Goal: Task Accomplishment & Management: Complete application form

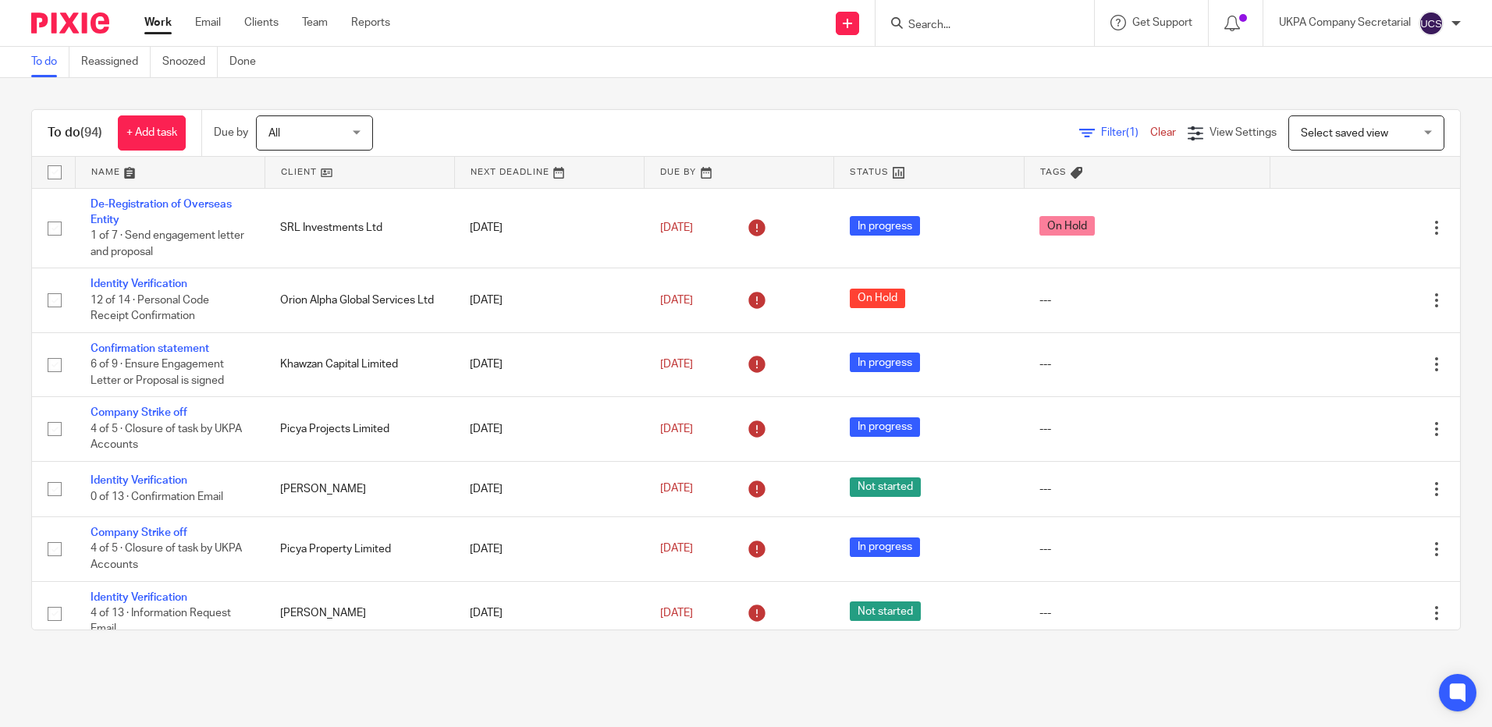
click at [960, 29] on input "Search" at bounding box center [977, 26] width 140 height 14
click at [263, 26] on link "Clients" at bounding box center [261, 23] width 34 height 16
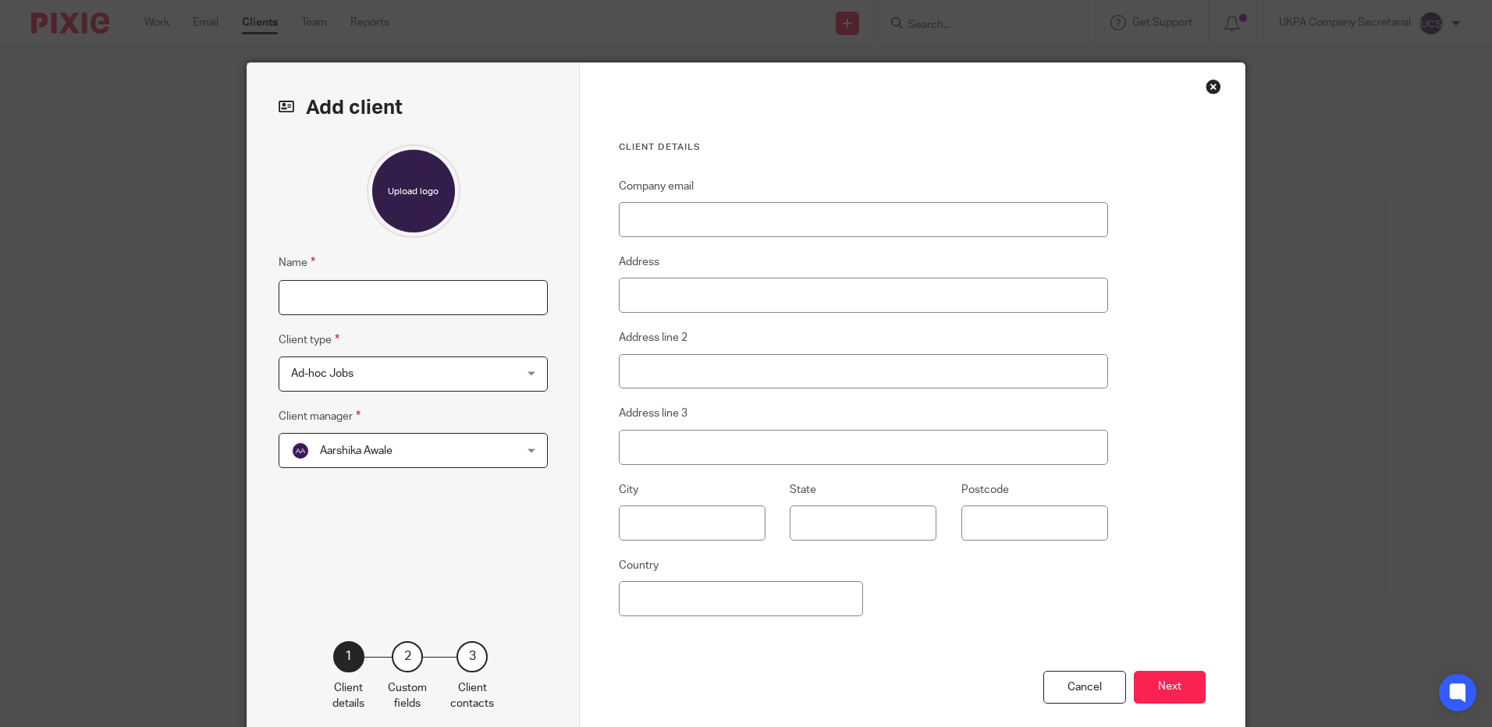
click at [360, 293] on input "Name" at bounding box center [413, 297] width 269 height 35
click at [332, 296] on input "Shahla" at bounding box center [413, 297] width 269 height 35
type input "Shahla Razak"
click at [704, 216] on input "Company email" at bounding box center [863, 219] width 489 height 35
paste input "[EMAIL_ADDRESS][DOMAIN_NAME]"
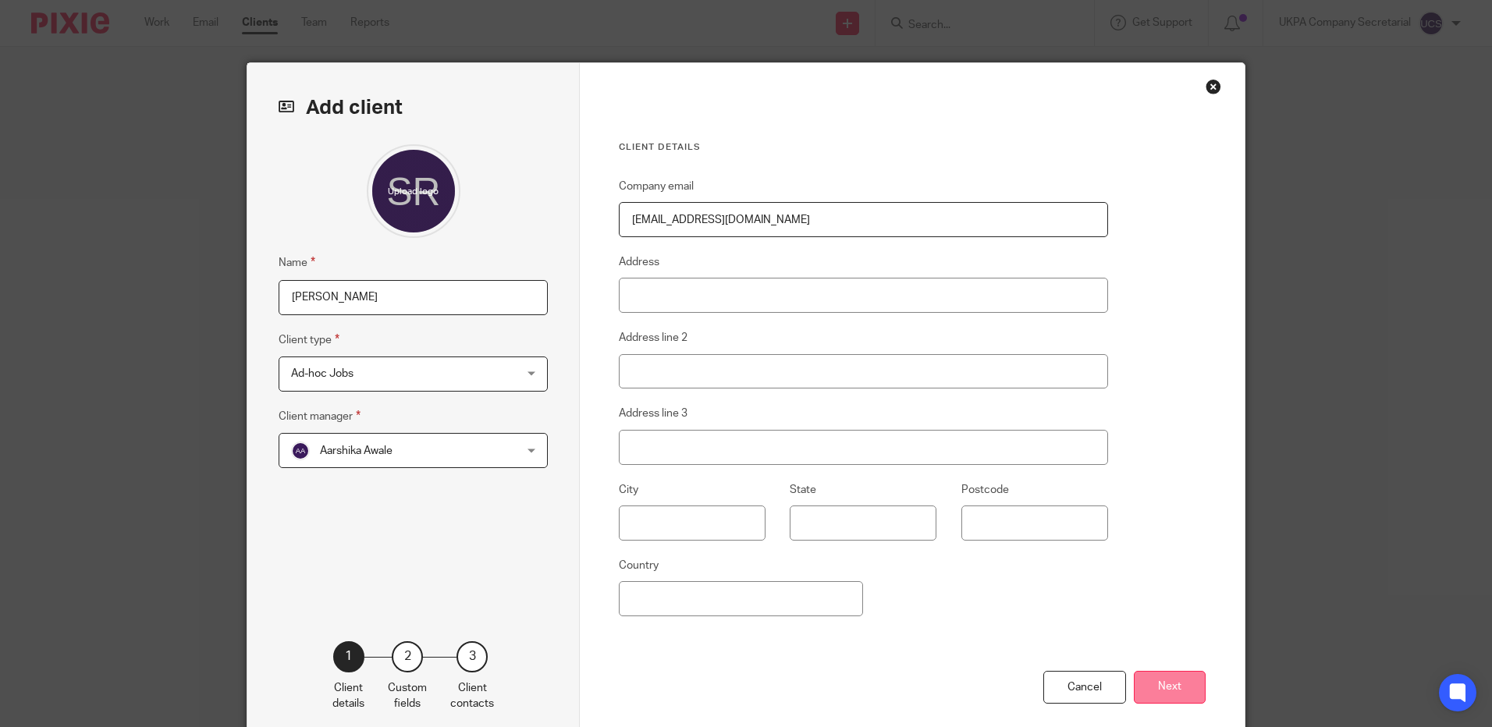
type input "[EMAIL_ADDRESS][DOMAIN_NAME]"
click at [1173, 691] on button "Next" at bounding box center [1170, 688] width 72 height 34
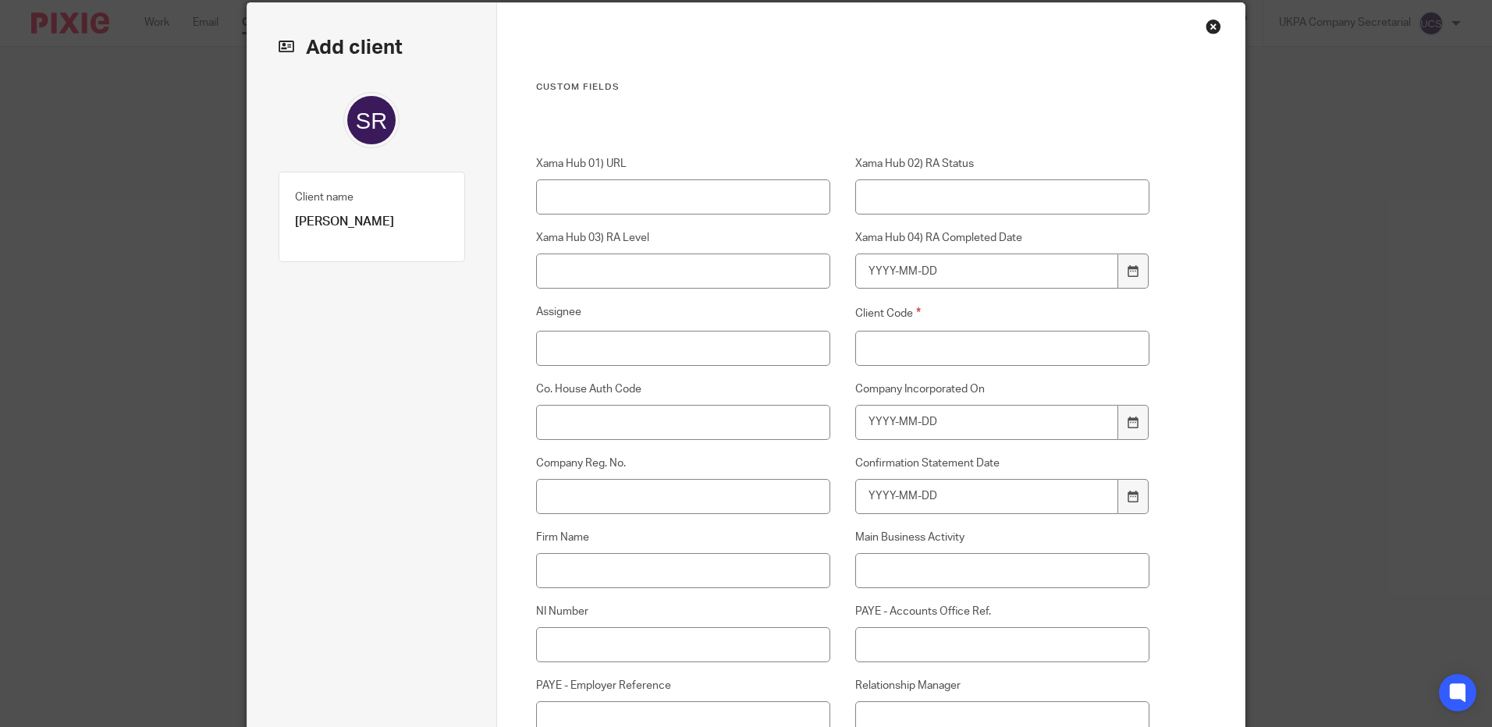
scroll to position [78, 0]
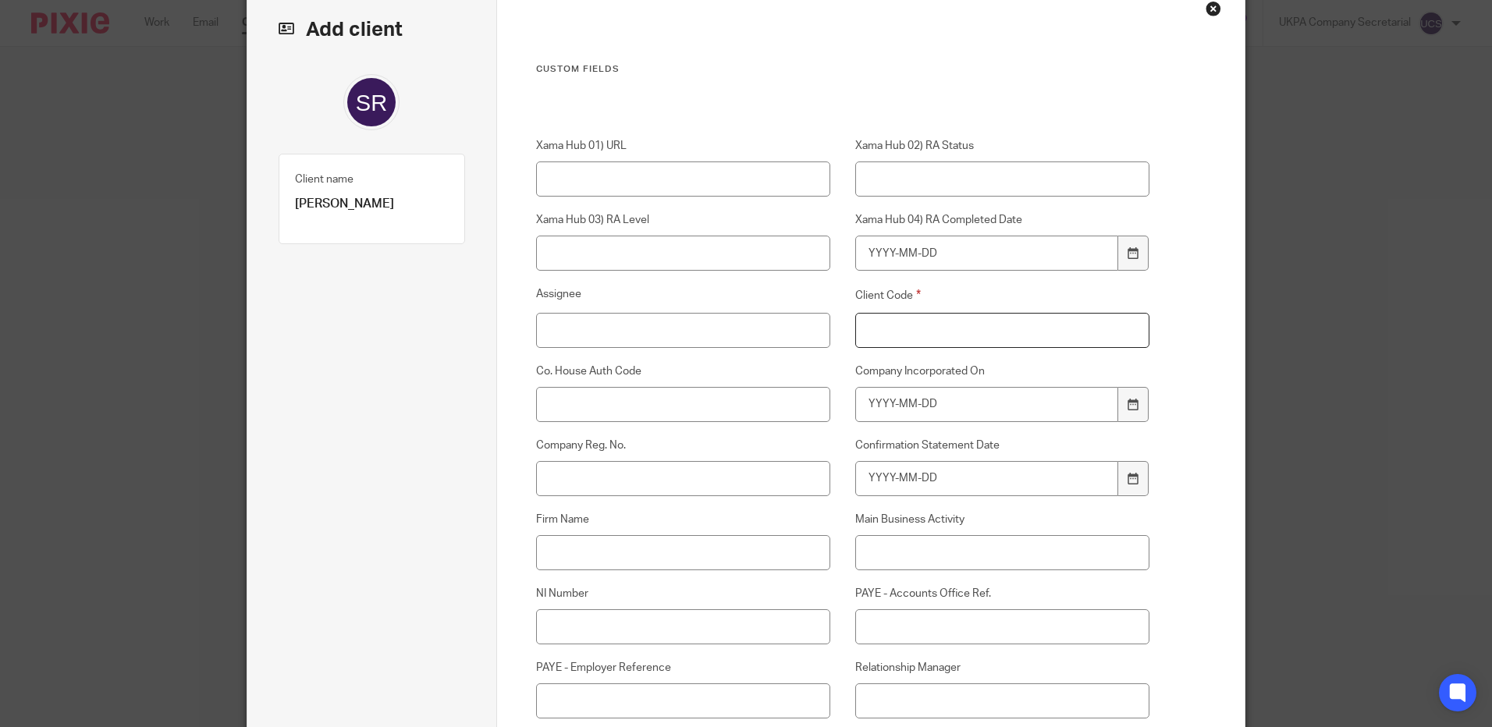
click at [965, 333] on input "Client Code" at bounding box center [1002, 330] width 295 height 35
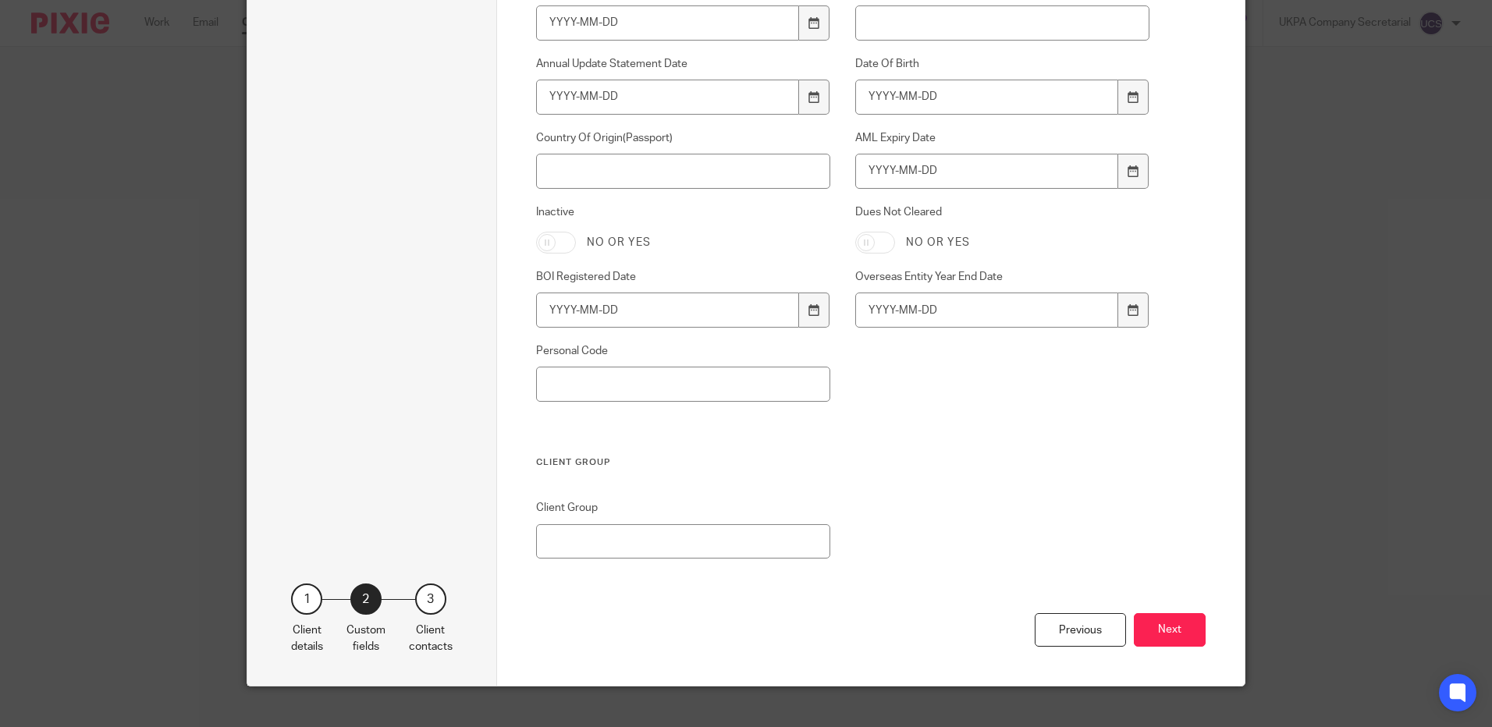
scroll to position [1075, 0]
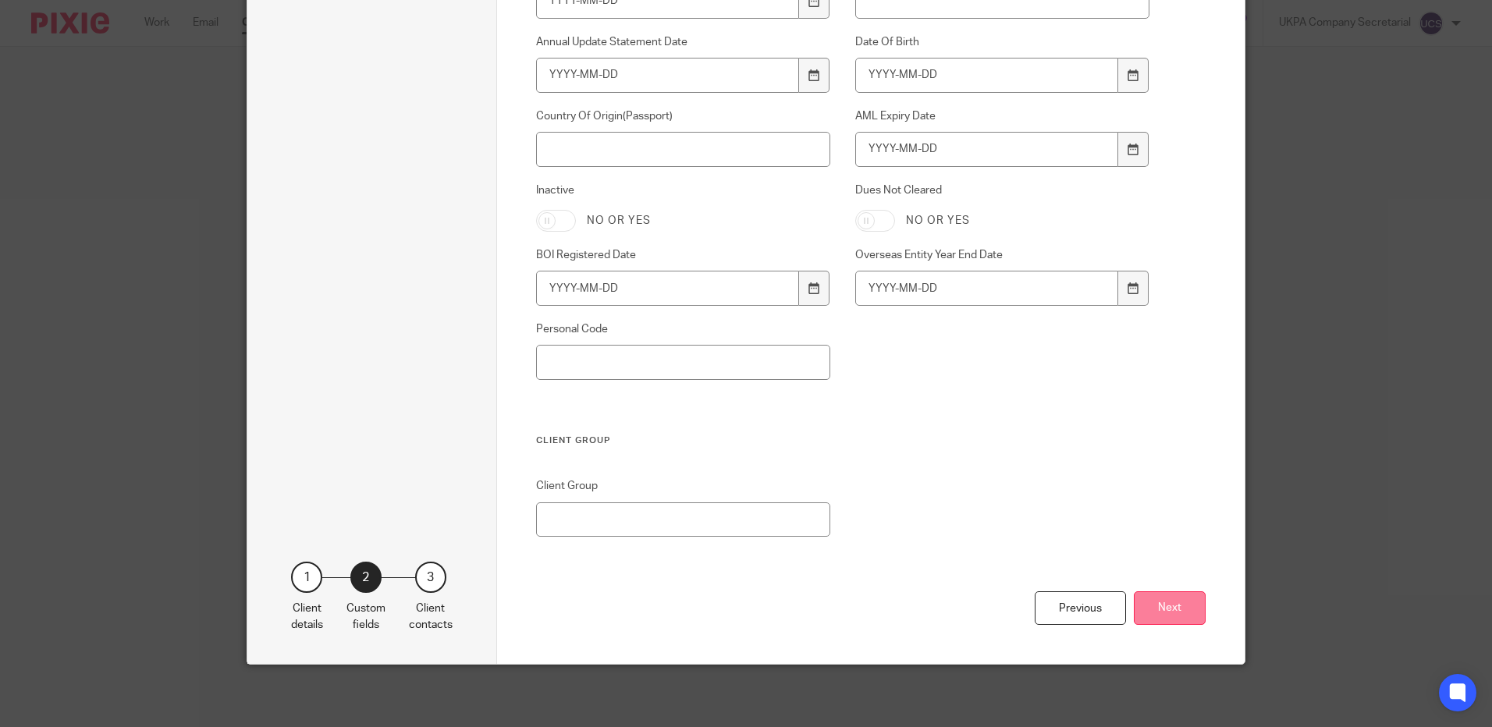
type input "00"
click at [1193, 621] on button "Next" at bounding box center [1170, 609] width 72 height 34
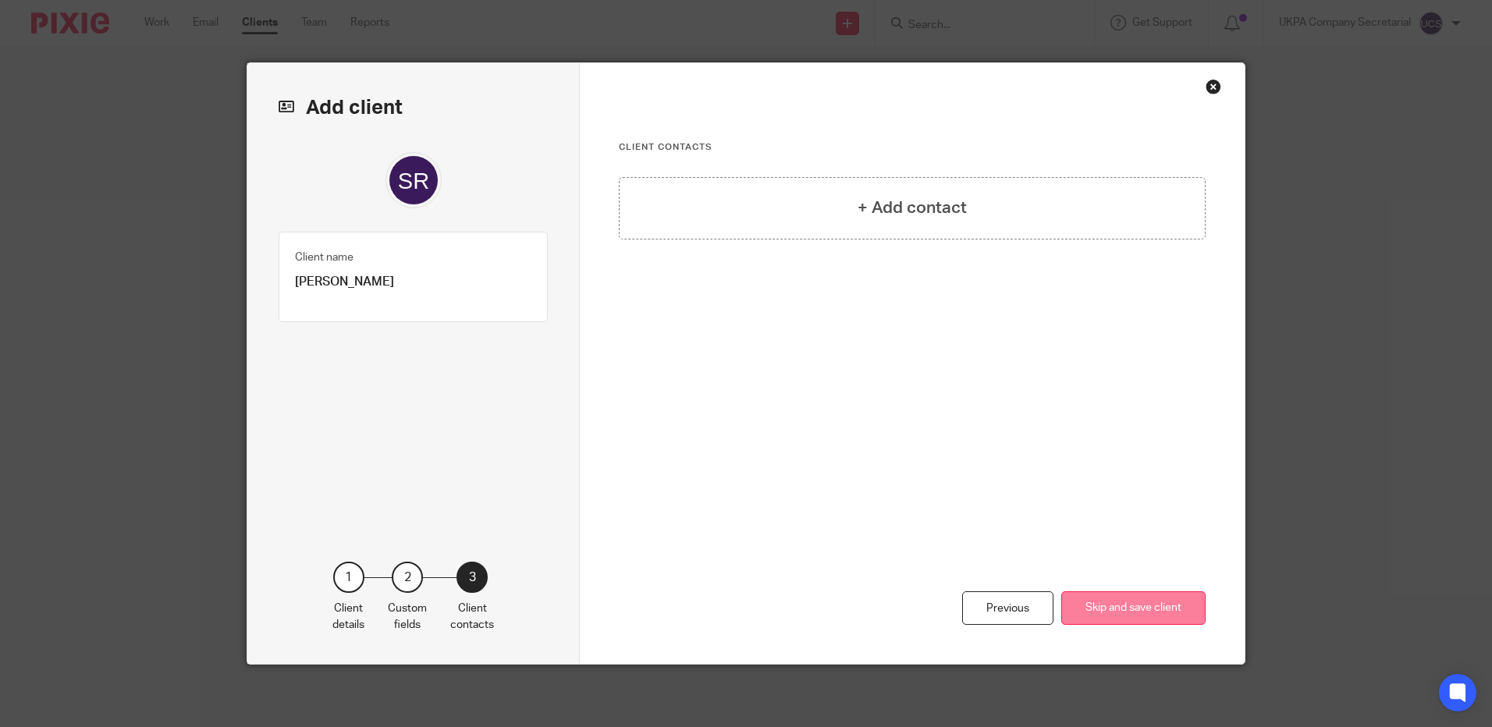
click at [1157, 609] on button "Skip and save client" at bounding box center [1133, 609] width 144 height 34
click at [1164, 610] on button "Skip and save client" at bounding box center [1133, 609] width 144 height 34
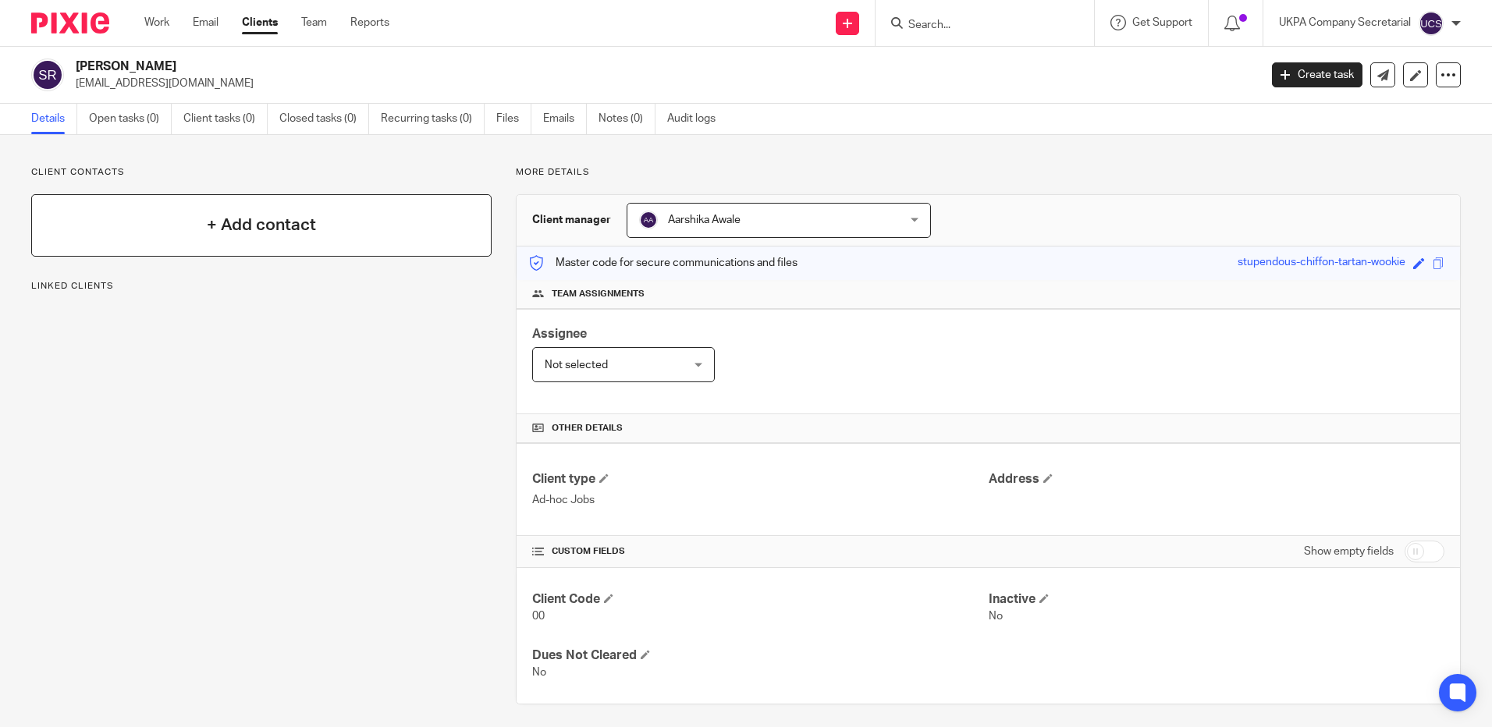
click at [215, 219] on h4 "+ Add contact" at bounding box center [261, 225] width 109 height 24
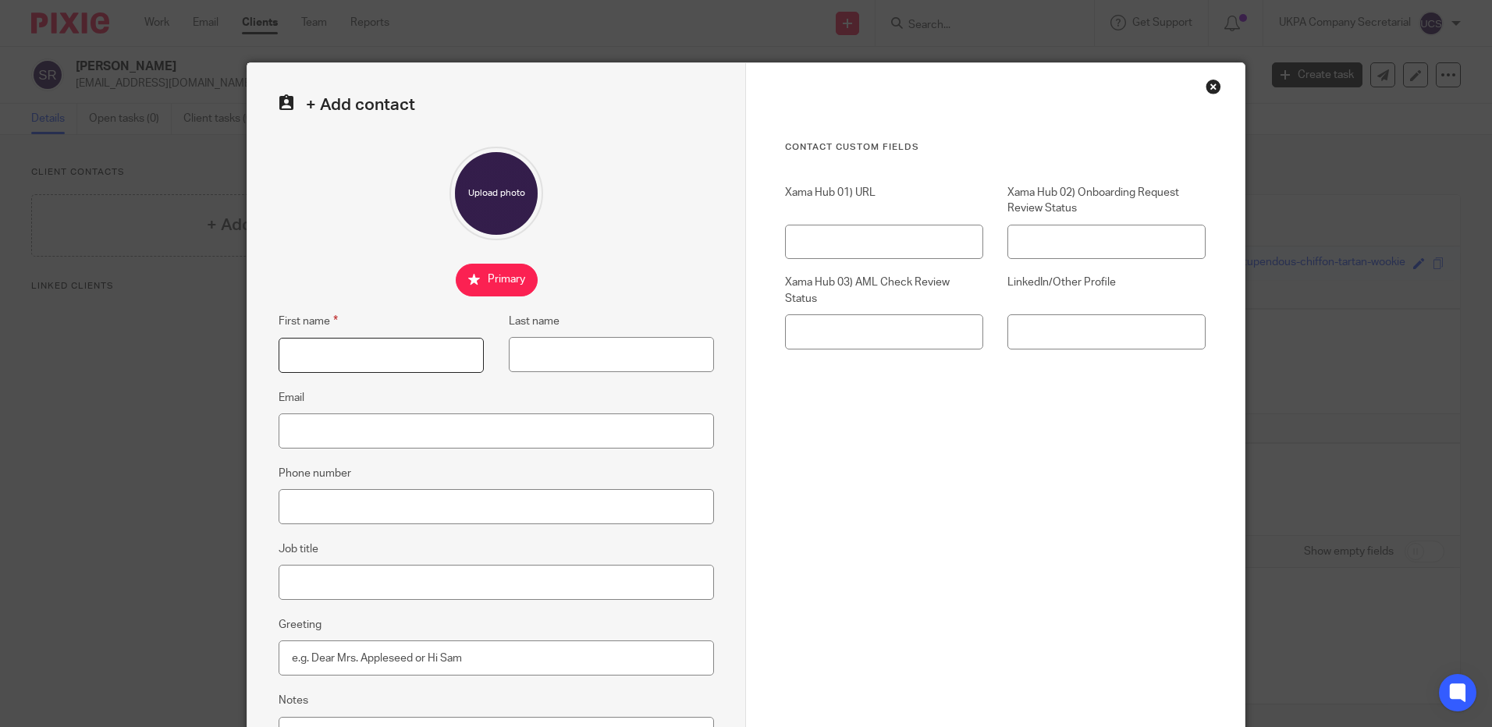
click at [402, 357] on input "First name" at bounding box center [381, 355] width 205 height 35
type input "Shahla"
type input "Razak"
type input "[EMAIL_ADDRESS][DOMAIN_NAME]"
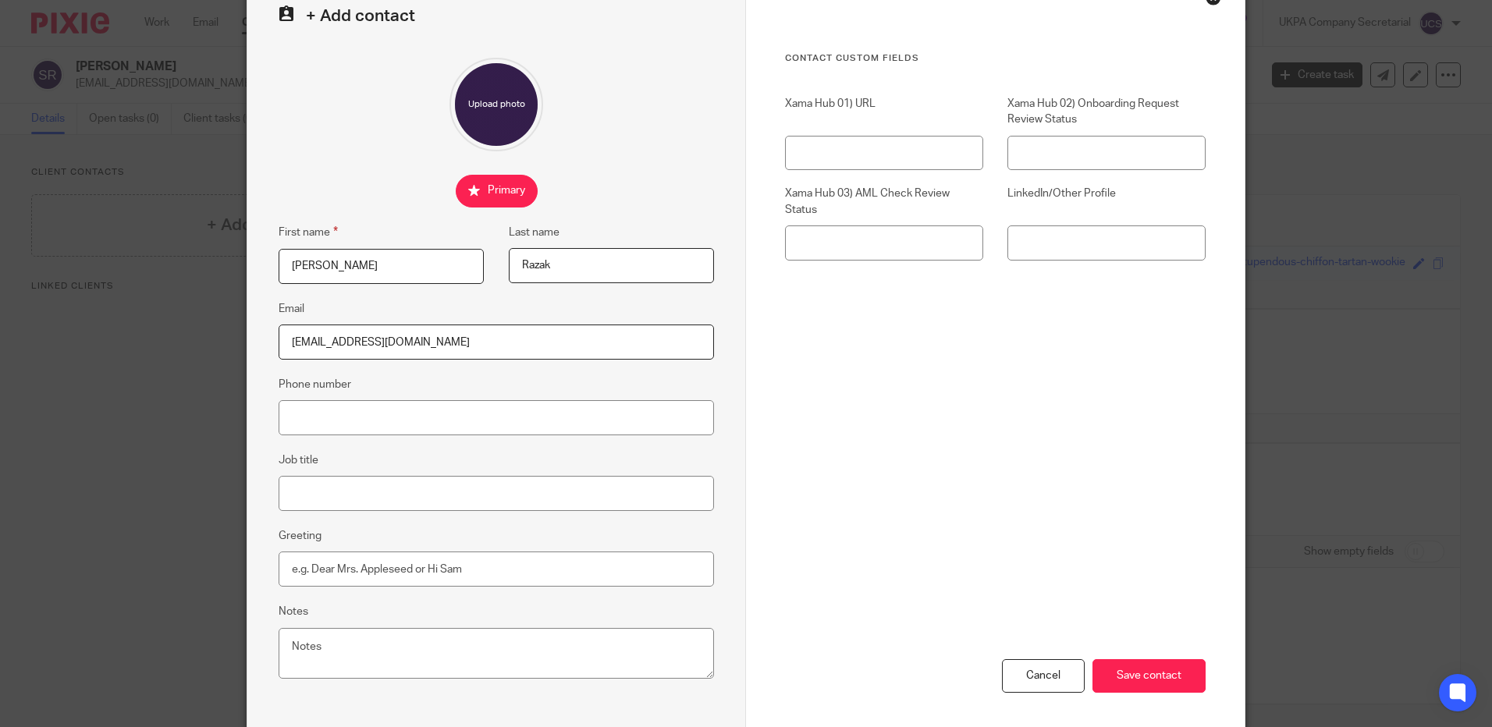
scroll to position [157, 0]
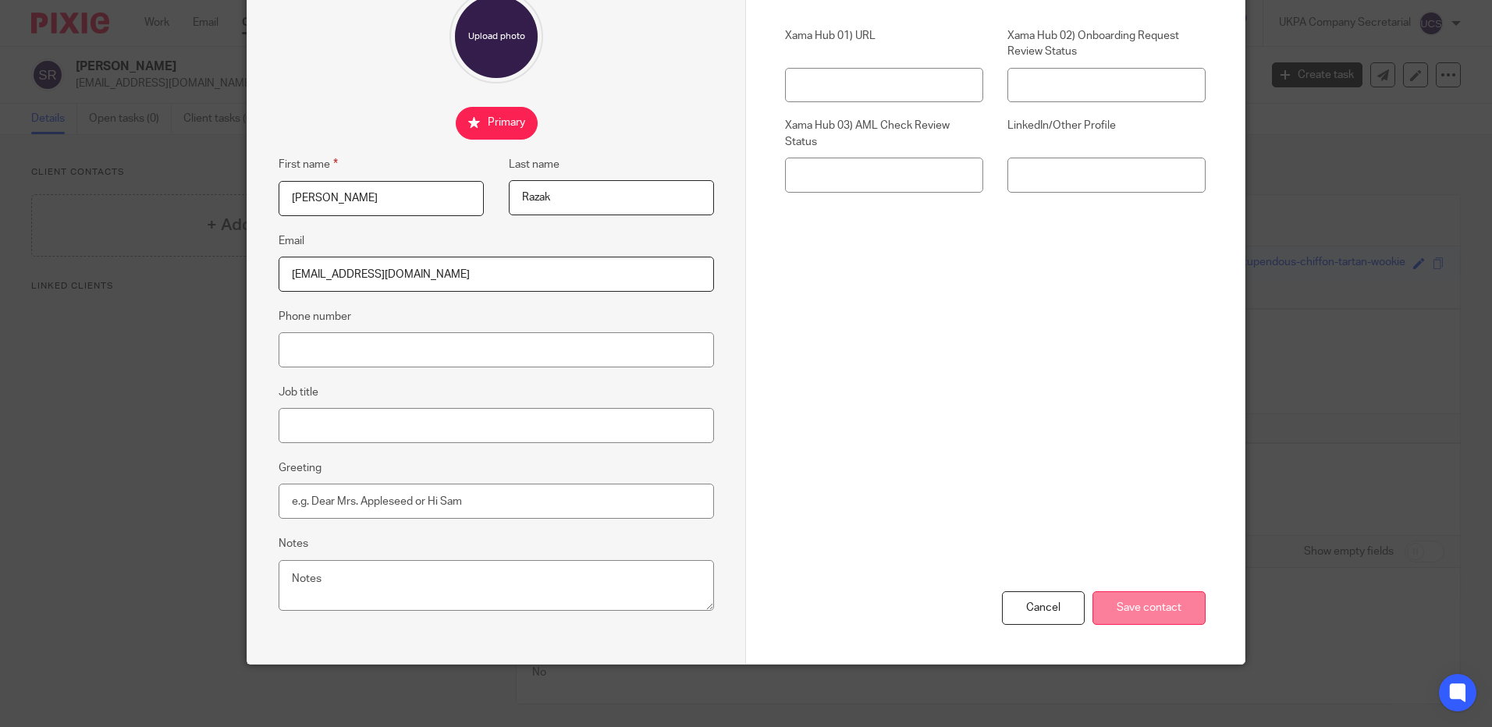
click at [1122, 603] on input "Save contact" at bounding box center [1149, 609] width 113 height 34
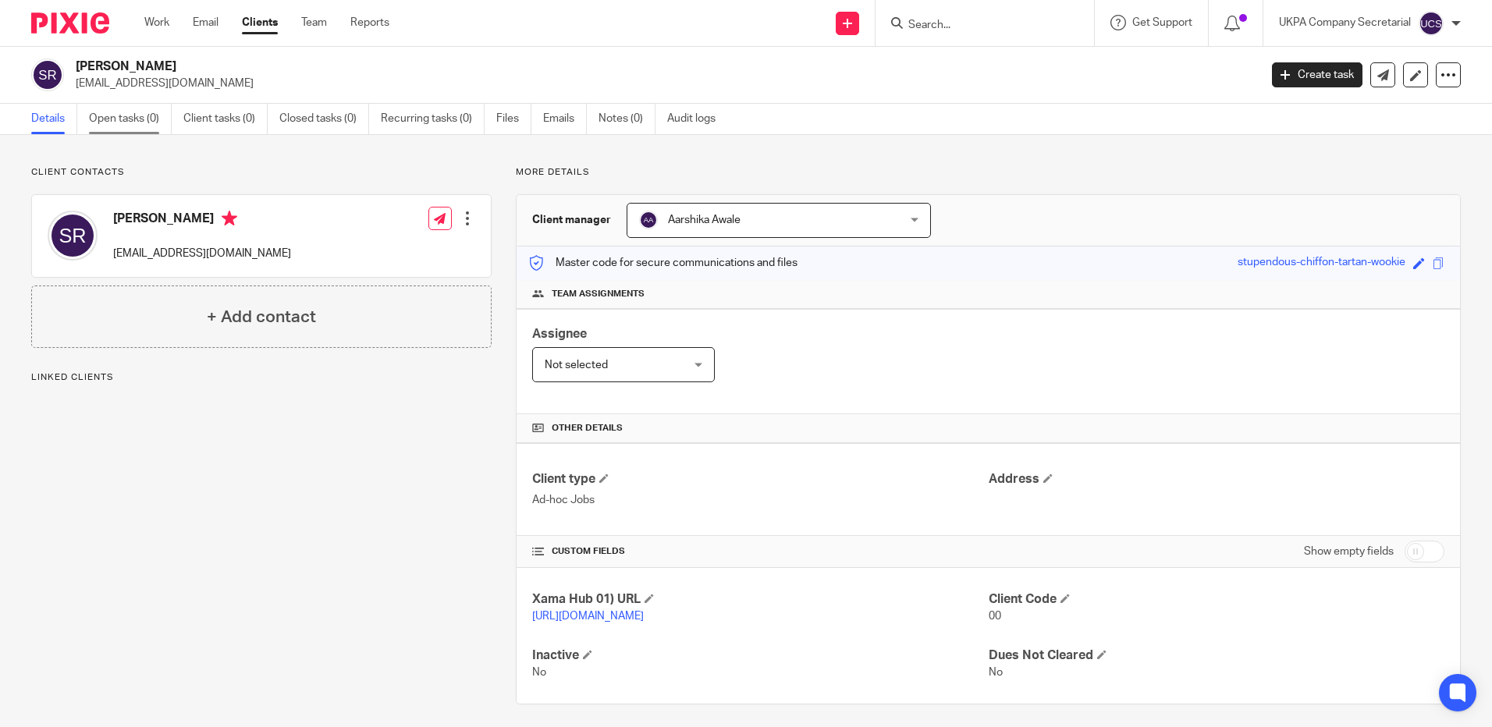
click at [137, 119] on link "Open tasks (0)" at bounding box center [130, 119] width 83 height 30
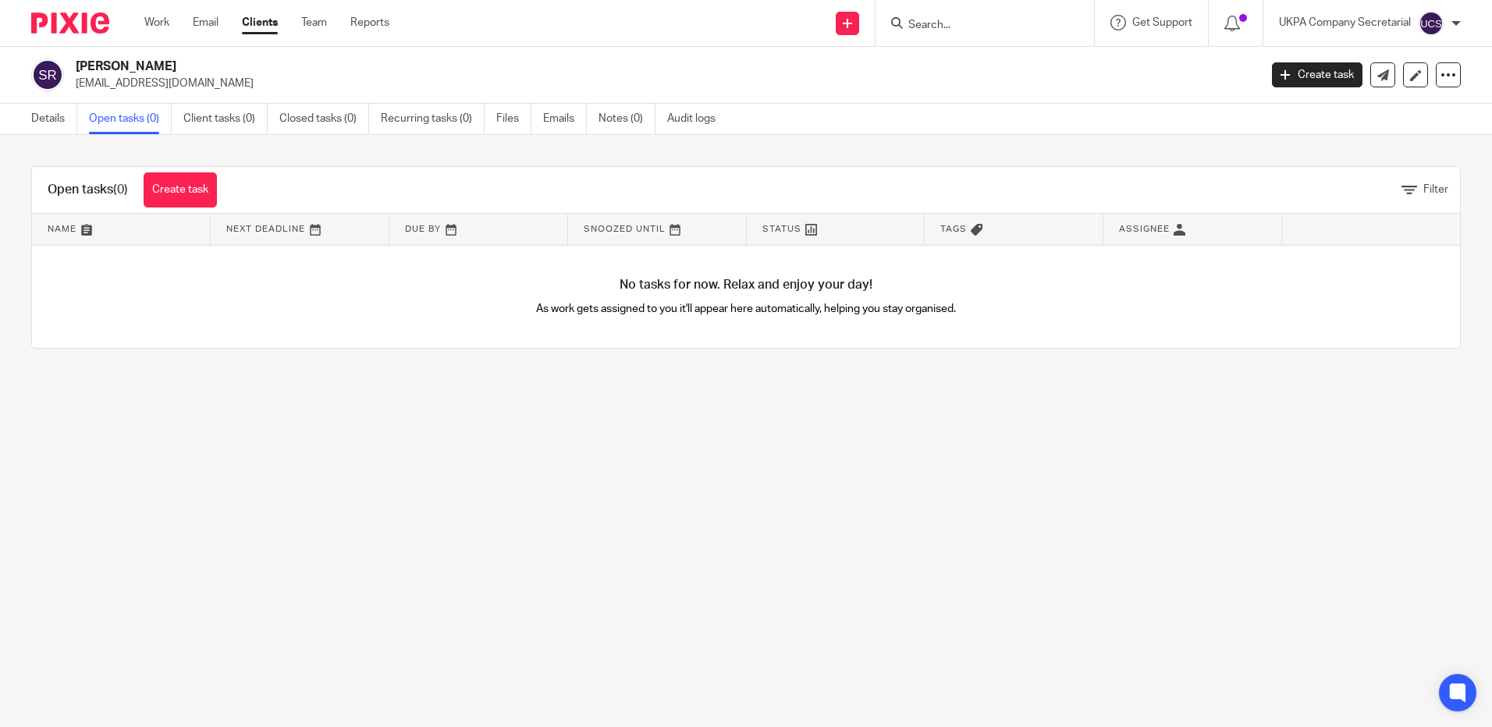
click at [168, 194] on link "Create task" at bounding box center [180, 189] width 73 height 35
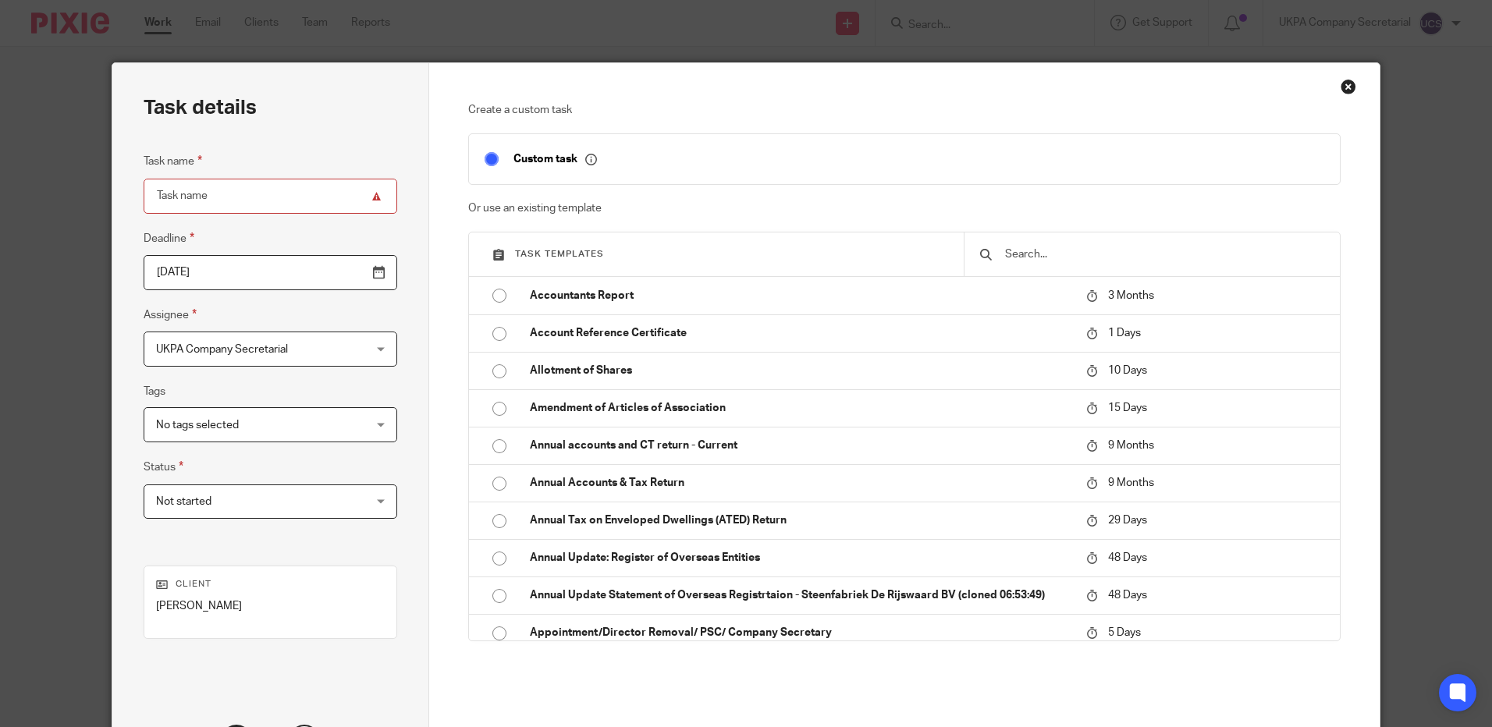
drag, startPoint x: 1123, startPoint y: 239, endPoint x: 1107, endPoint y: 248, distance: 18.9
click at [1121, 241] on div at bounding box center [1152, 255] width 376 height 44
click at [1100, 250] on input "text" at bounding box center [1164, 254] width 321 height 17
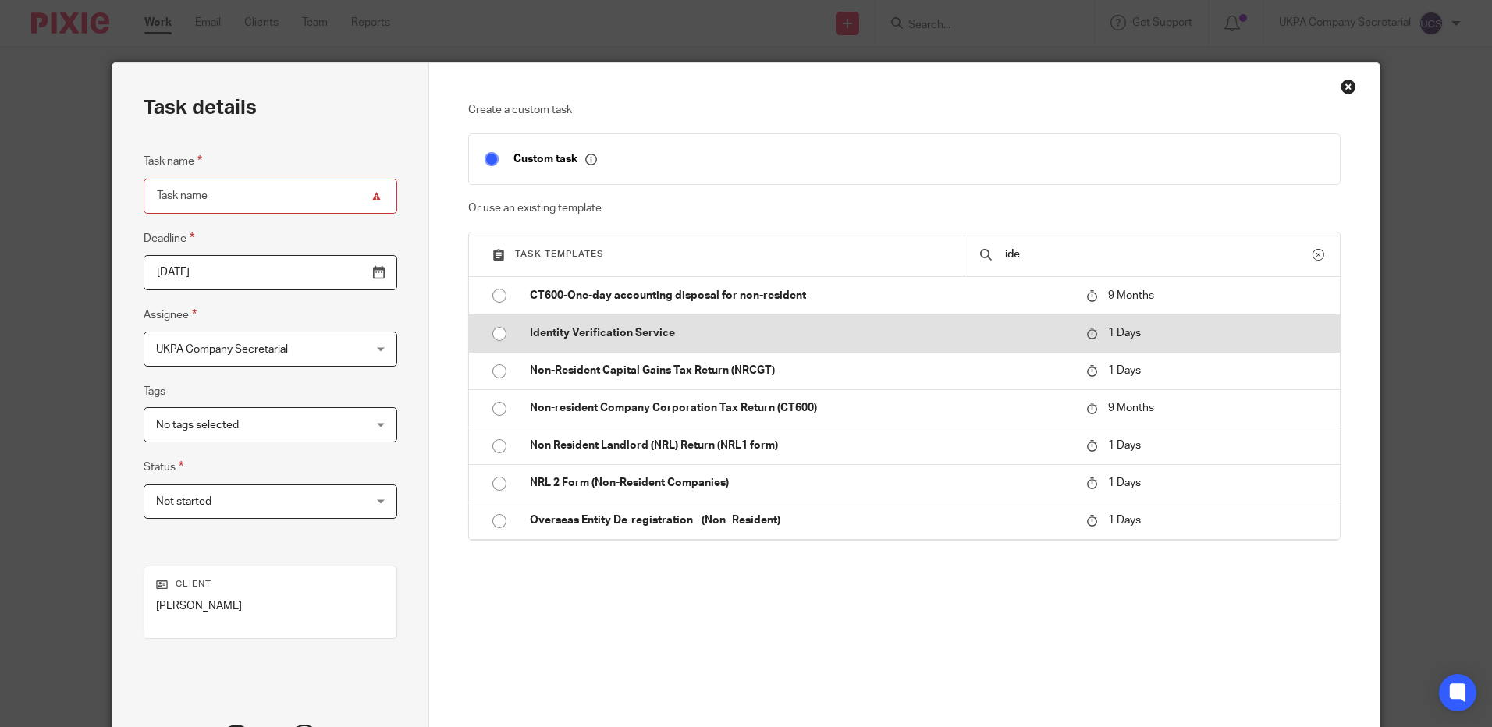
type input "ide"
click at [734, 321] on td "Identity Verification Service" at bounding box center [796, 333] width 564 height 37
type input "2025-09-24"
type input "Identity Verification Service"
checkbox input "false"
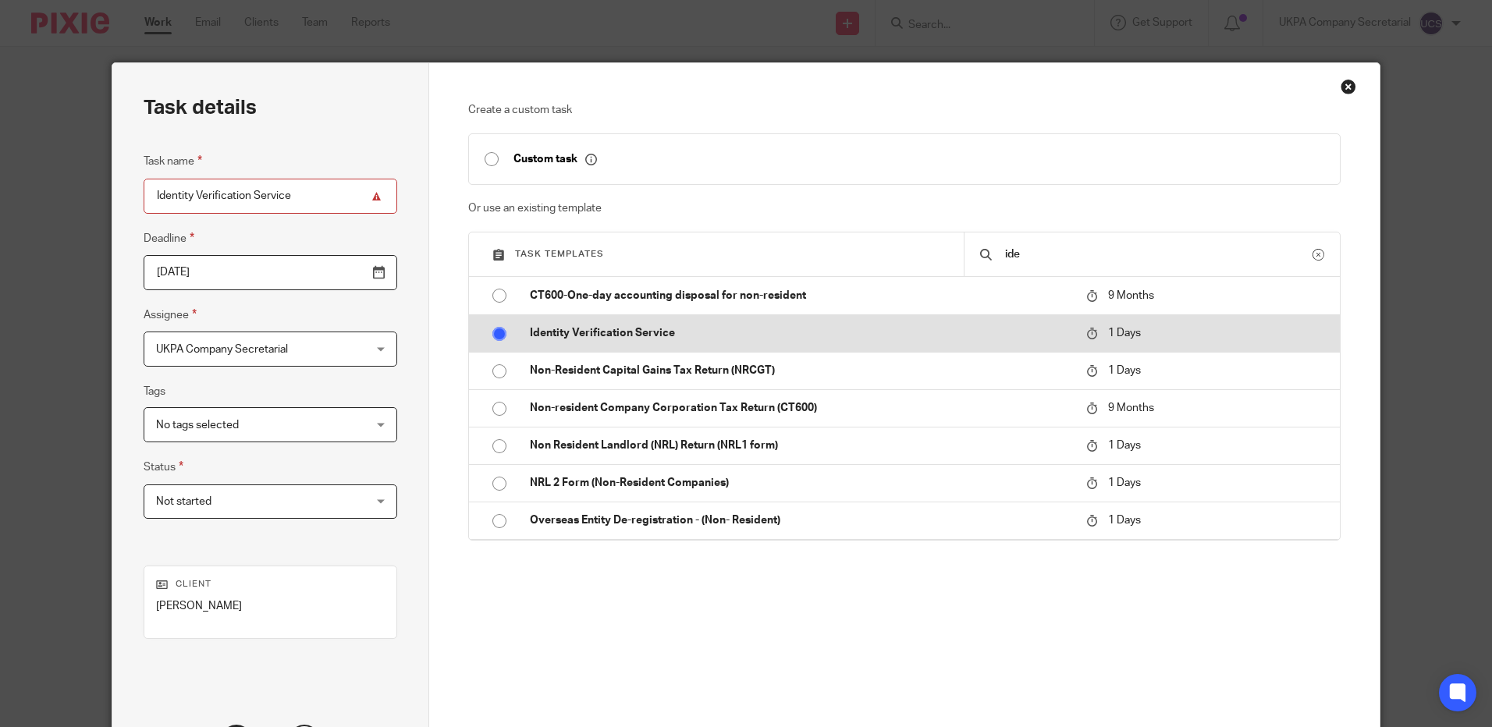
radio input "true"
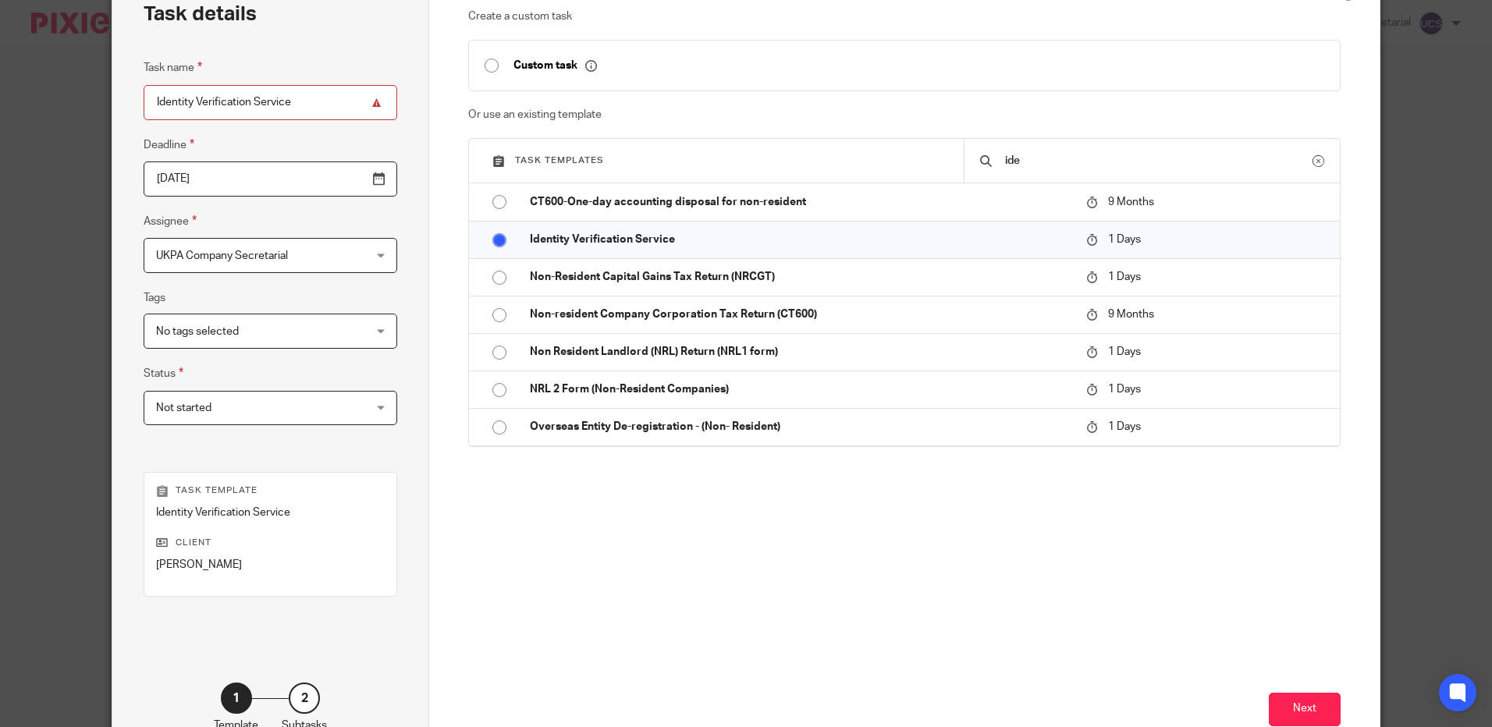
scroll to position [195, 0]
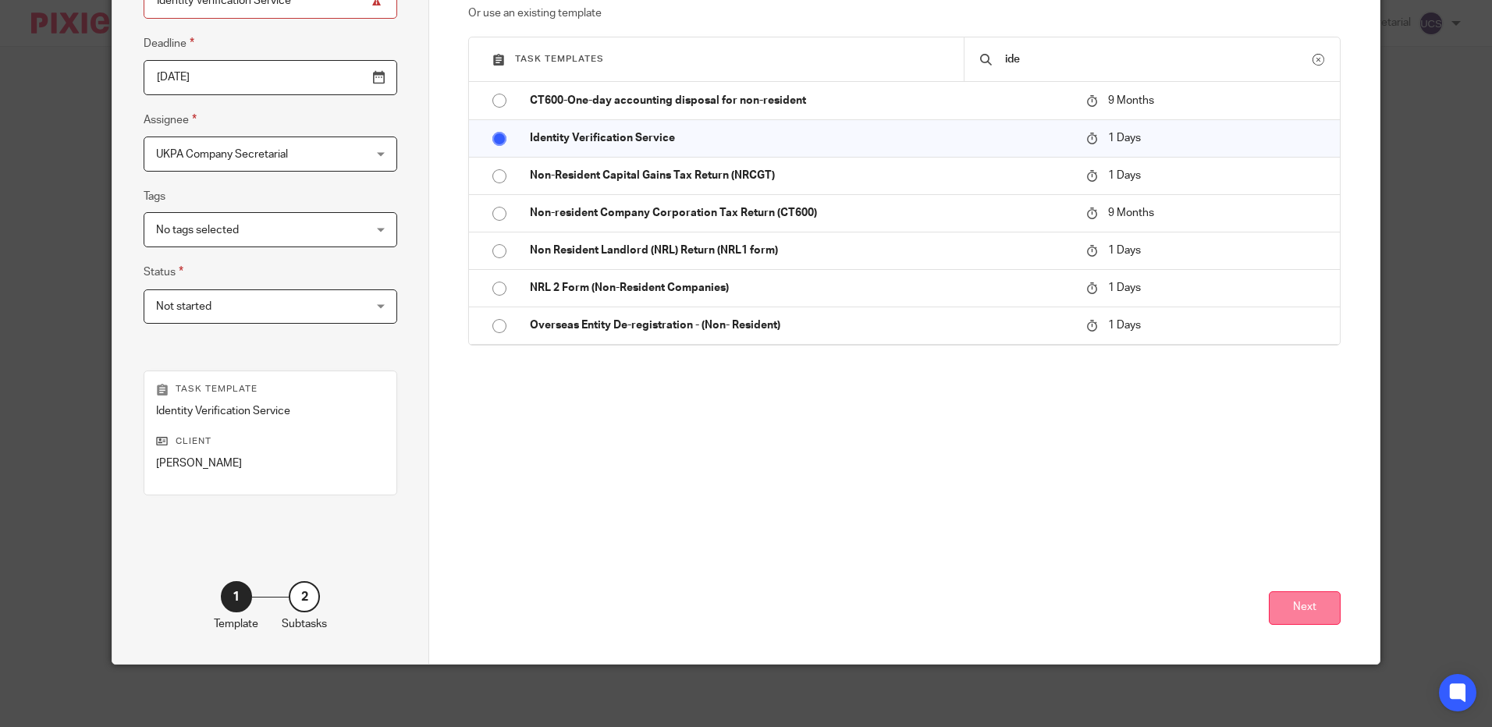
click at [1284, 608] on button "Next" at bounding box center [1305, 609] width 72 height 34
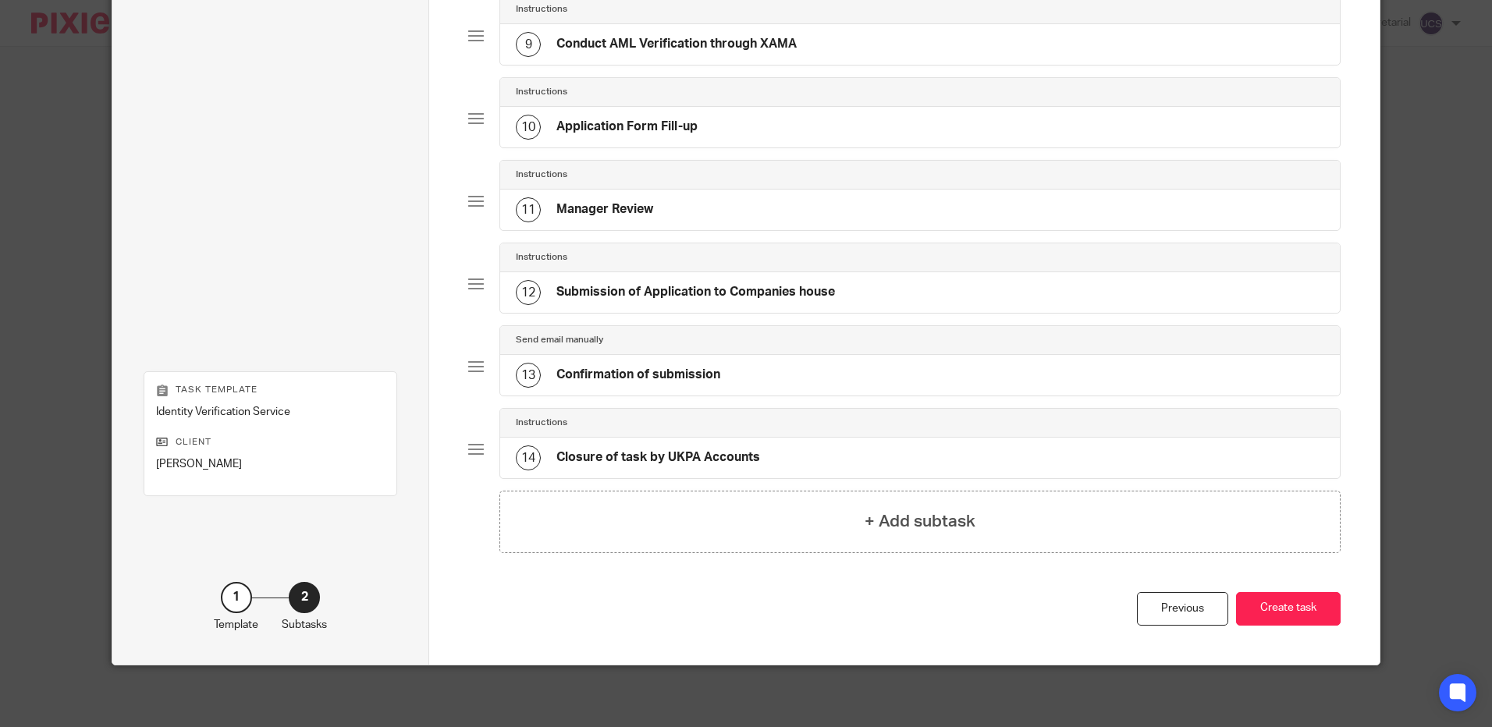
scroll to position [812, 0]
click at [1286, 601] on button "Create task" at bounding box center [1288, 609] width 105 height 34
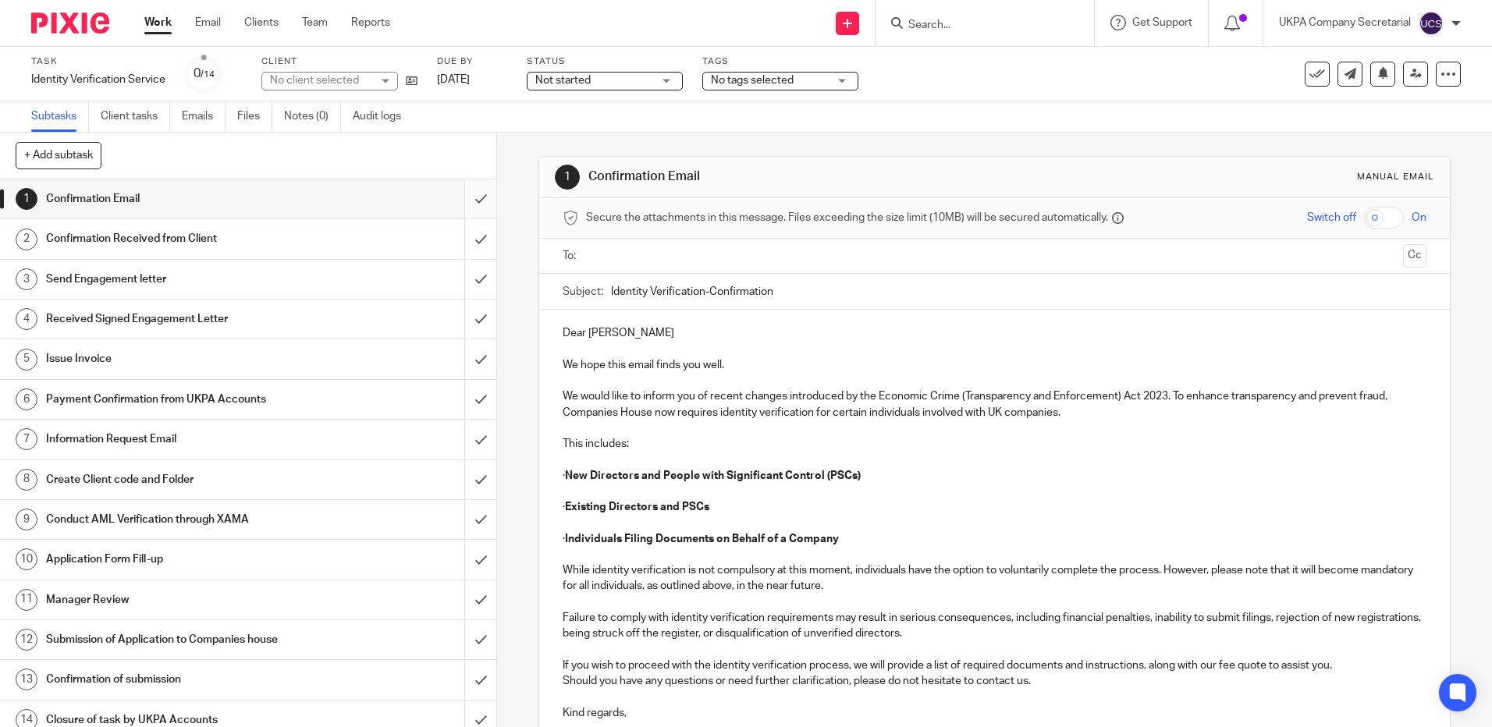
click at [463, 201] on input "submit" at bounding box center [248, 199] width 496 height 39
click at [471, 247] on input "submit" at bounding box center [248, 238] width 496 height 39
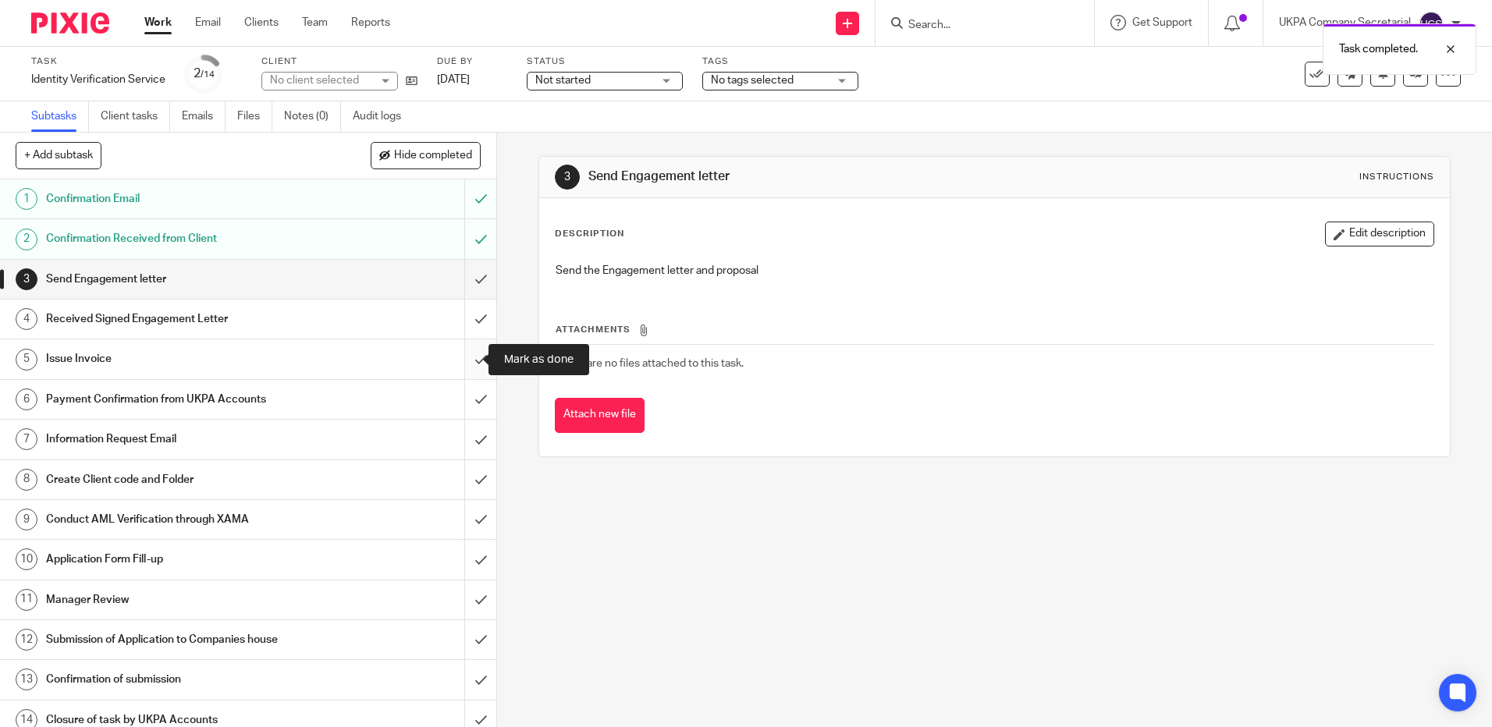
click at [464, 360] on input "submit" at bounding box center [248, 359] width 496 height 39
click at [464, 400] on input "submit" at bounding box center [248, 399] width 496 height 39
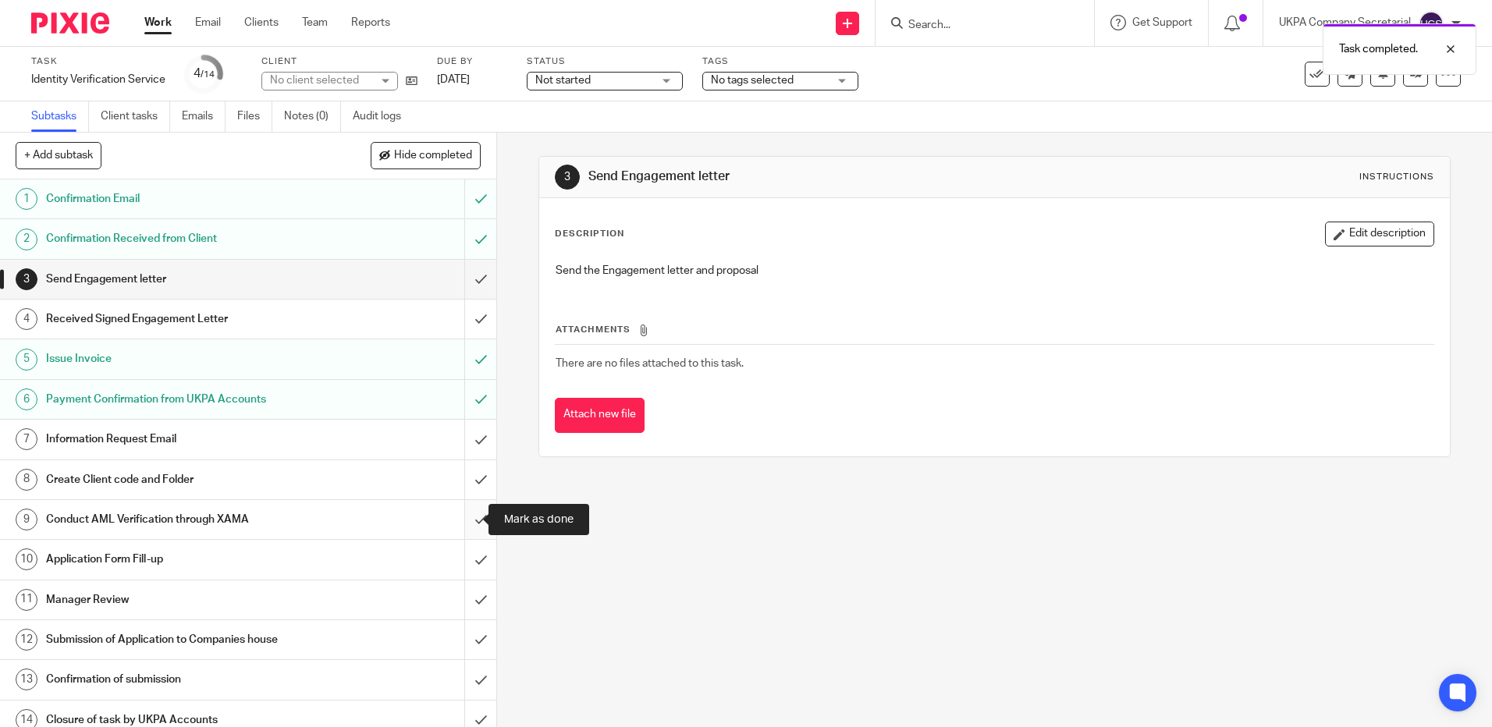
click at [462, 519] on input "submit" at bounding box center [248, 519] width 496 height 39
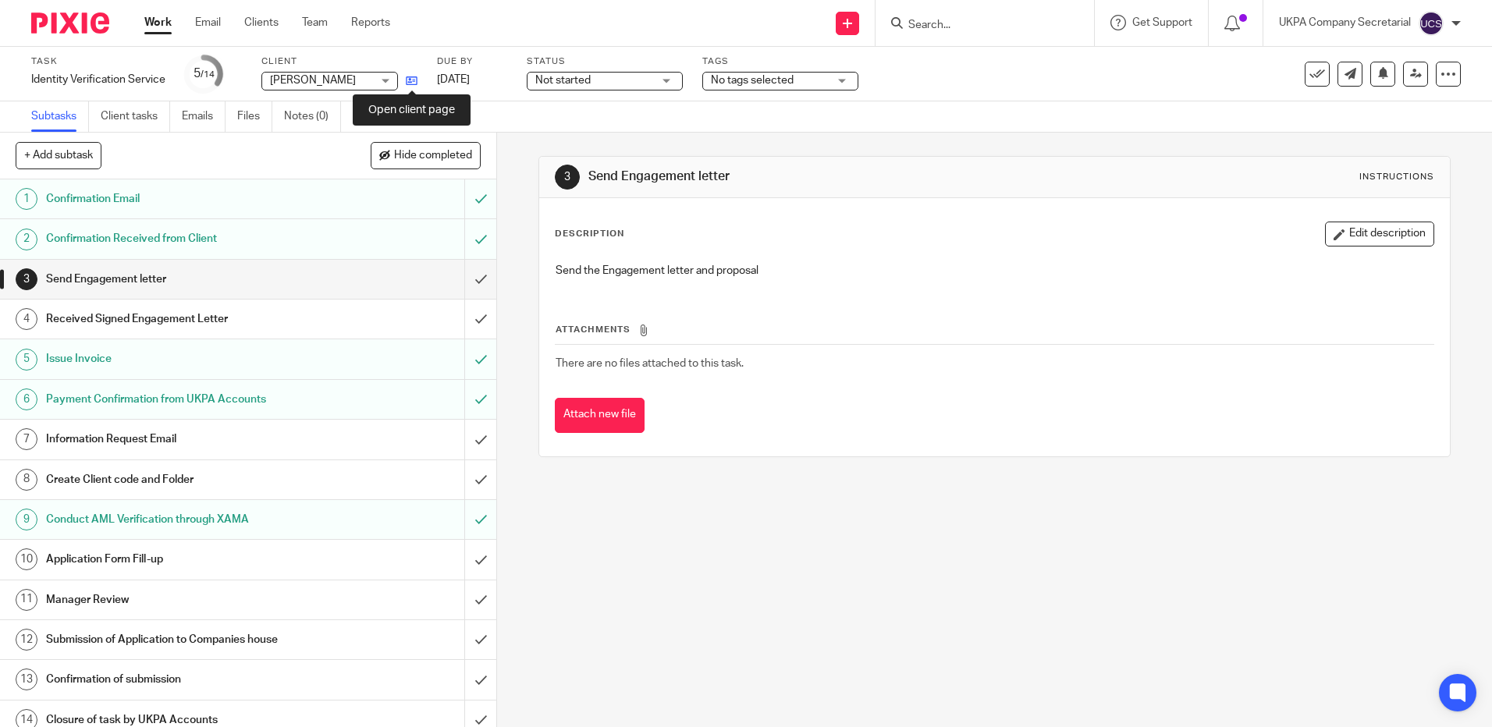
click at [418, 76] on icon at bounding box center [412, 81] width 12 height 12
click at [971, 31] on input "Search" at bounding box center [977, 26] width 140 height 14
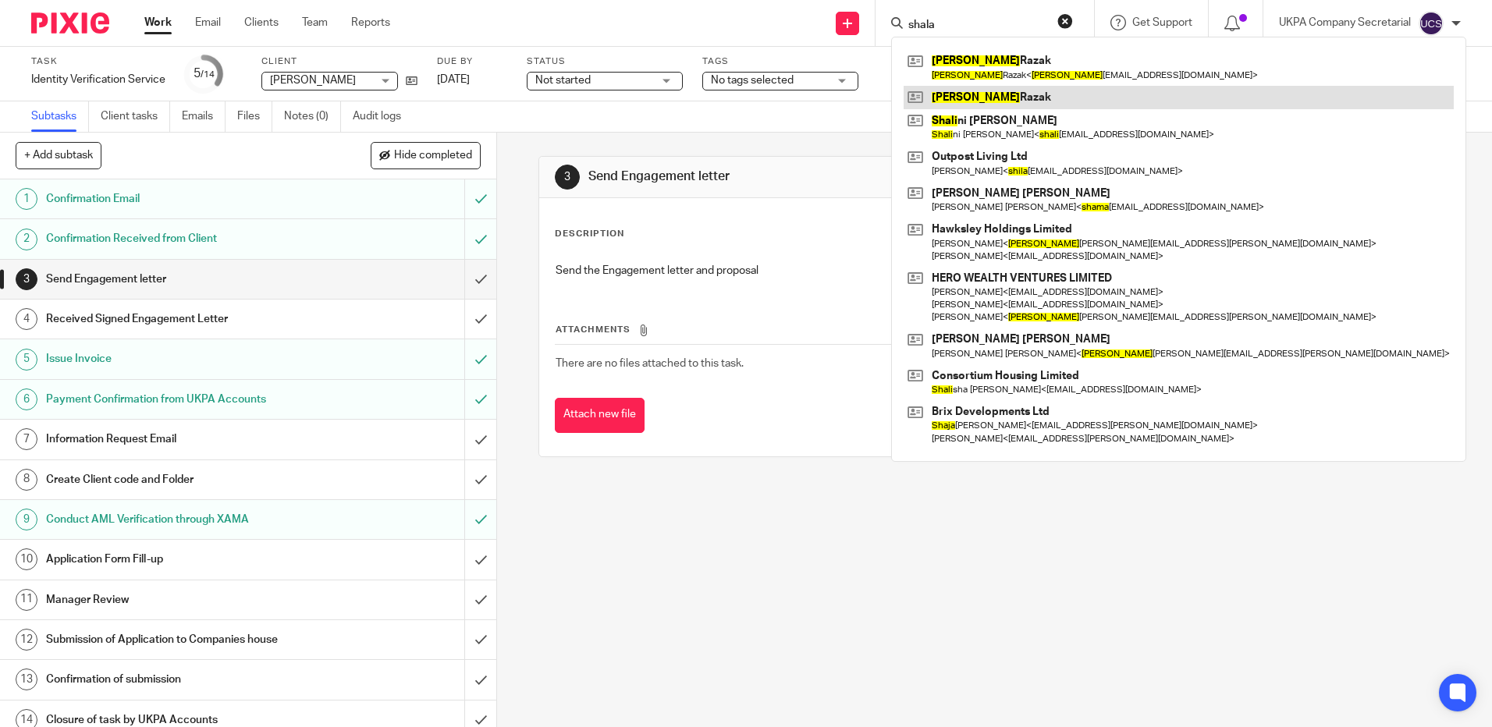
type input "shala"
click at [994, 98] on link at bounding box center [1179, 97] width 550 height 23
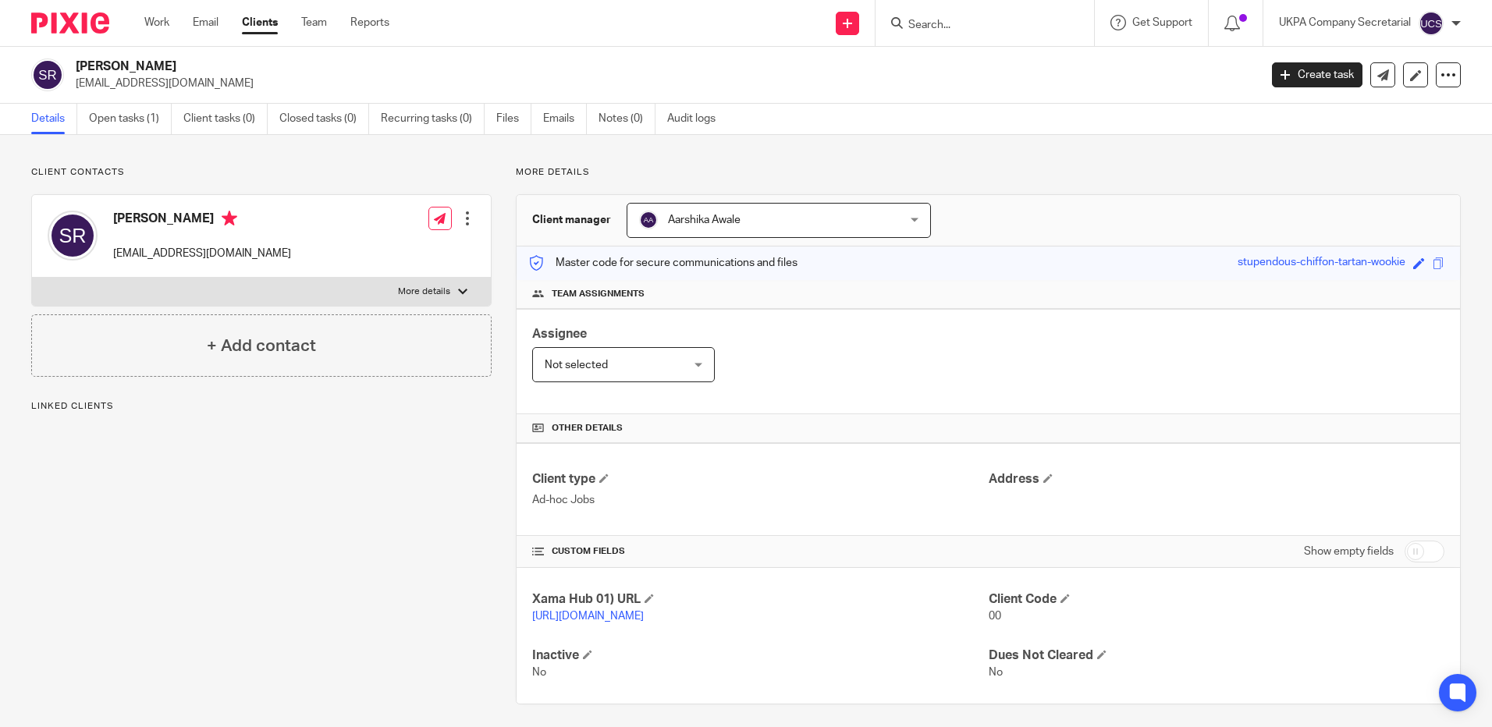
drag, startPoint x: 76, startPoint y: 65, endPoint x: 155, endPoint y: 63, distance: 79.6
click at [155, 63] on h2 "[PERSON_NAME]" at bounding box center [545, 67] width 938 height 16
copy h2 "[PERSON_NAME]"
drag, startPoint x: 910, startPoint y: 219, endPoint x: 817, endPoint y: 369, distance: 176.3
click at [910, 219] on div "Aarshika Awale Aarshika Awale" at bounding box center [779, 220] width 304 height 35
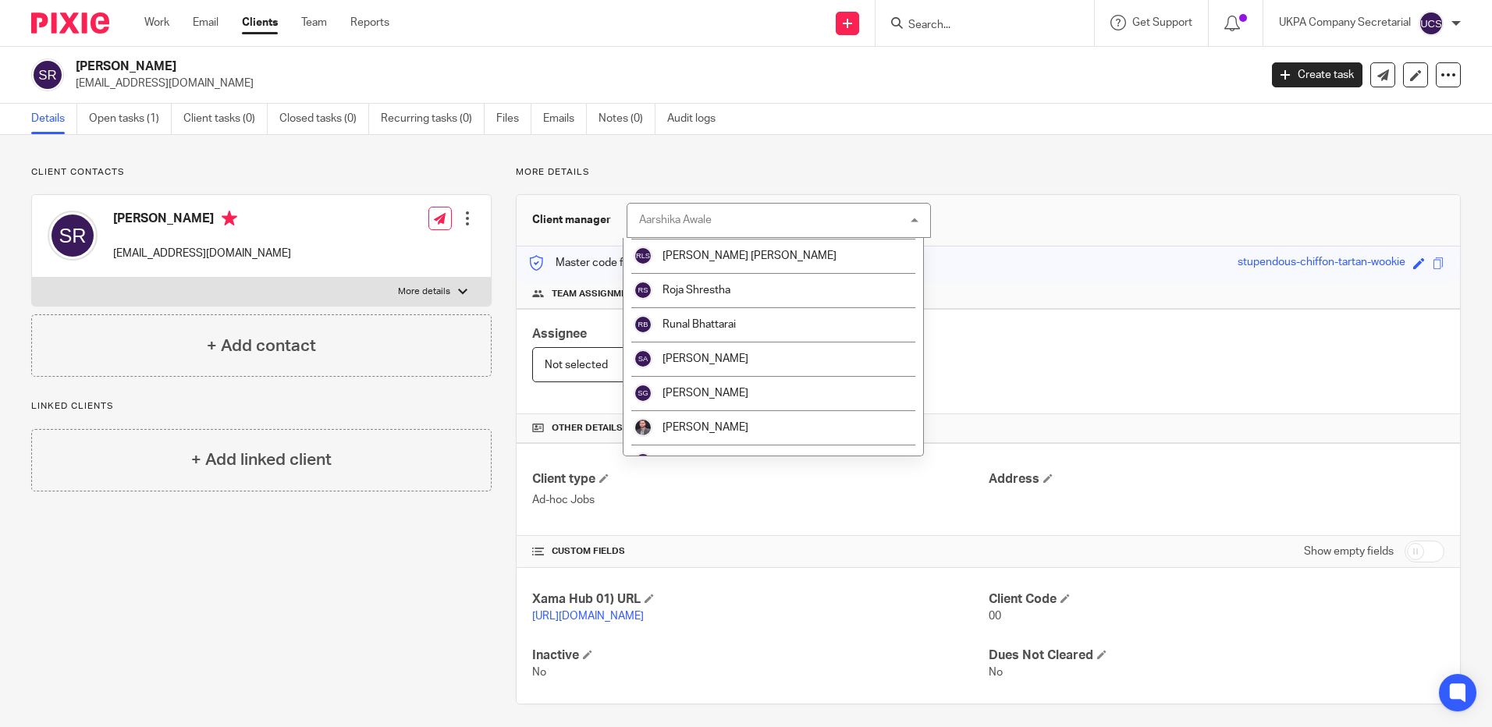
scroll to position [2529, 0]
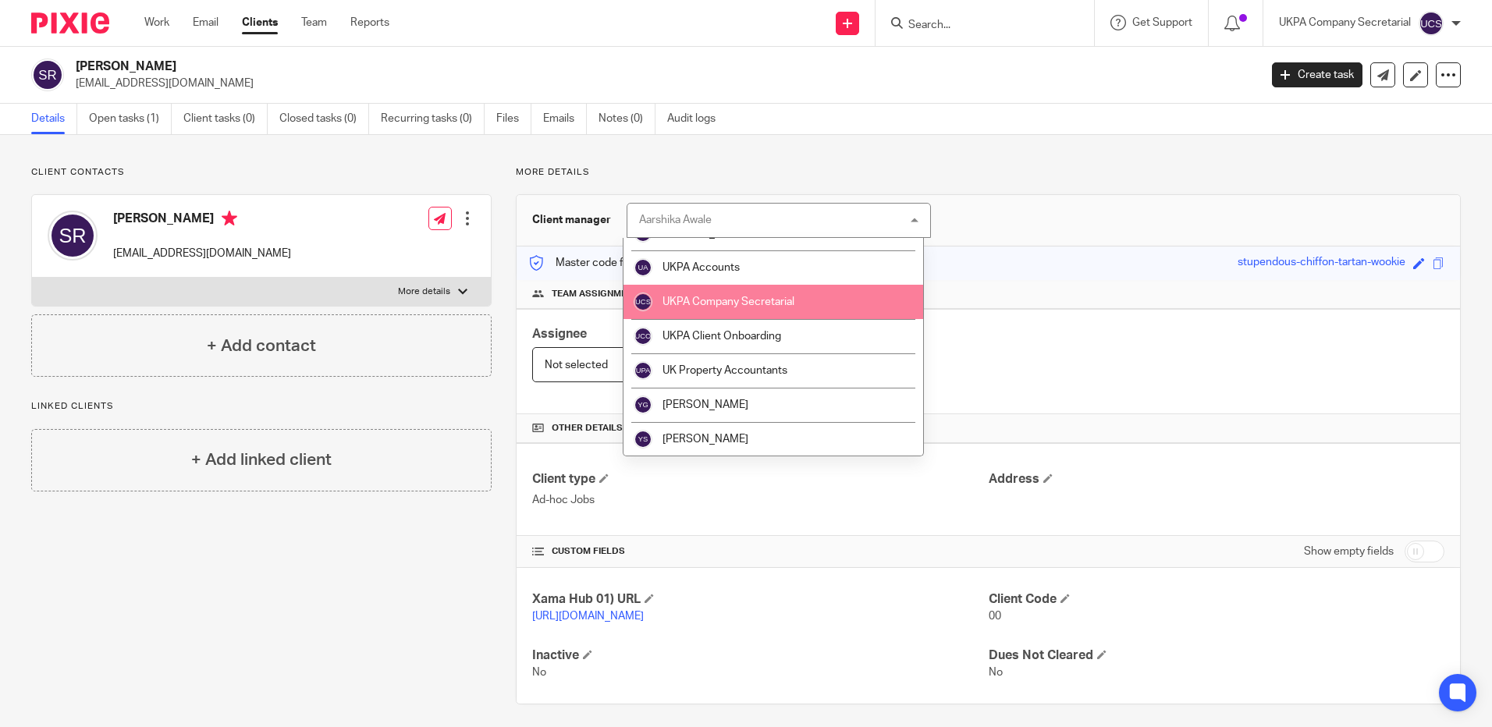
click at [731, 315] on li "UKPA Company Secretarial" at bounding box center [774, 302] width 300 height 34
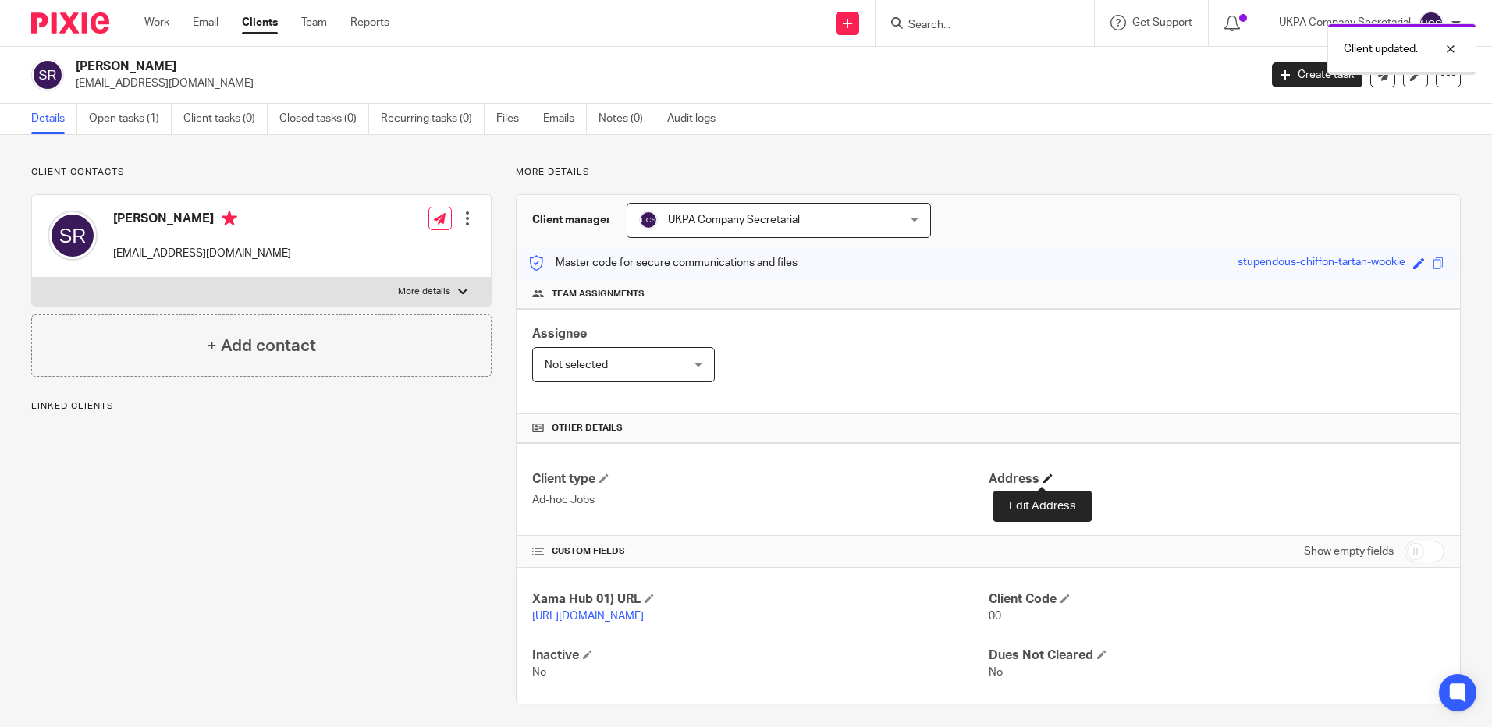
click at [1043, 477] on span at bounding box center [1047, 478] width 9 height 9
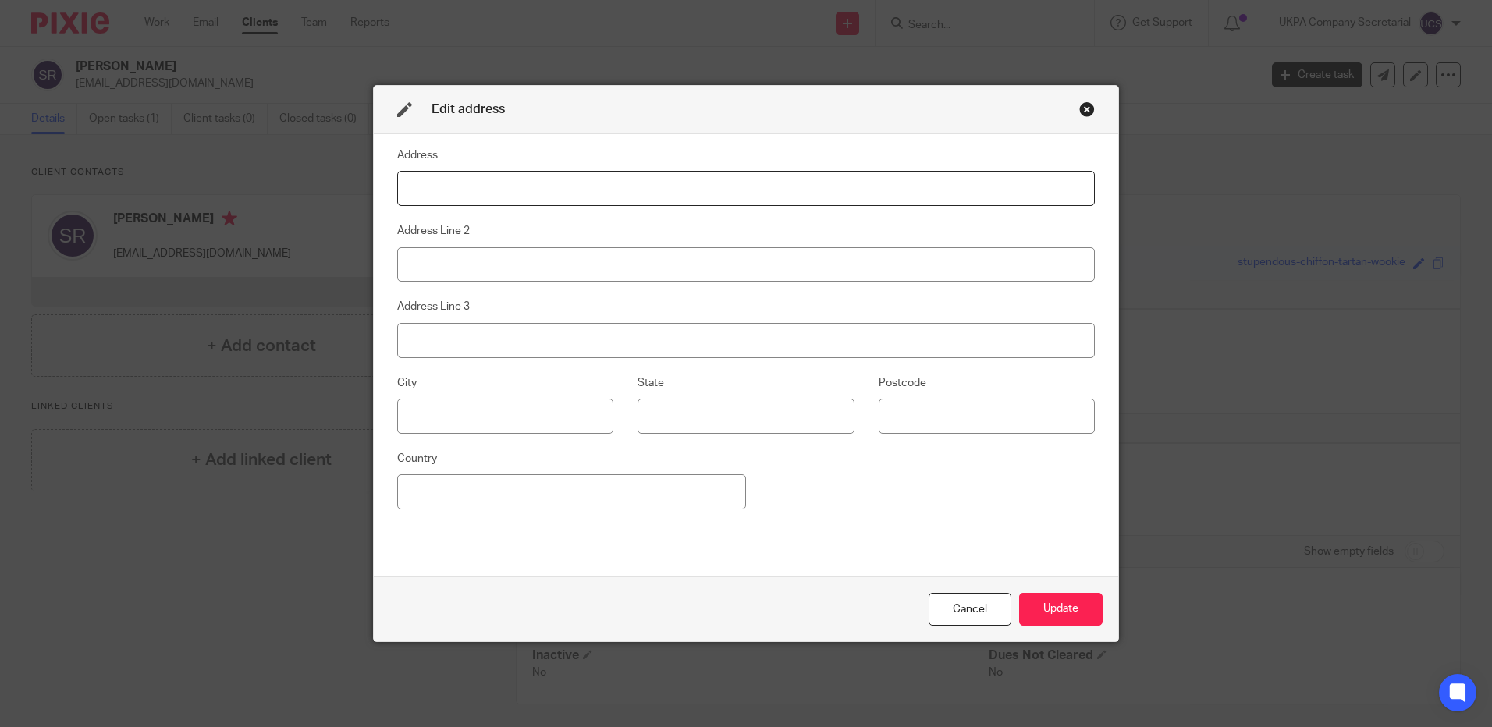
click at [554, 187] on input at bounding box center [746, 188] width 698 height 35
paste input "5 Valley Drive"
type input "5 Valley Drive"
drag, startPoint x: 515, startPoint y: 233, endPoint x: 514, endPoint y: 248, distance: 14.9
click at [514, 247] on fieldset "Address Line 2" at bounding box center [746, 252] width 698 height 60
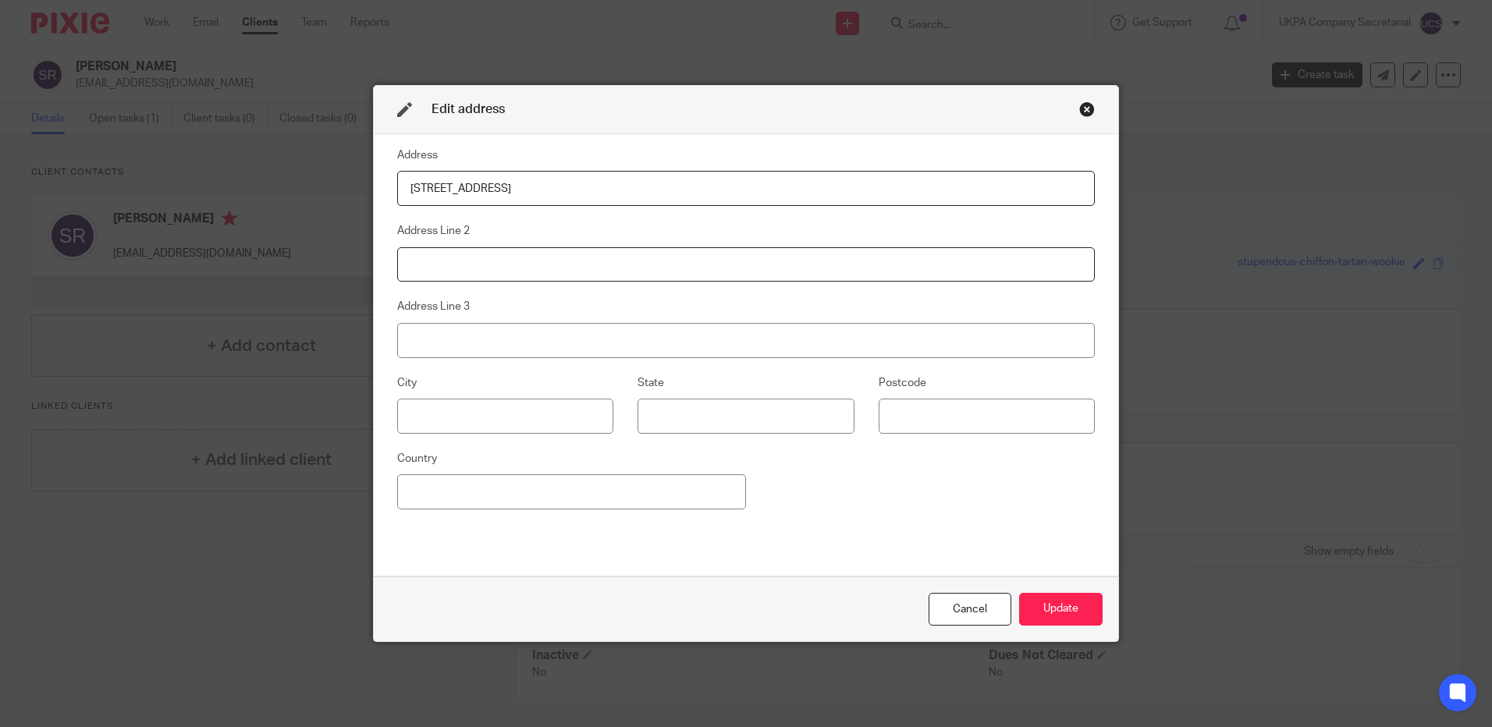
click at [513, 251] on input at bounding box center [746, 264] width 698 height 35
paste input "Brighton"
type input "Brighton"
click at [485, 415] on input at bounding box center [505, 416] width 216 height 35
paste input "East Sussex"
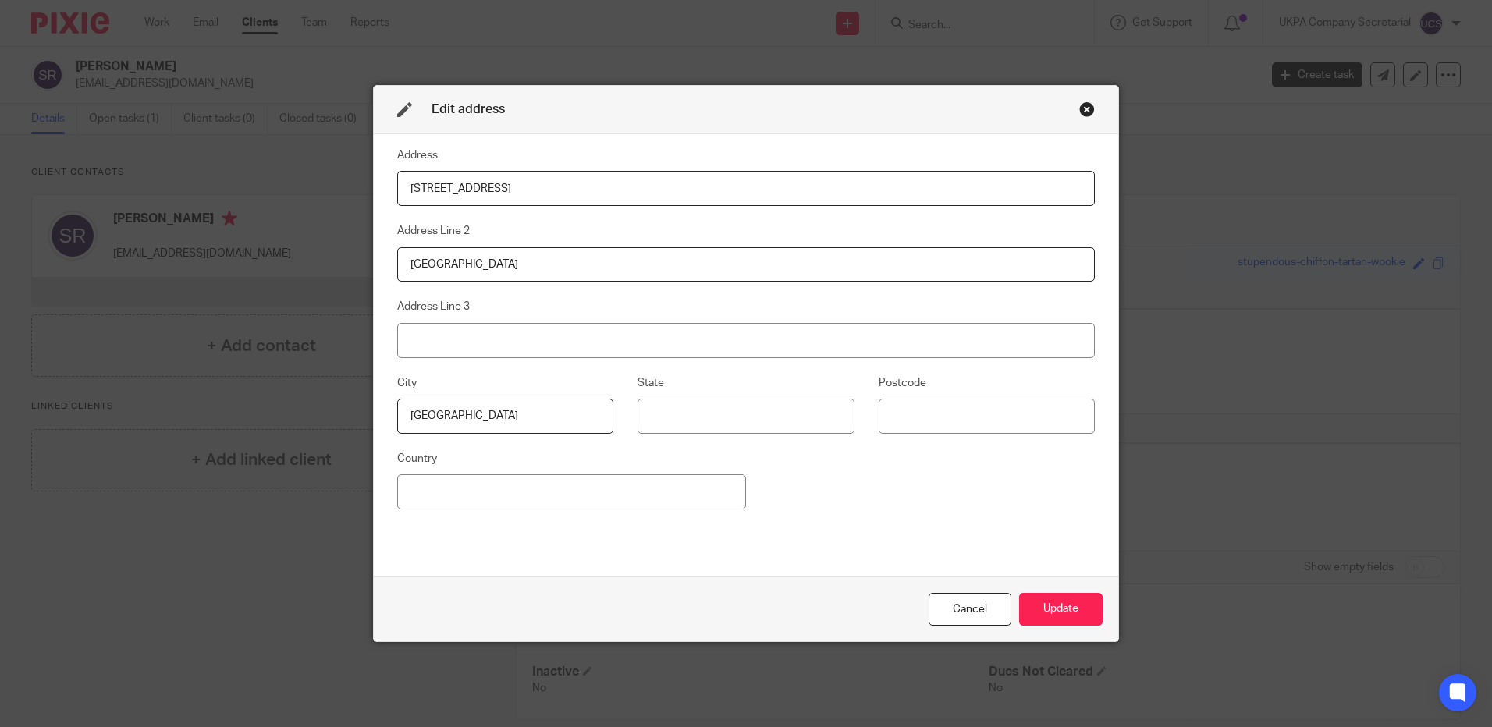
type input "East Sussex"
click at [951, 424] on input at bounding box center [987, 416] width 216 height 35
paste input "BN1 5FA"
type input "BN1 5FA"
click at [524, 494] on input at bounding box center [571, 492] width 349 height 35
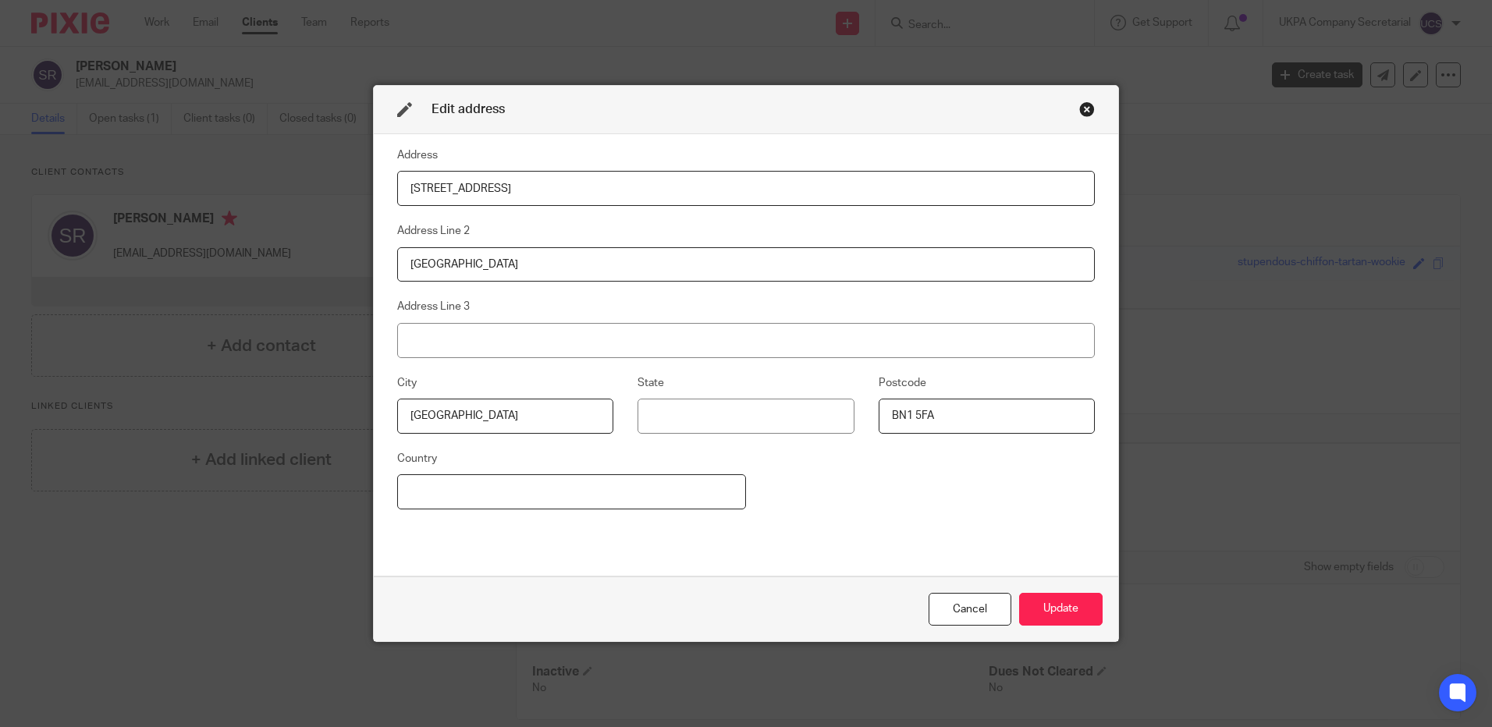
type input "United Kingdom"
click at [1064, 616] on button "Update" at bounding box center [1061, 610] width 84 height 34
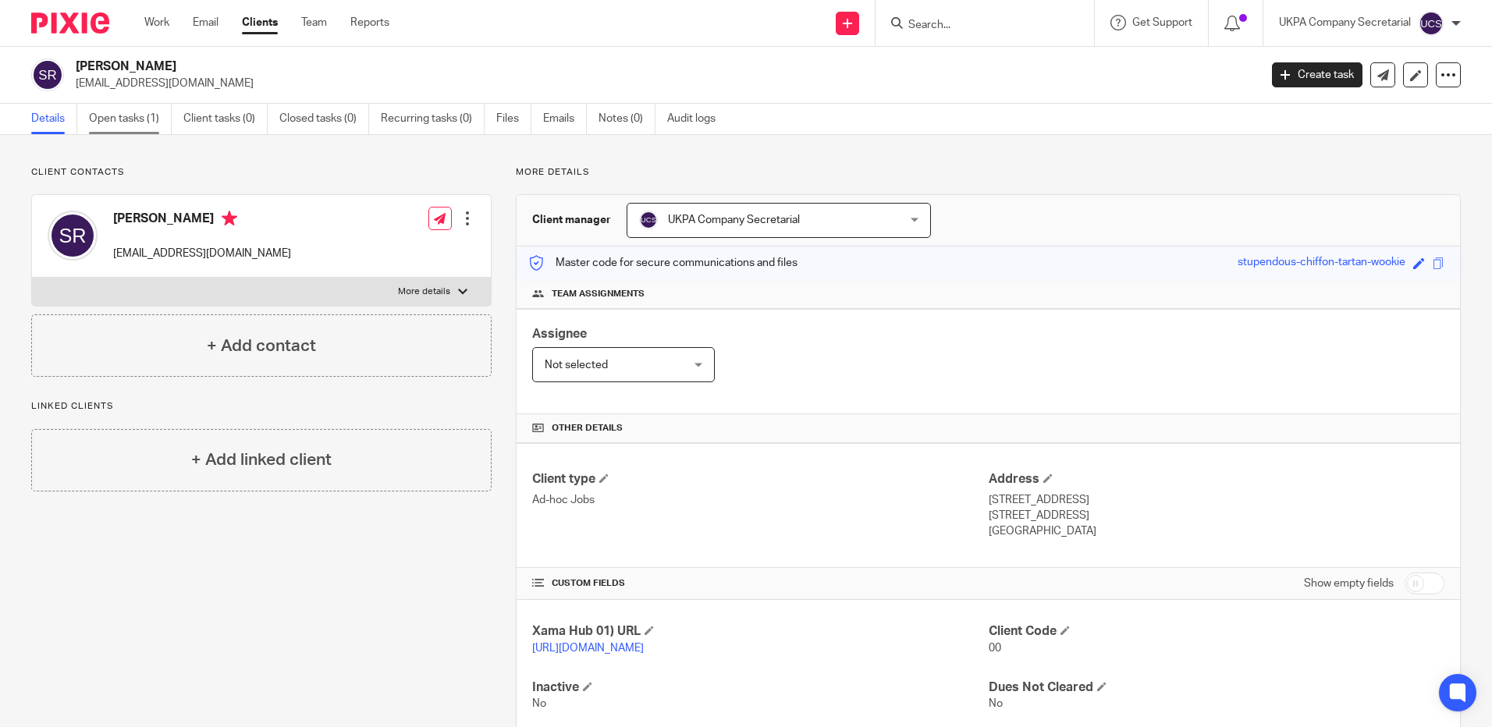
click at [113, 122] on link "Open tasks (1)" at bounding box center [130, 119] width 83 height 30
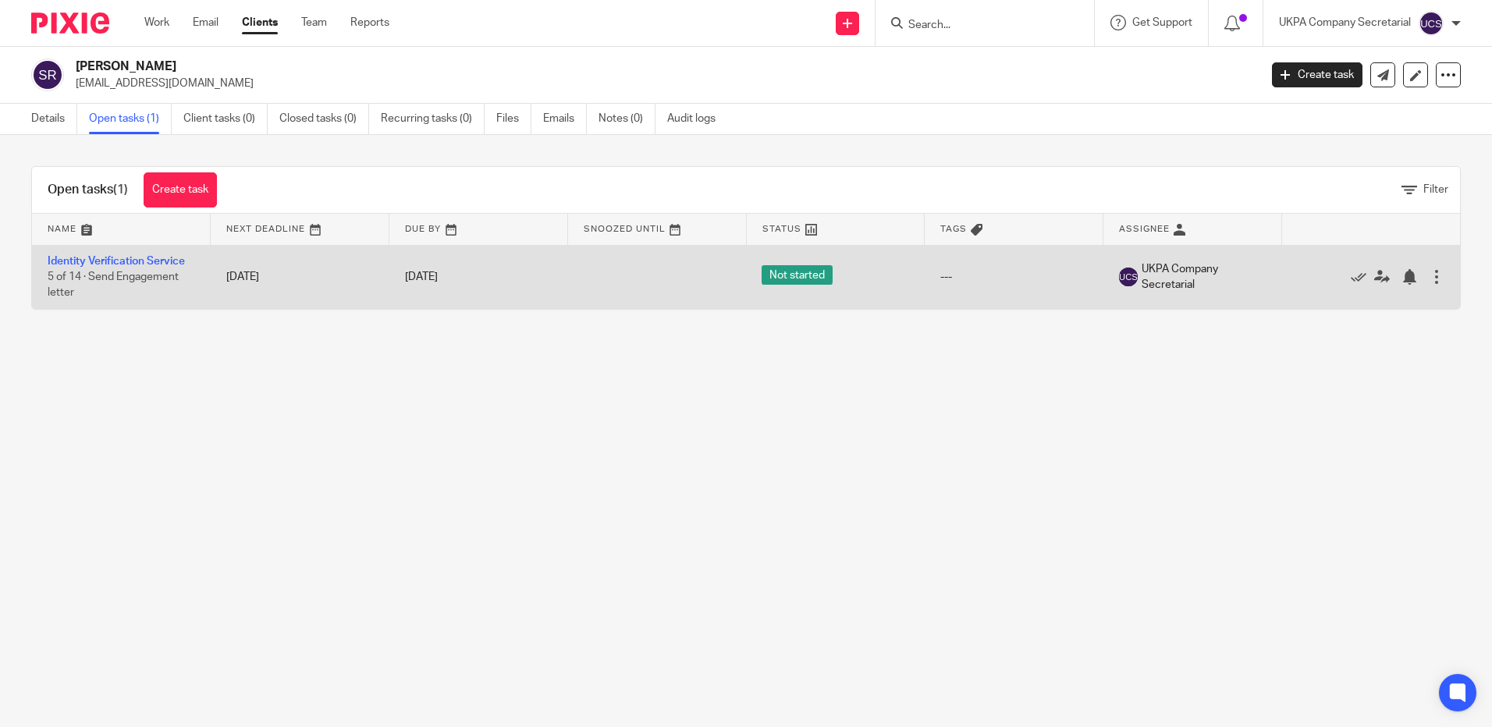
click at [101, 254] on td "Identity Verification Service 5 of 14 · Send Engagement letter" at bounding box center [121, 277] width 179 height 64
click at [98, 267] on td "Identity Verification Service 5 of 14 · Send Engagement letter" at bounding box center [121, 277] width 179 height 64
click at [98, 261] on link "Identity Verification Service" at bounding box center [116, 261] width 137 height 11
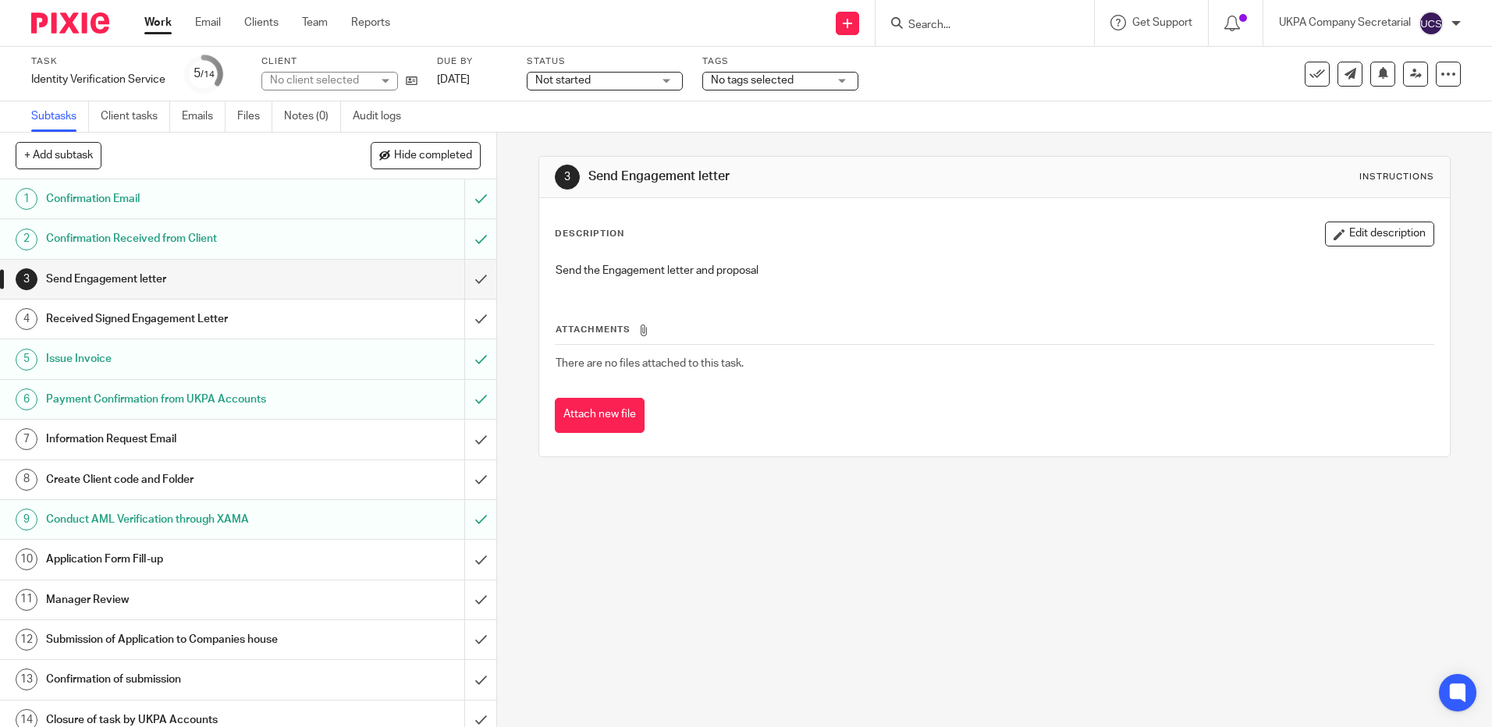
click at [657, 76] on div "Not started Not started" at bounding box center [605, 81] width 156 height 19
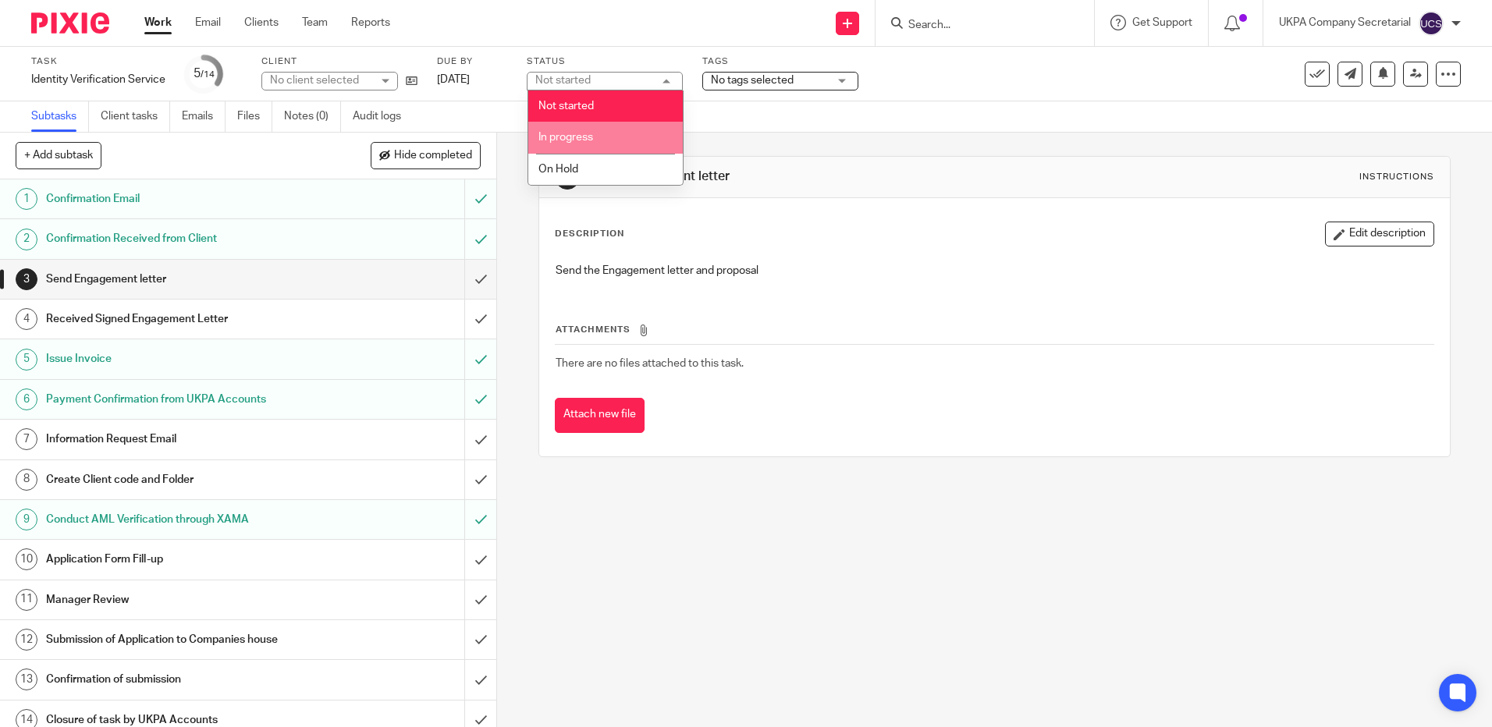
click at [577, 140] on span "In progress" at bounding box center [566, 137] width 55 height 11
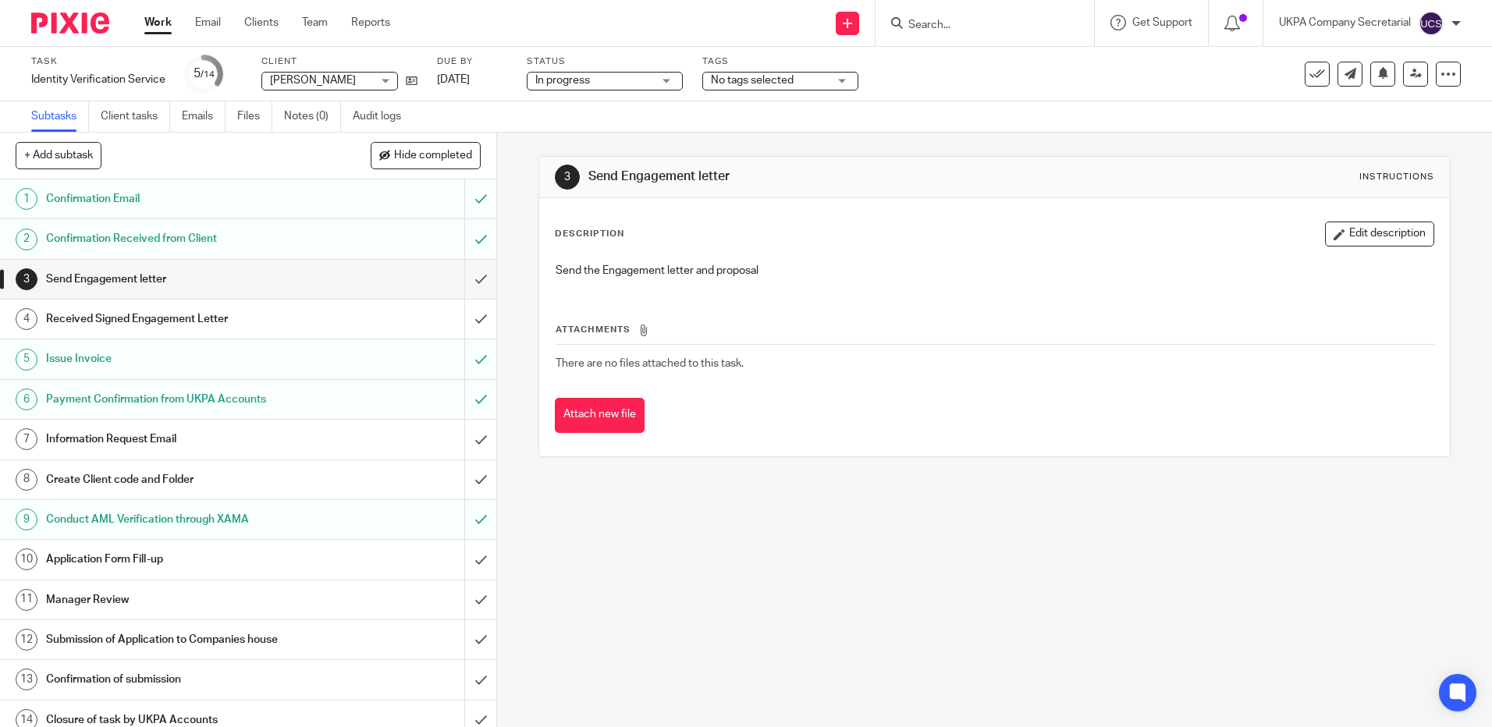
click at [942, 29] on input "Search" at bounding box center [977, 26] width 140 height 14
paste input "[EMAIL_ADDRESS][DOMAIN_NAME]"
type input "[EMAIL_ADDRESS][DOMAIN_NAME]"
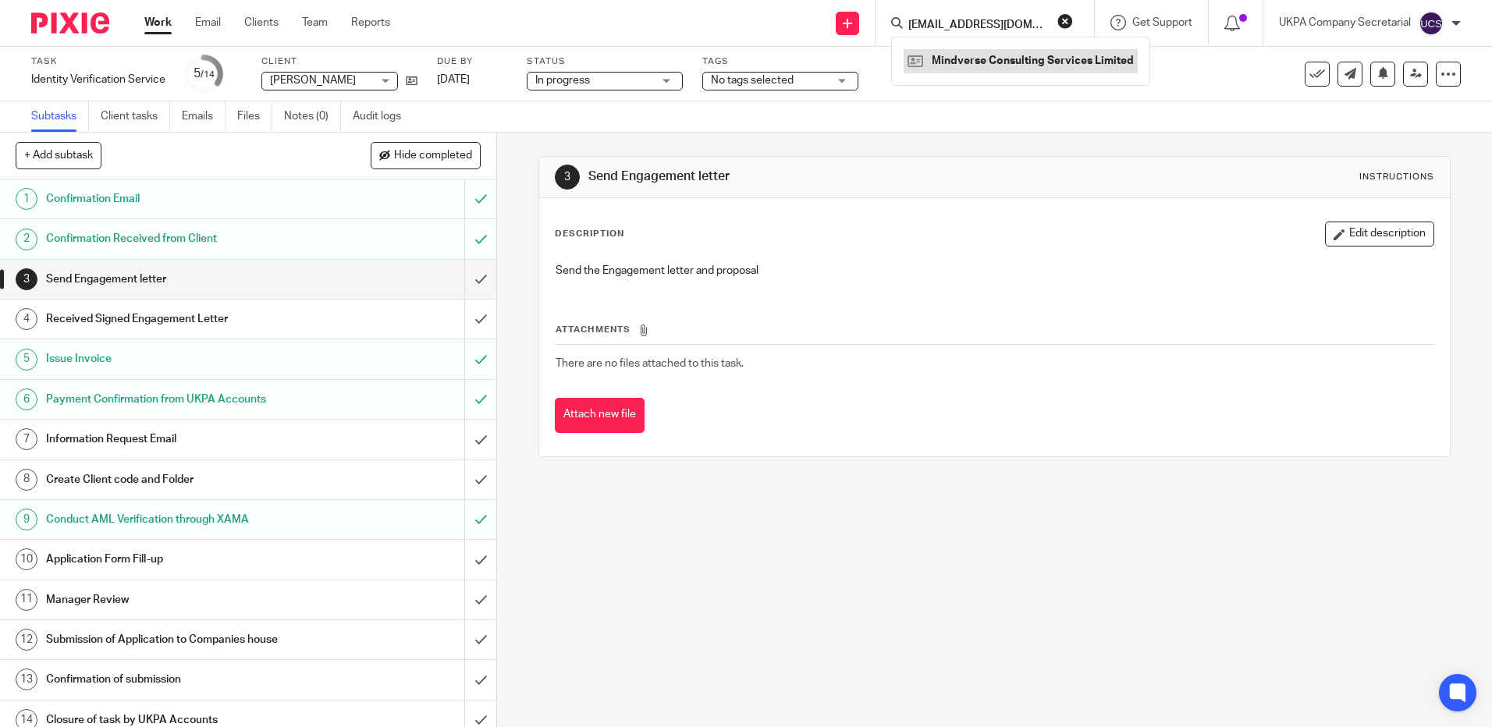
click at [962, 60] on link at bounding box center [1021, 60] width 234 height 23
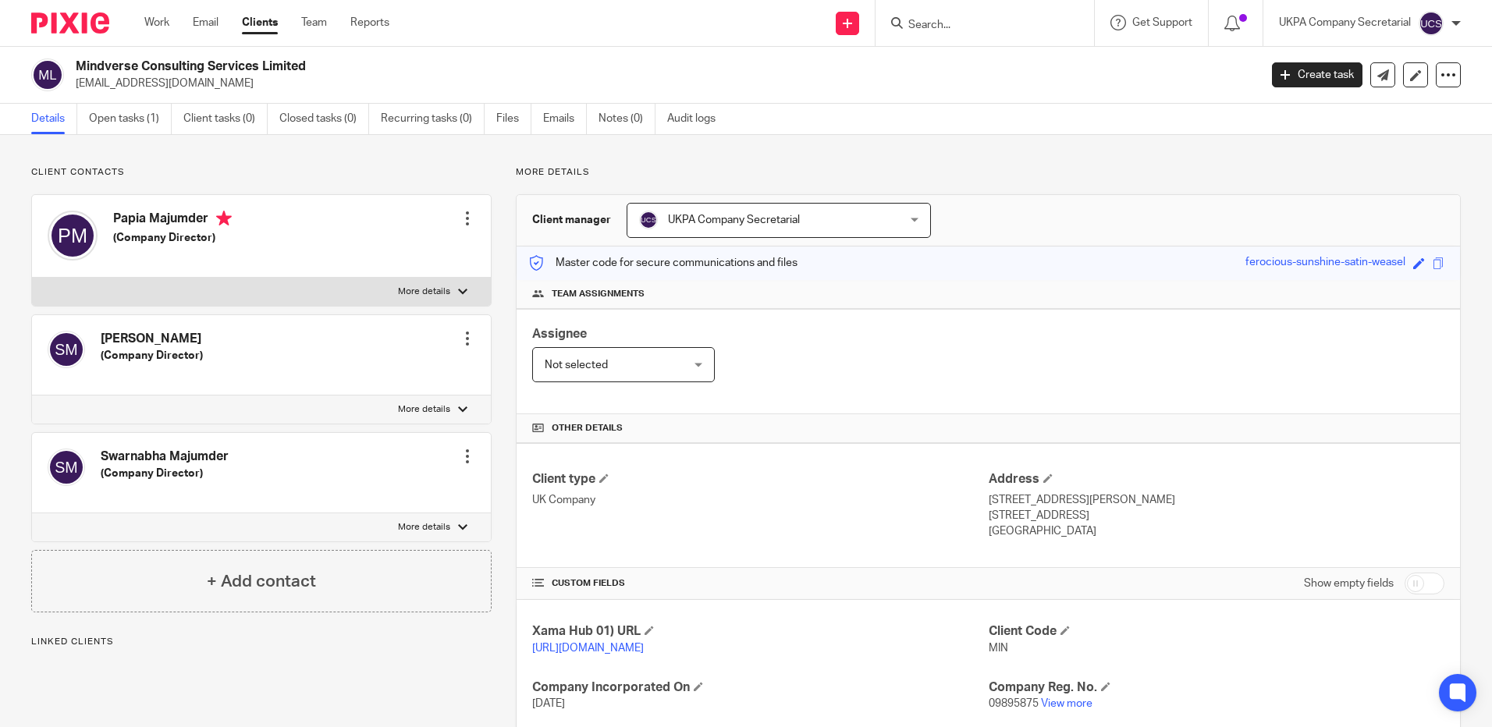
click at [113, 123] on link "Open tasks (1)" at bounding box center [130, 119] width 83 height 30
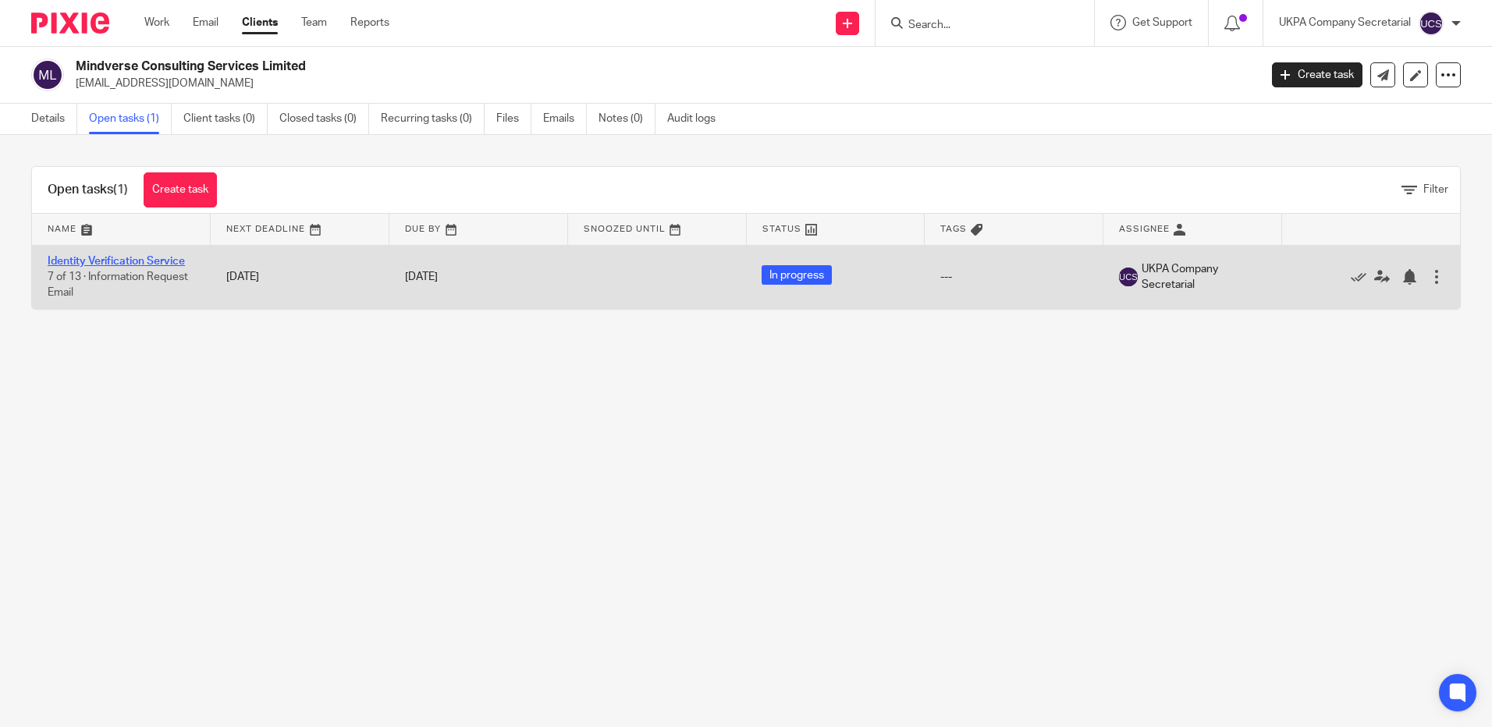
click at [116, 258] on link "Identity Verification Service" at bounding box center [116, 261] width 137 height 11
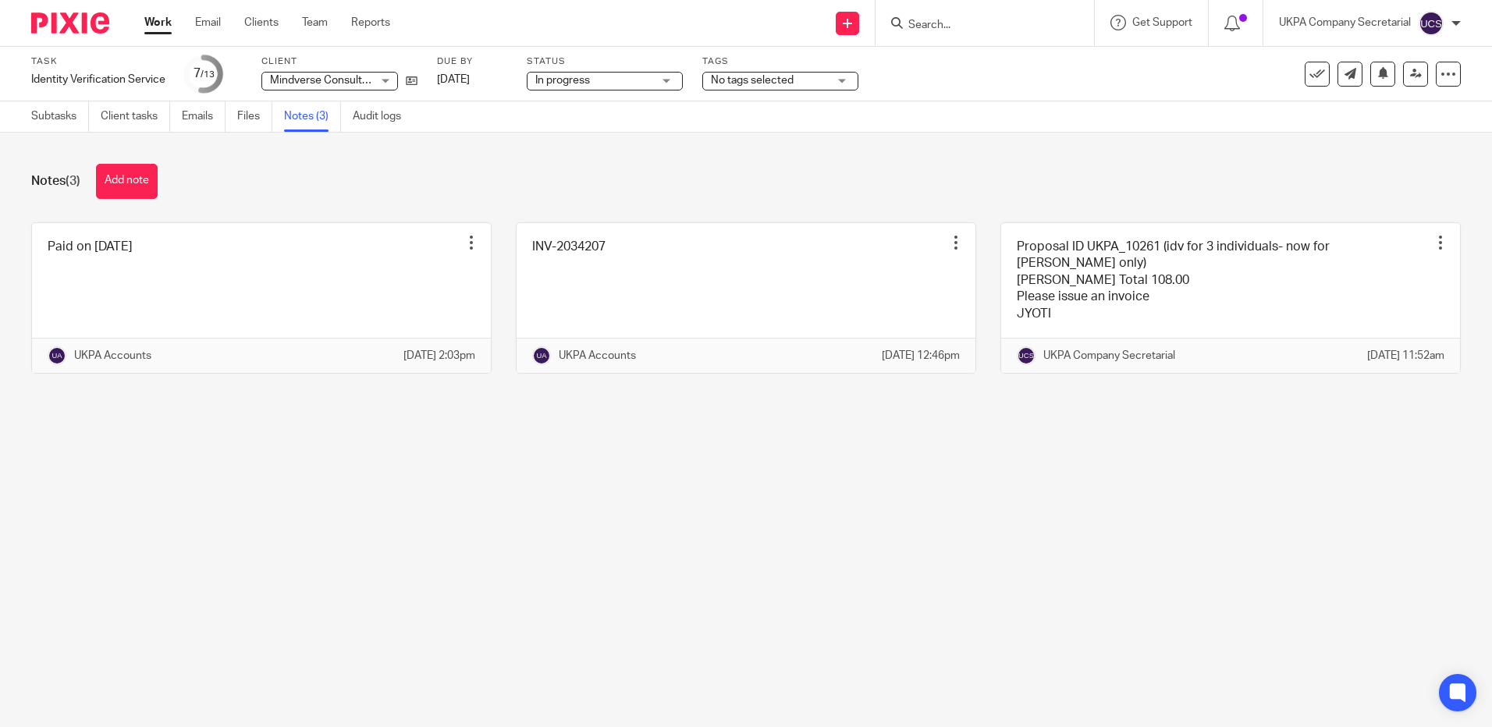
click at [963, 35] on div at bounding box center [985, 23] width 219 height 46
click at [937, 27] on input "Search" at bounding box center [977, 26] width 140 height 14
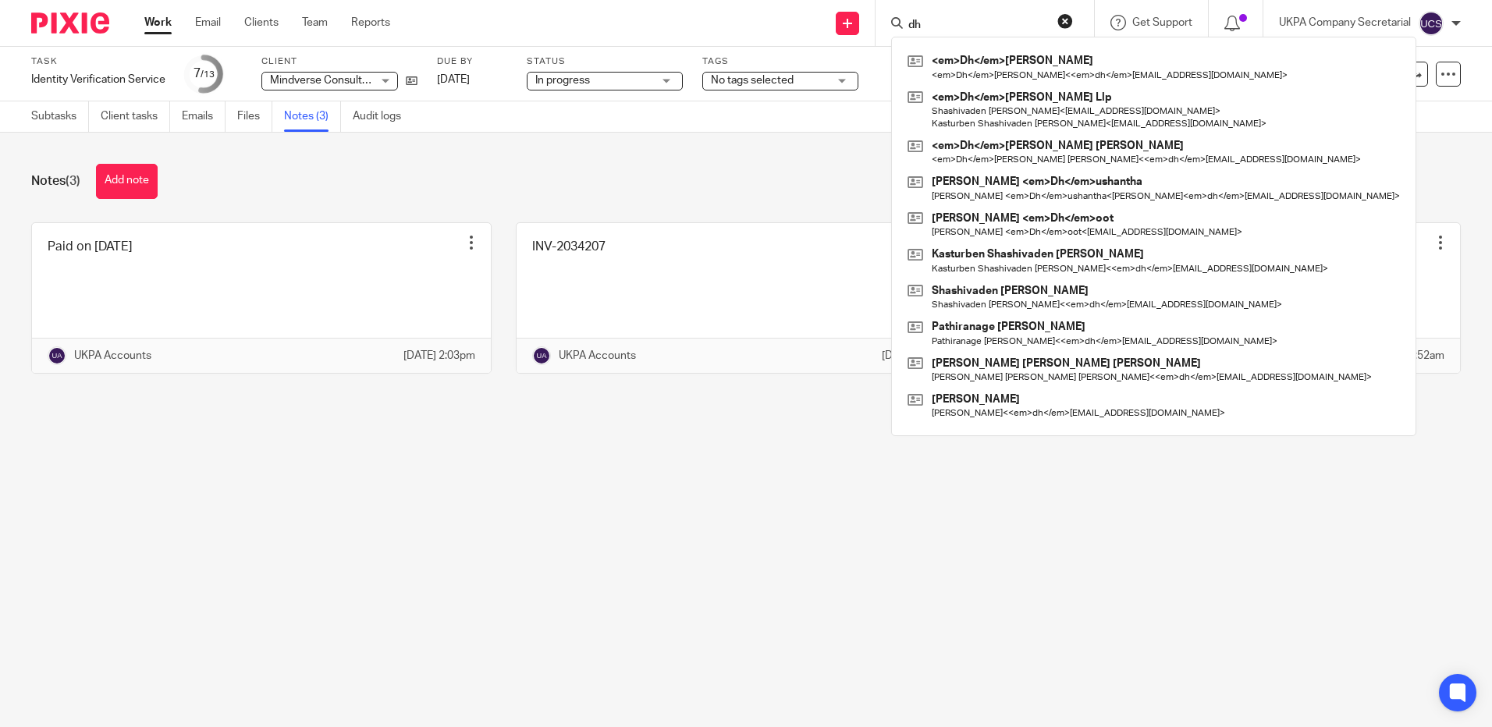
type input "d"
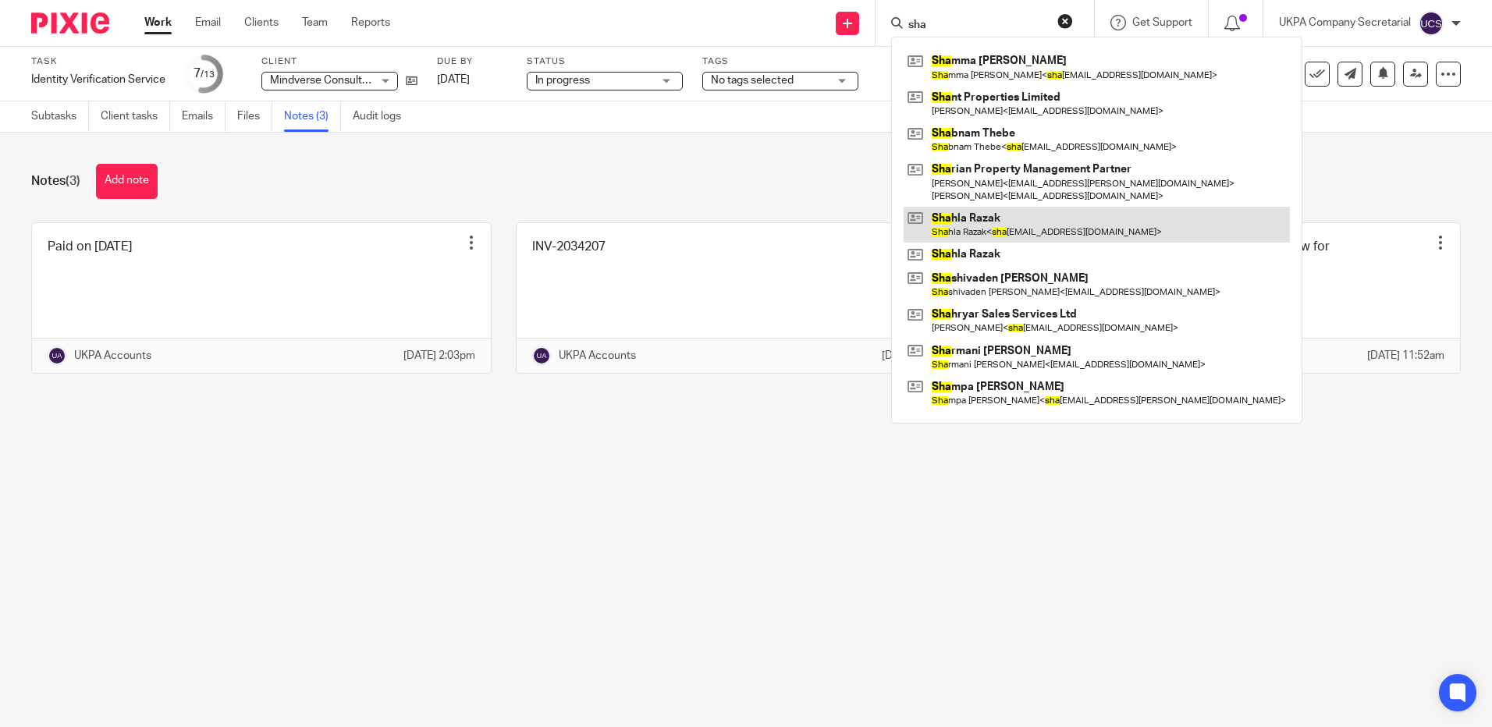
type input "sha"
click at [1068, 226] on link at bounding box center [1097, 225] width 386 height 36
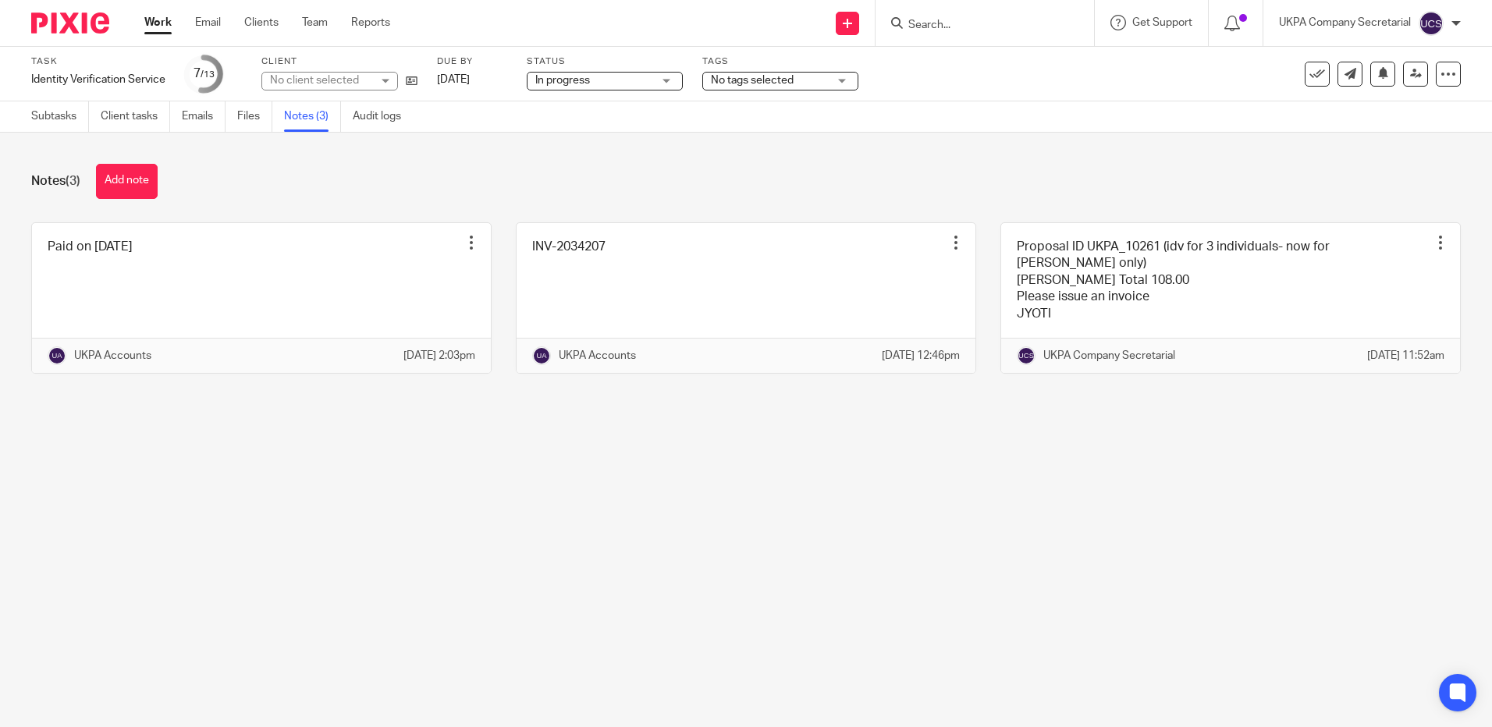
click at [947, 22] on input "Search" at bounding box center [977, 26] width 140 height 14
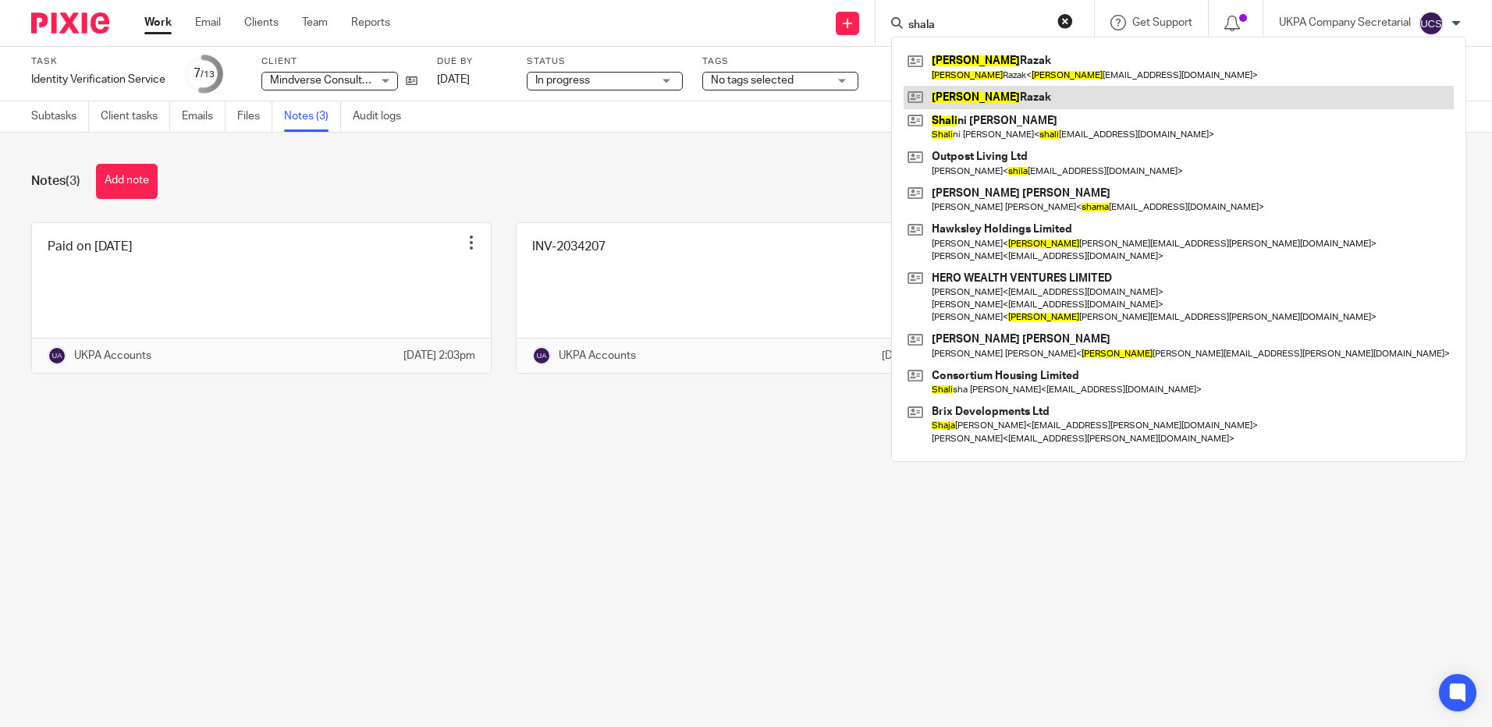
type input "shala"
click at [1014, 91] on link at bounding box center [1179, 97] width 550 height 23
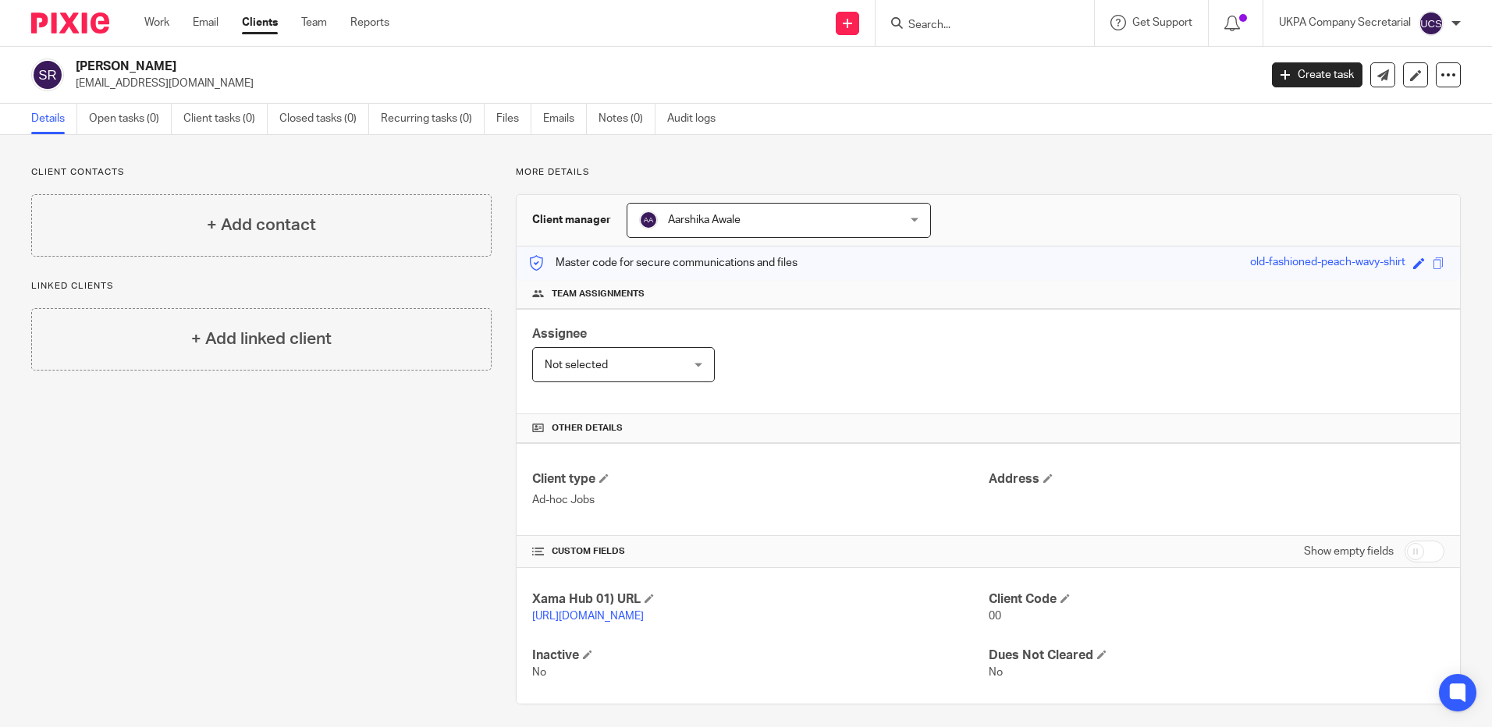
click at [982, 27] on input "Search" at bounding box center [977, 26] width 140 height 14
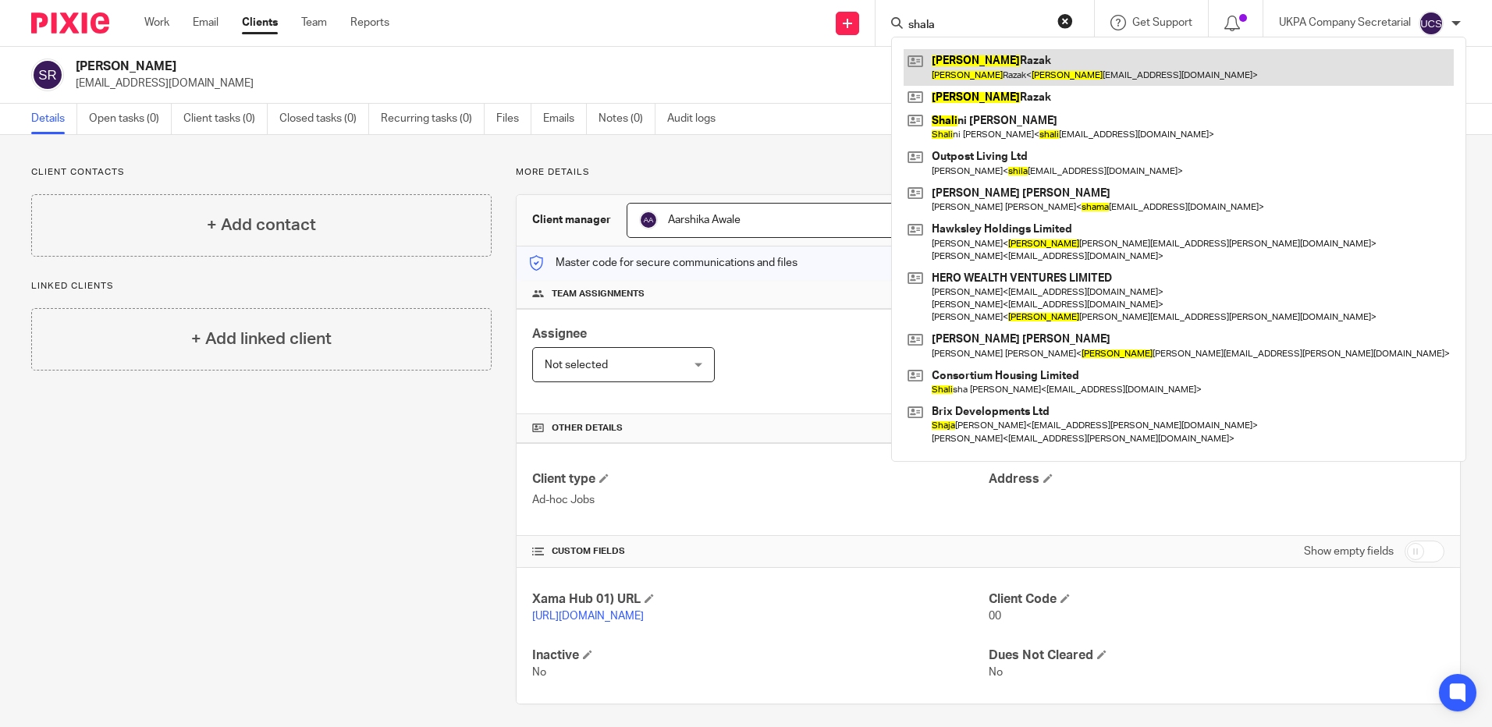
type input "shala"
click at [969, 66] on link at bounding box center [1179, 67] width 550 height 36
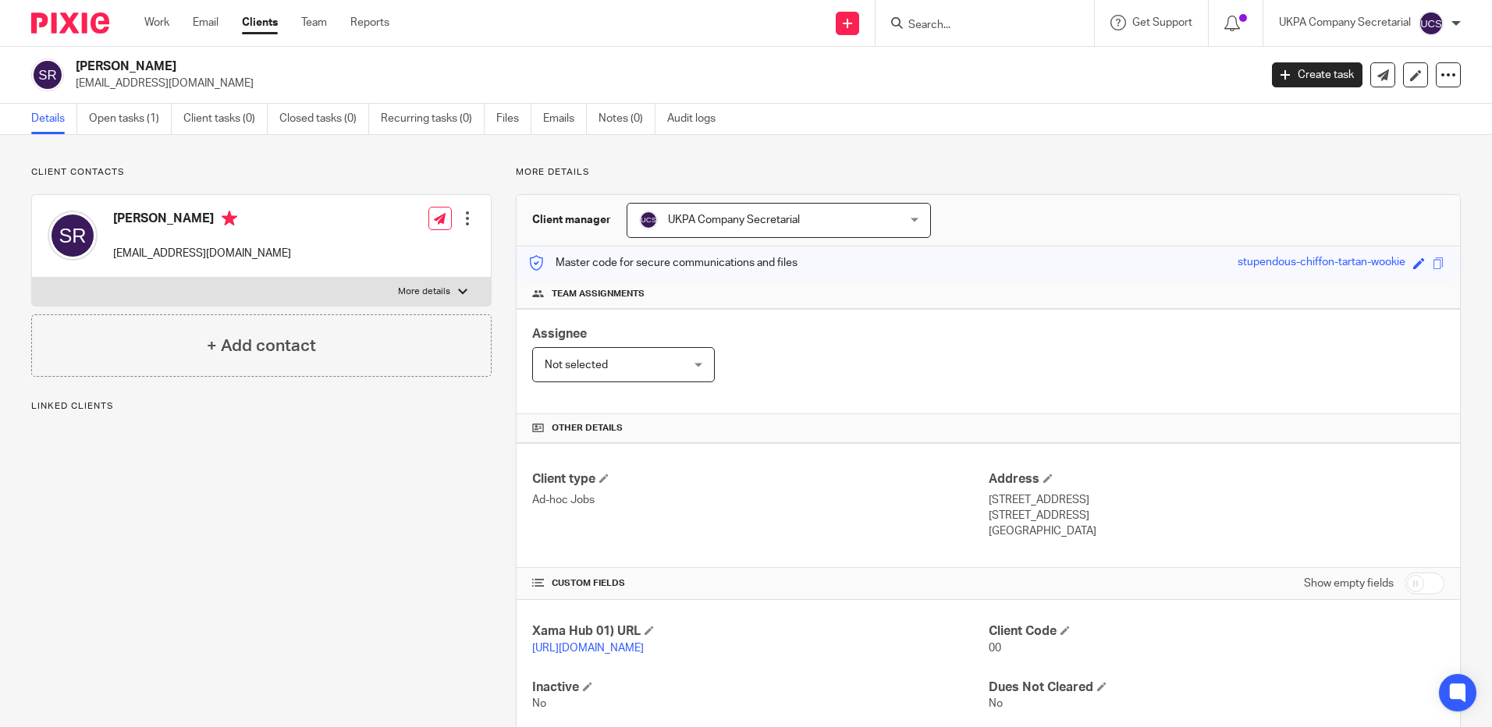
click at [994, 28] on input "Search" at bounding box center [977, 26] width 140 height 14
type input "h"
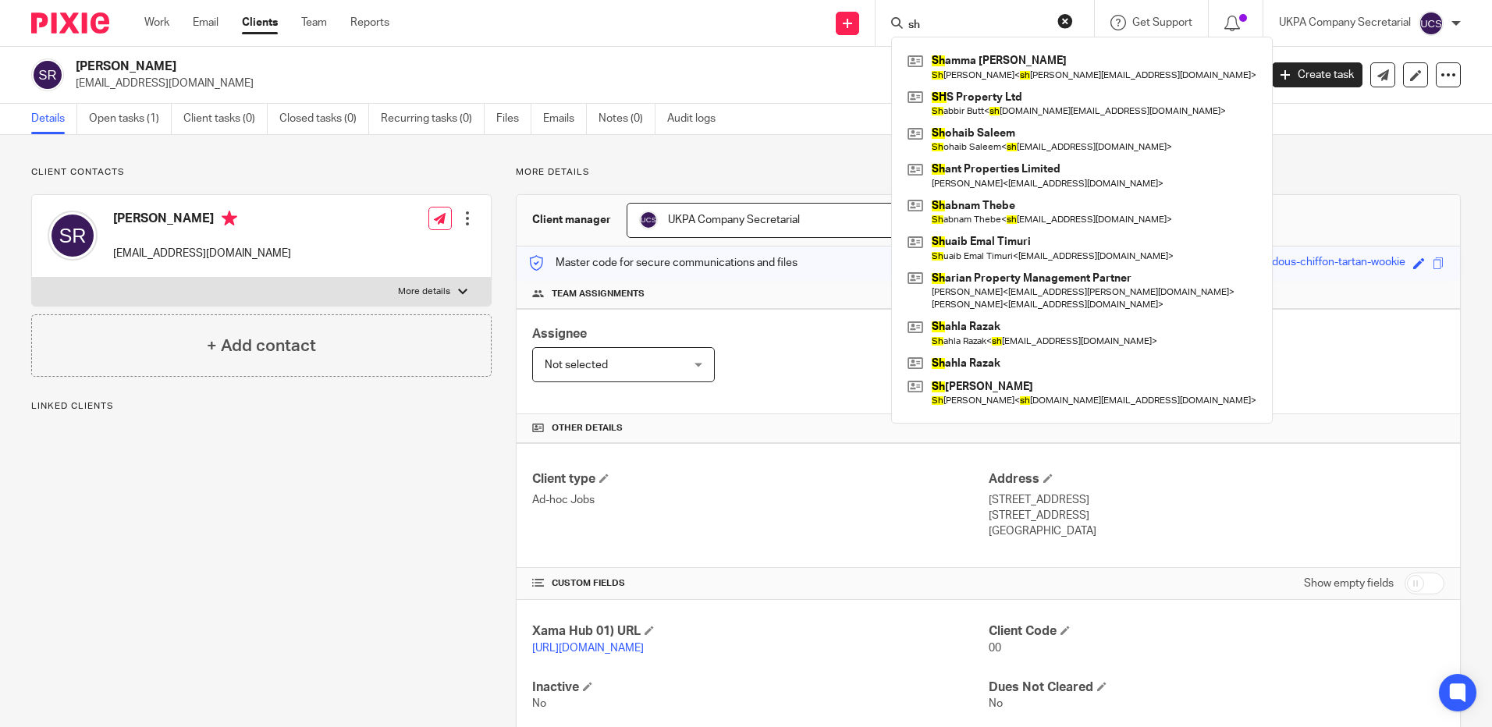
type input "s"
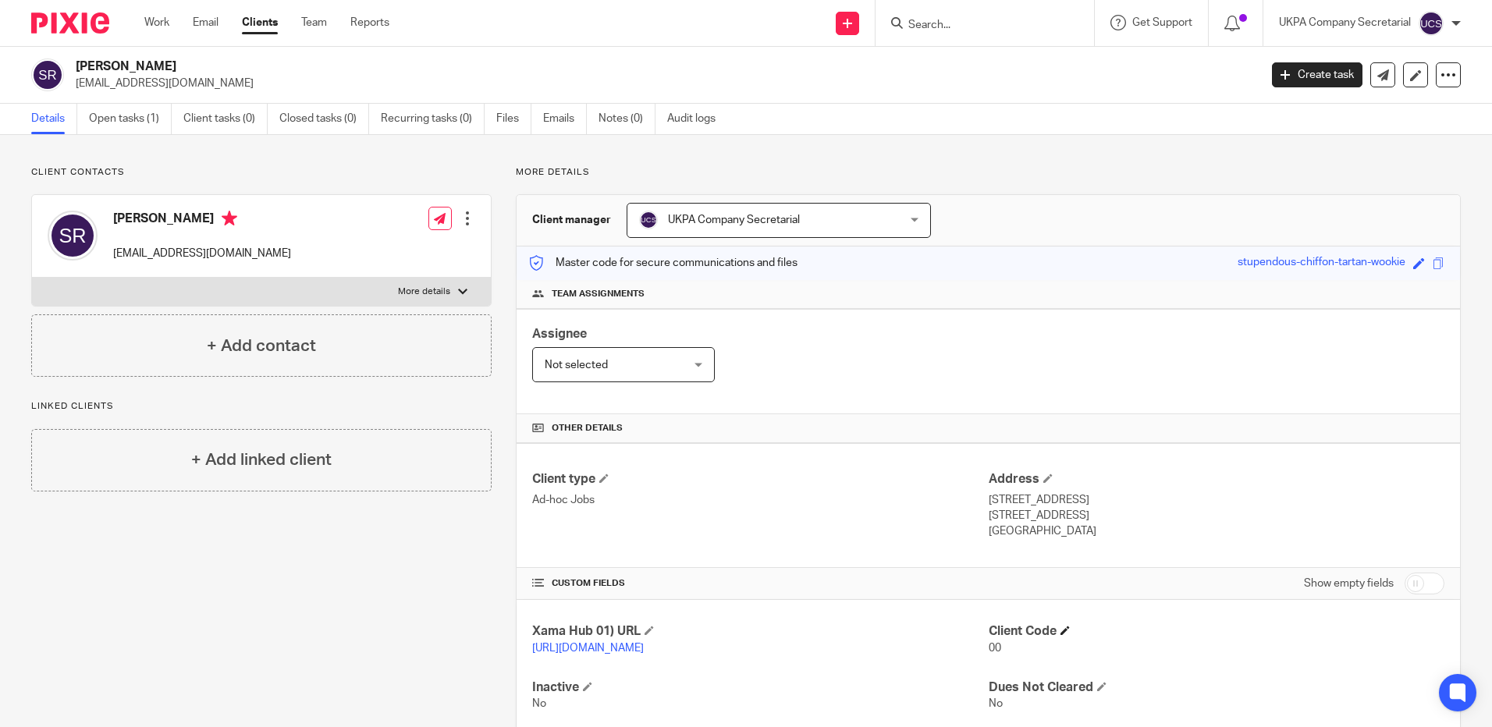
click at [1055, 636] on h4 "Client Code" at bounding box center [1217, 632] width 456 height 16
click at [1056, 631] on h4 "Client Code" at bounding box center [1217, 632] width 456 height 16
click at [1061, 628] on span at bounding box center [1065, 630] width 9 height 9
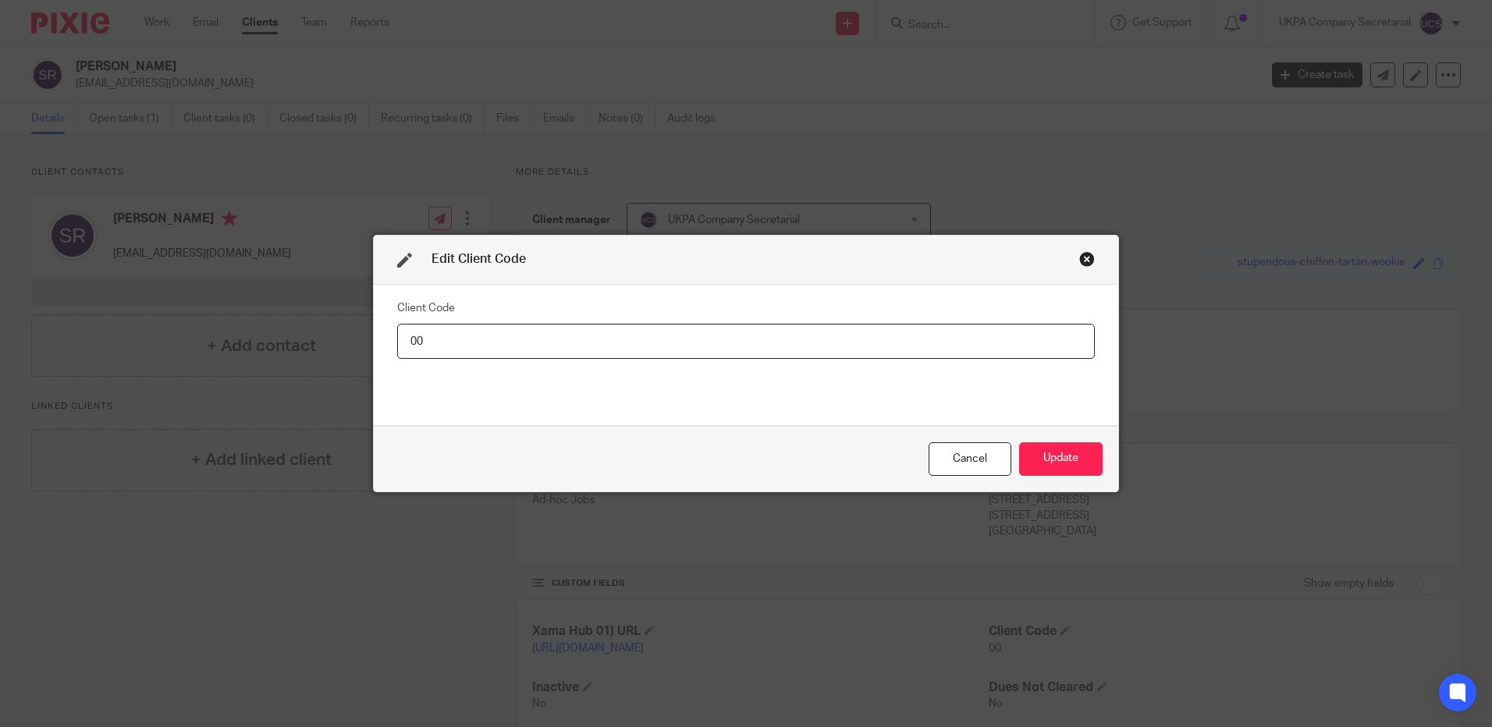
type input "0"
type input "SHA024"
click at [1054, 463] on button "Update" at bounding box center [1061, 460] width 84 height 34
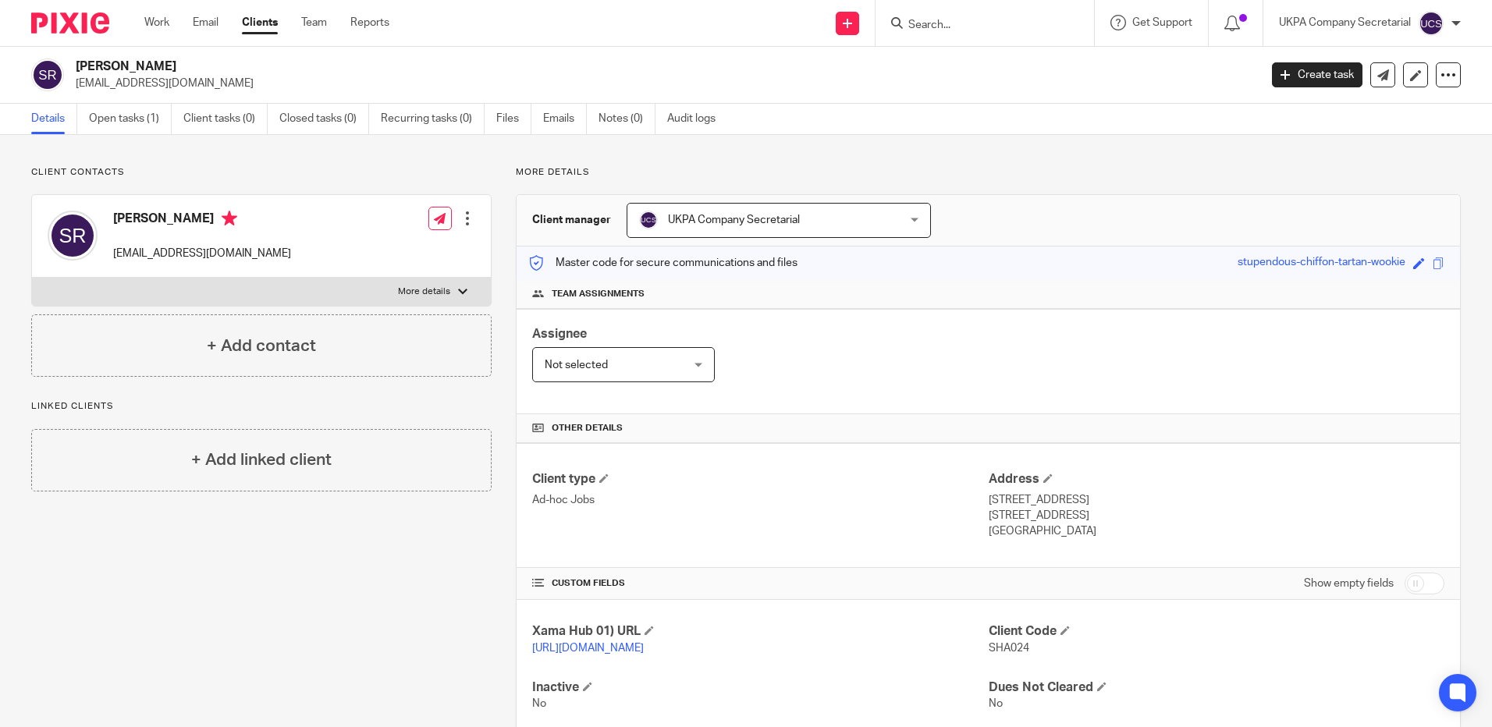
click at [913, 23] on input "Search" at bounding box center [977, 26] width 140 height 14
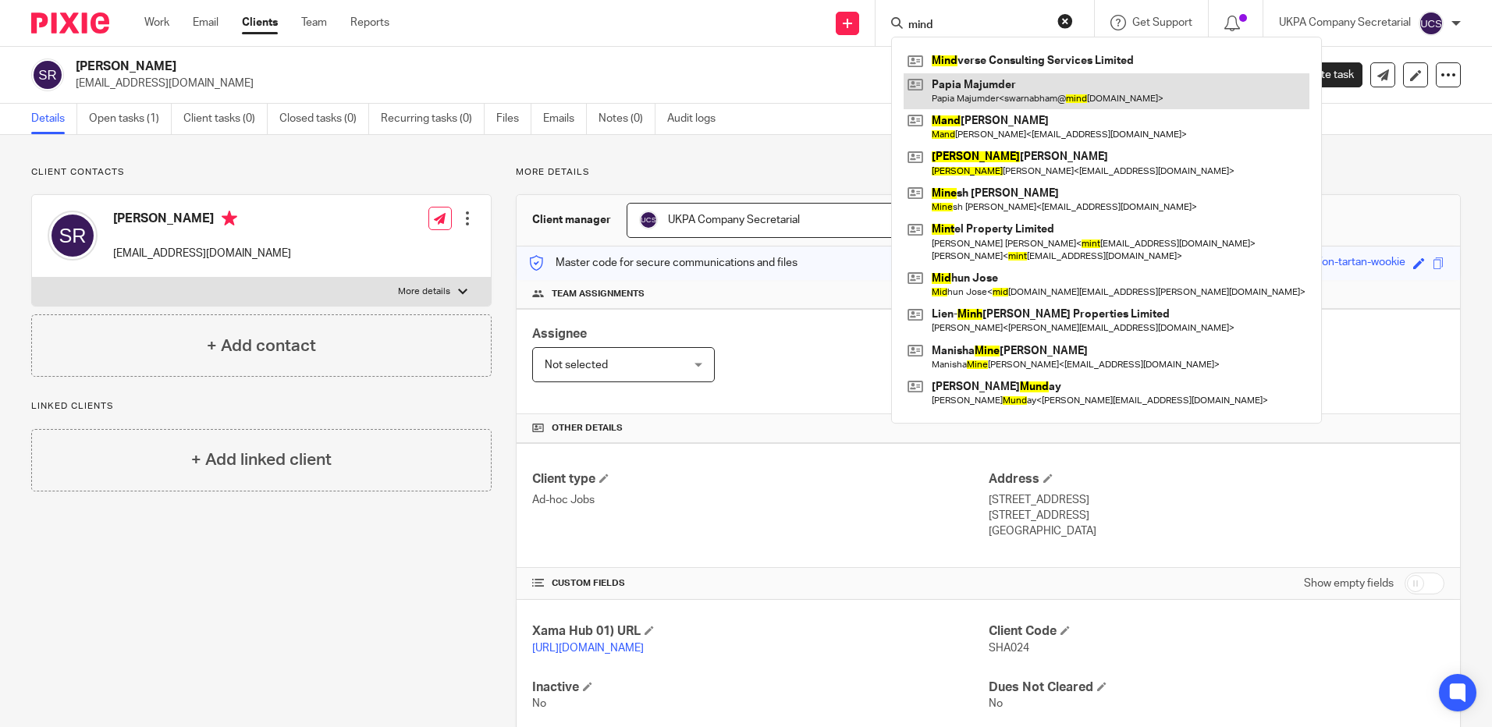
type input "mind"
click at [1004, 86] on link at bounding box center [1107, 91] width 406 height 36
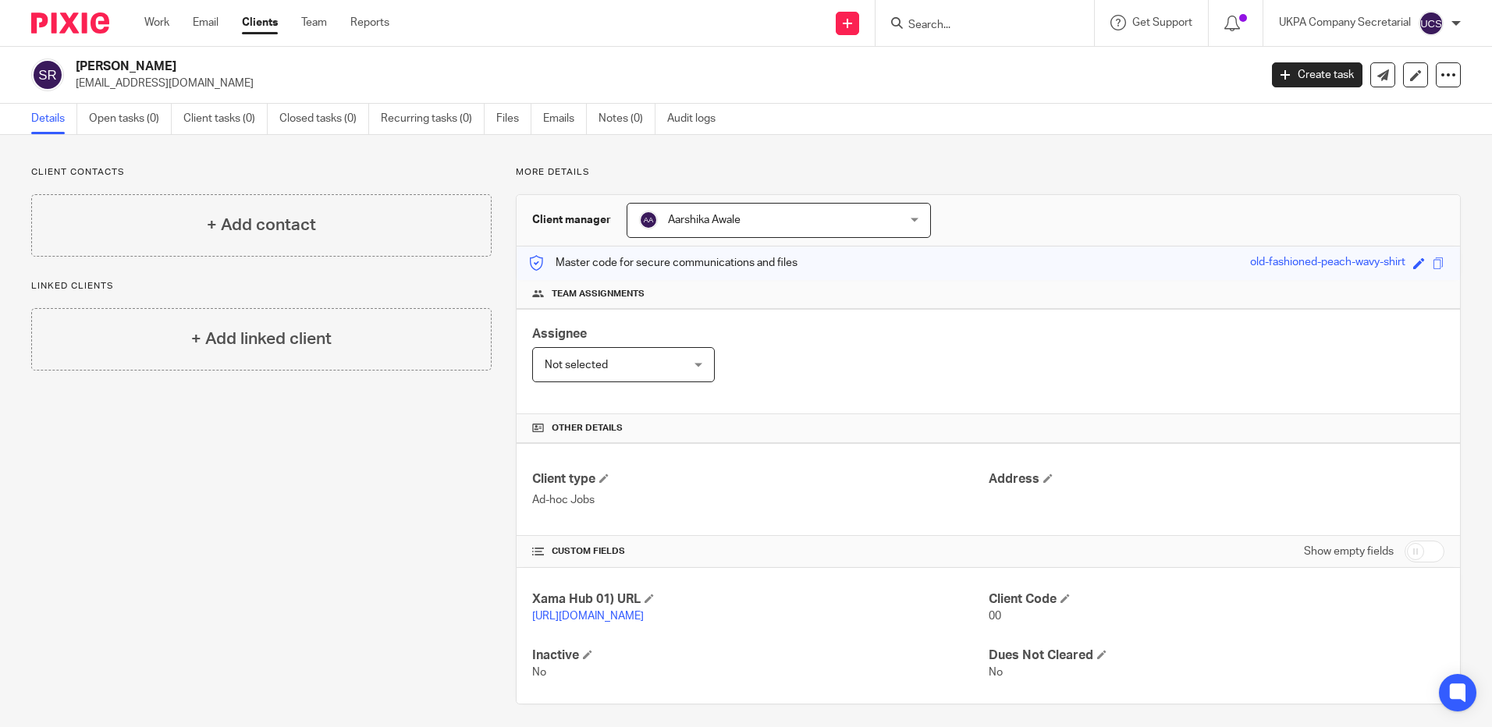
click at [1003, 27] on input "Search" at bounding box center [977, 26] width 140 height 14
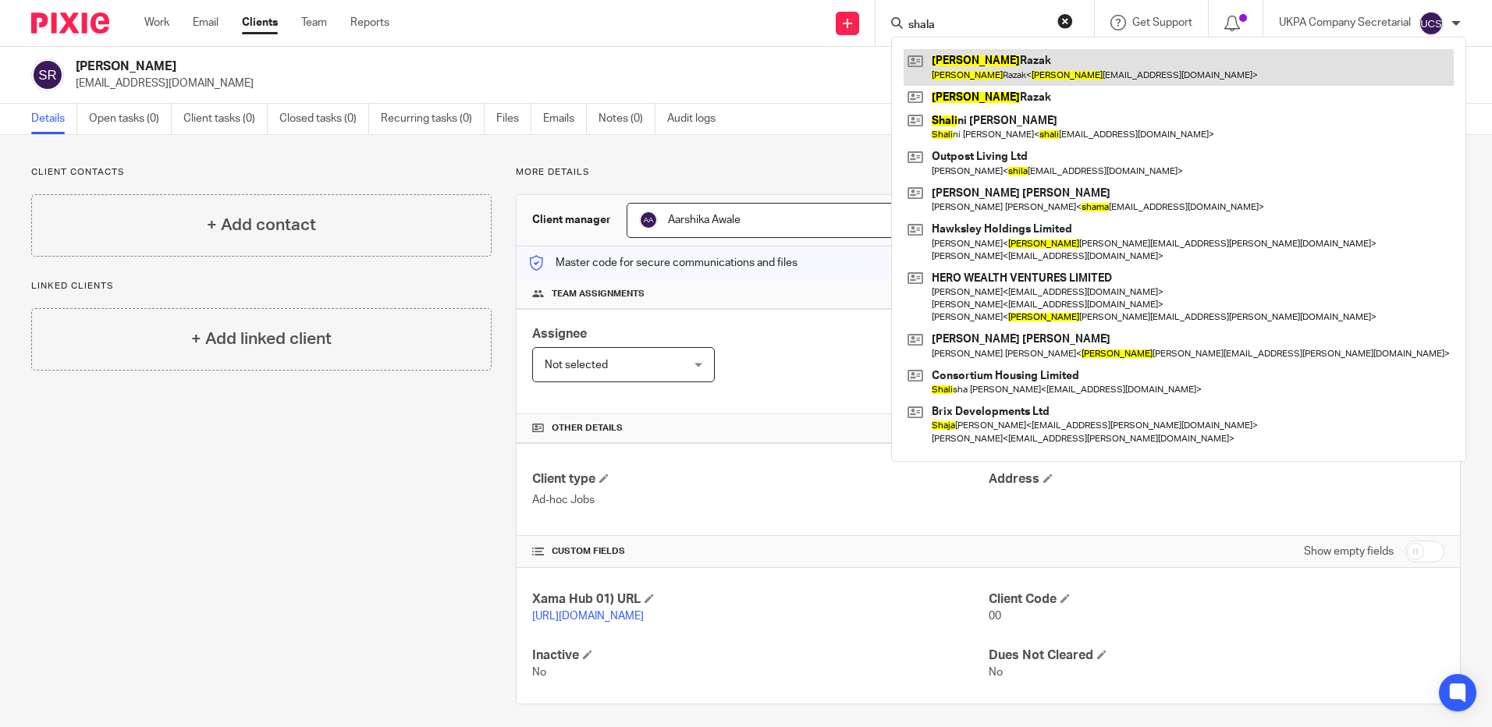
type input "shala"
click at [1002, 77] on link at bounding box center [1179, 67] width 550 height 36
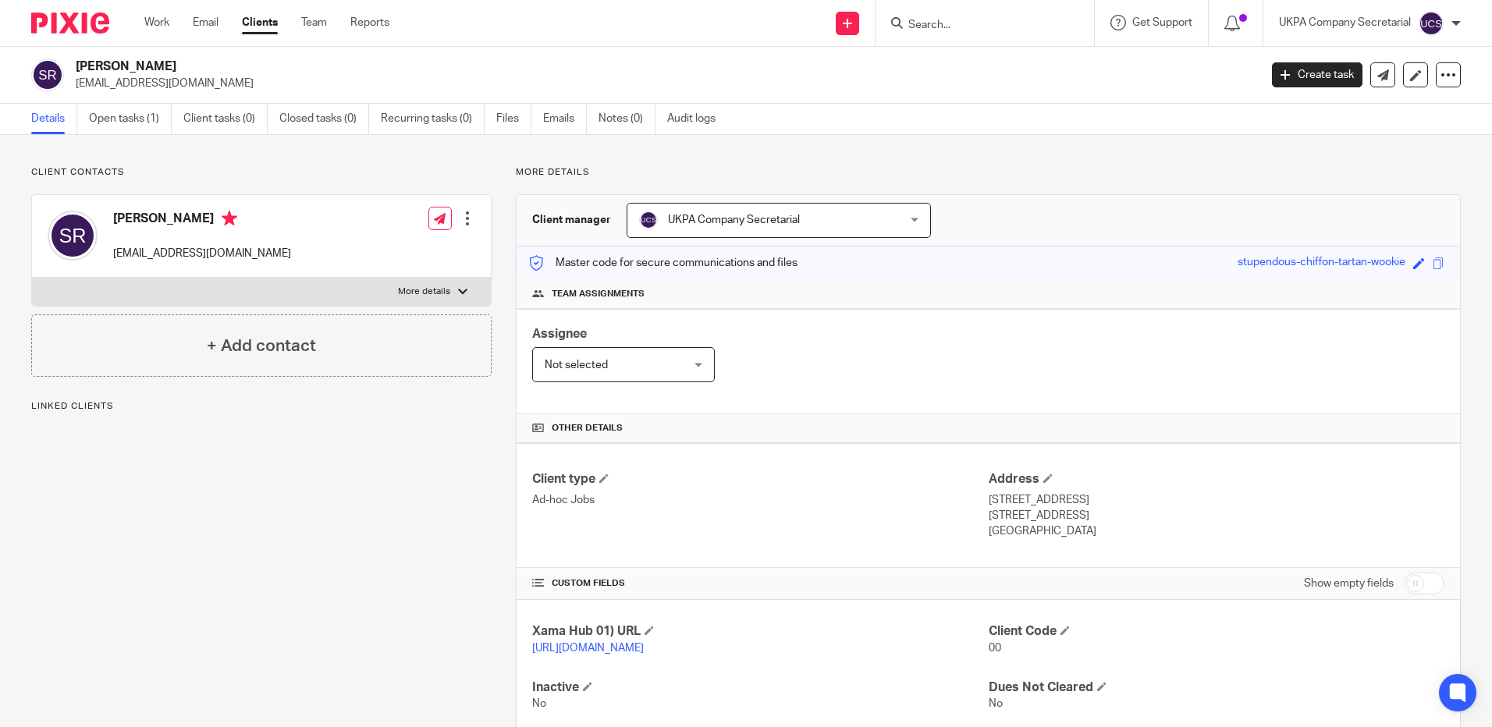
click at [964, 27] on input "Search" at bounding box center [977, 26] width 140 height 14
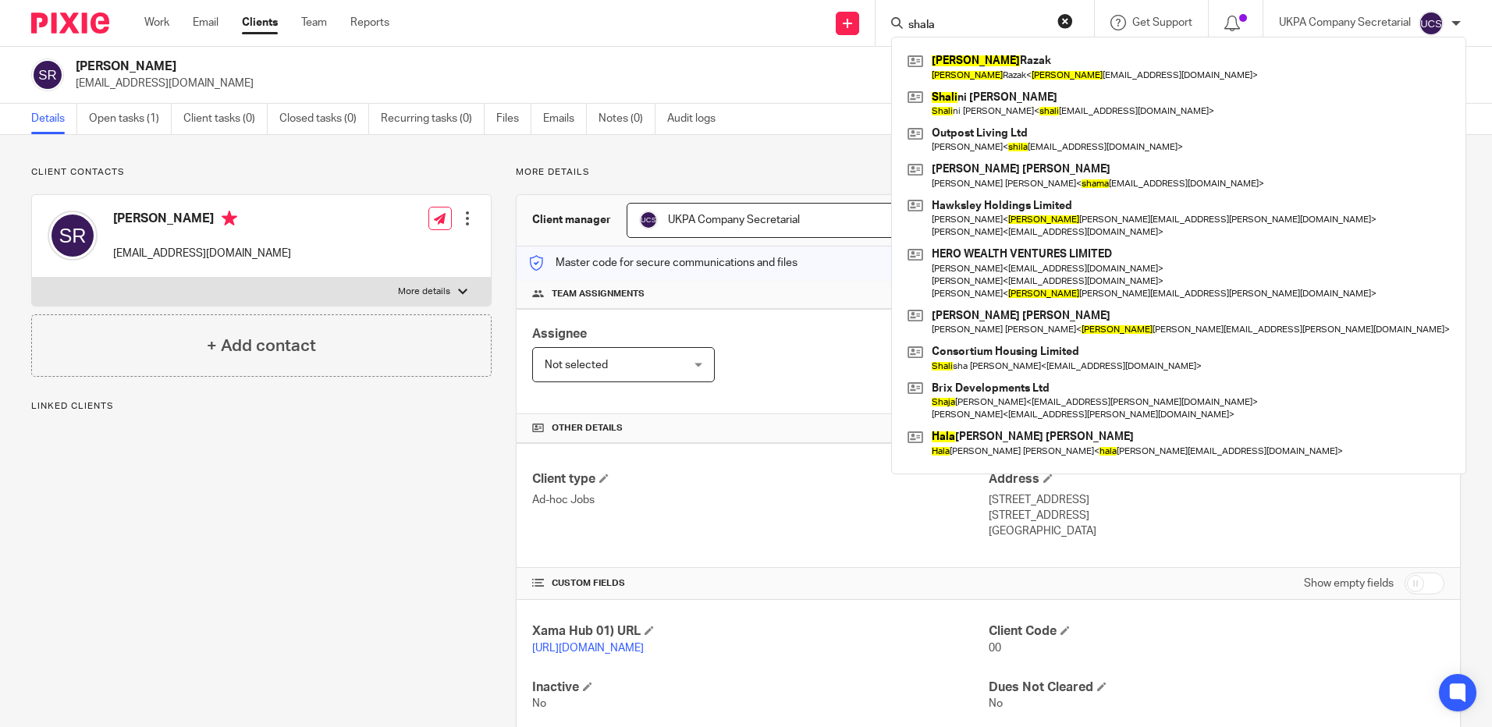
type input "shala"
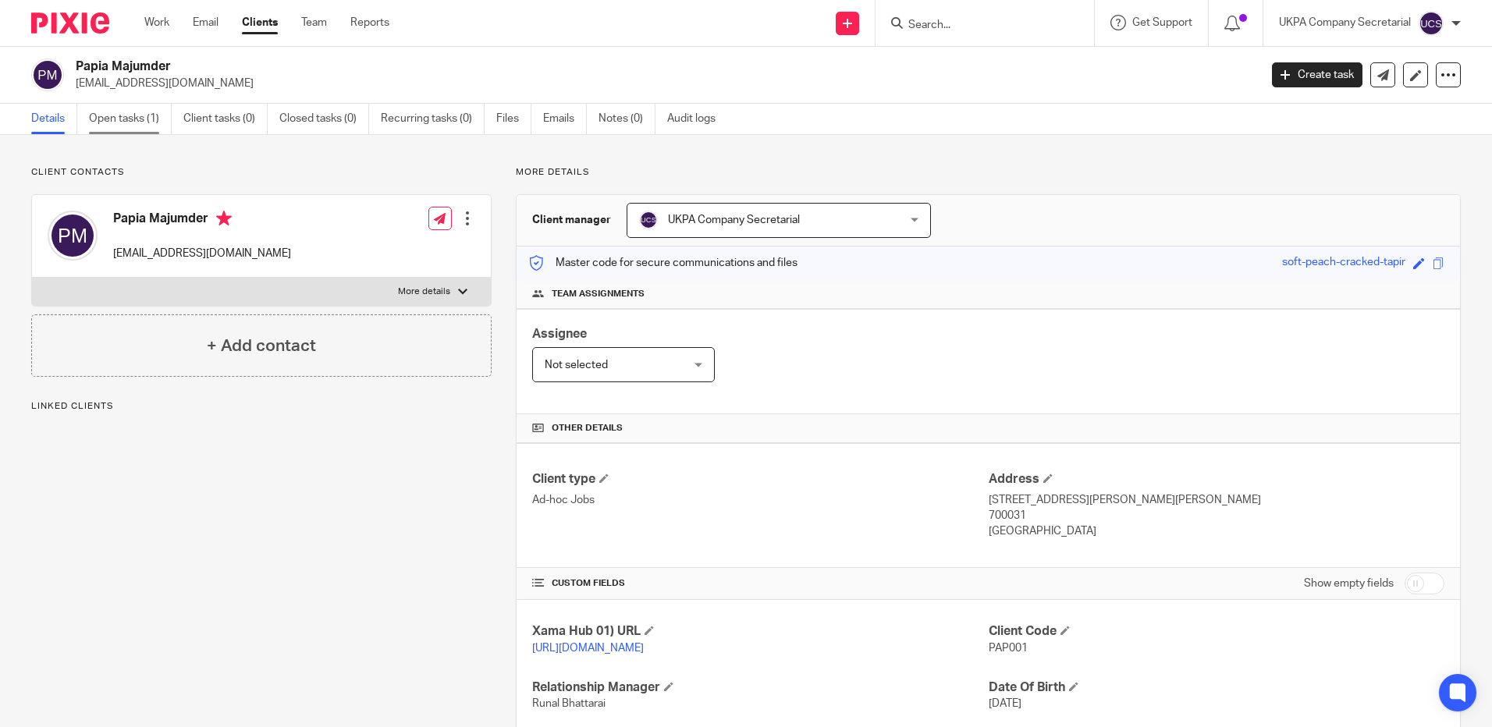
click at [143, 120] on link "Open tasks (1)" at bounding box center [130, 119] width 83 height 30
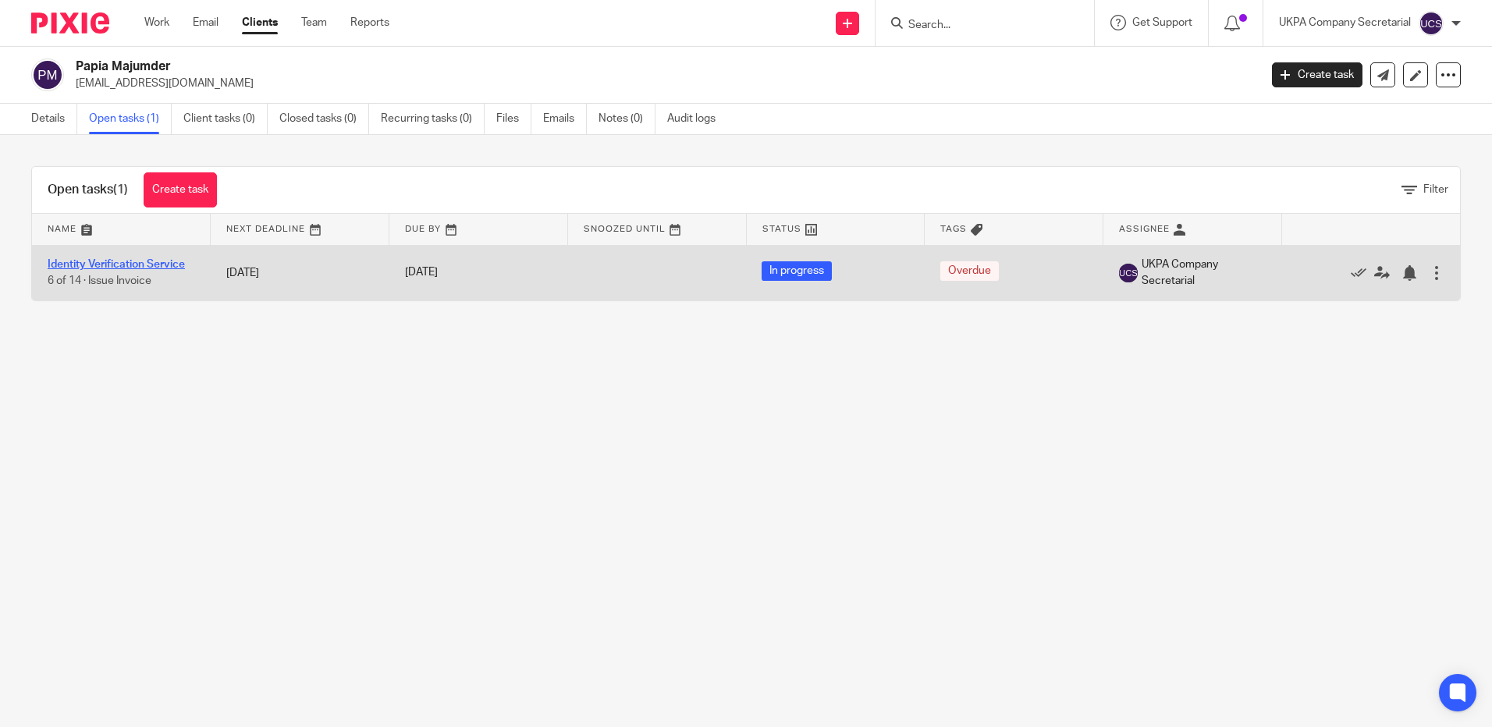
click at [127, 261] on link "Identity Verification Service" at bounding box center [116, 264] width 137 height 11
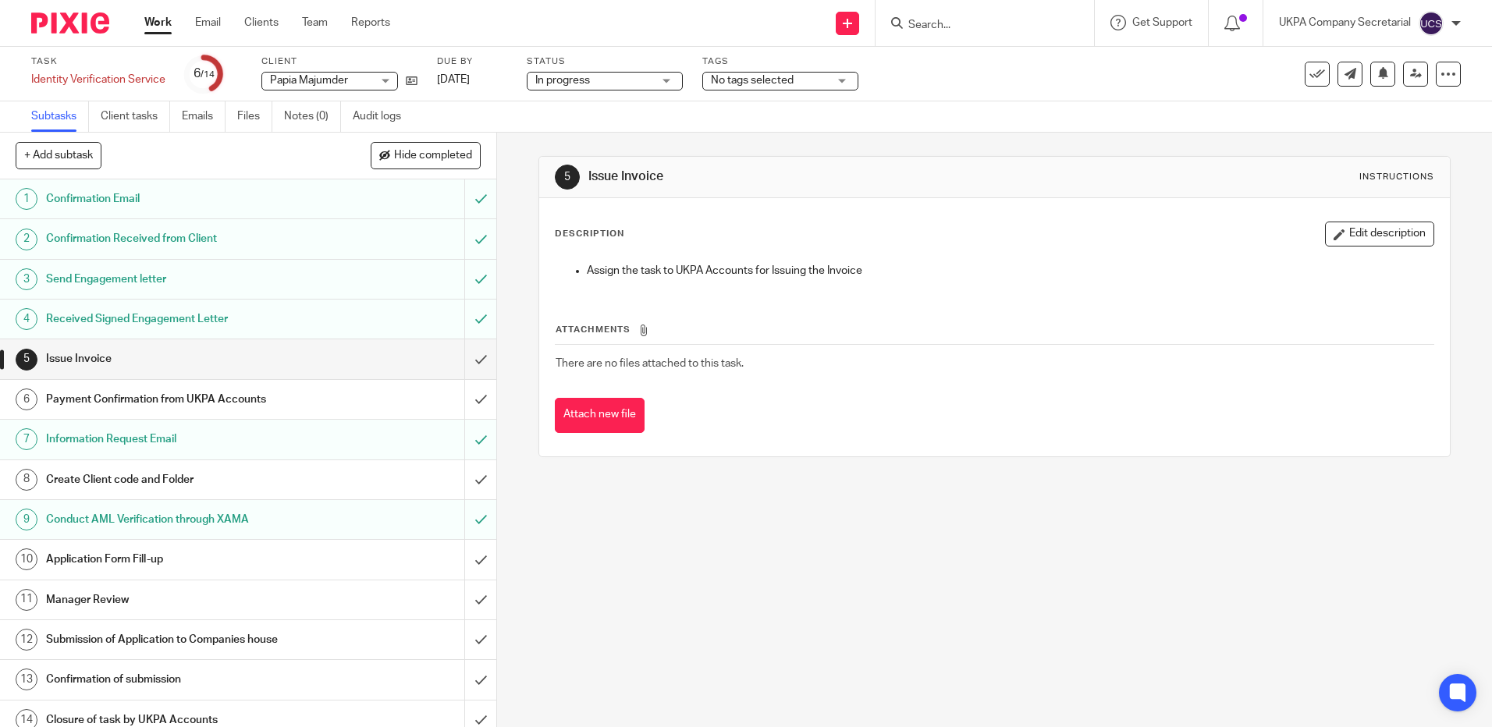
click at [419, 80] on div "Task Identity Verification Service Save Identity Verification Service 6 /14 Cli…" at bounding box center [627, 73] width 1192 height 37
click at [407, 85] on icon at bounding box center [412, 81] width 12 height 12
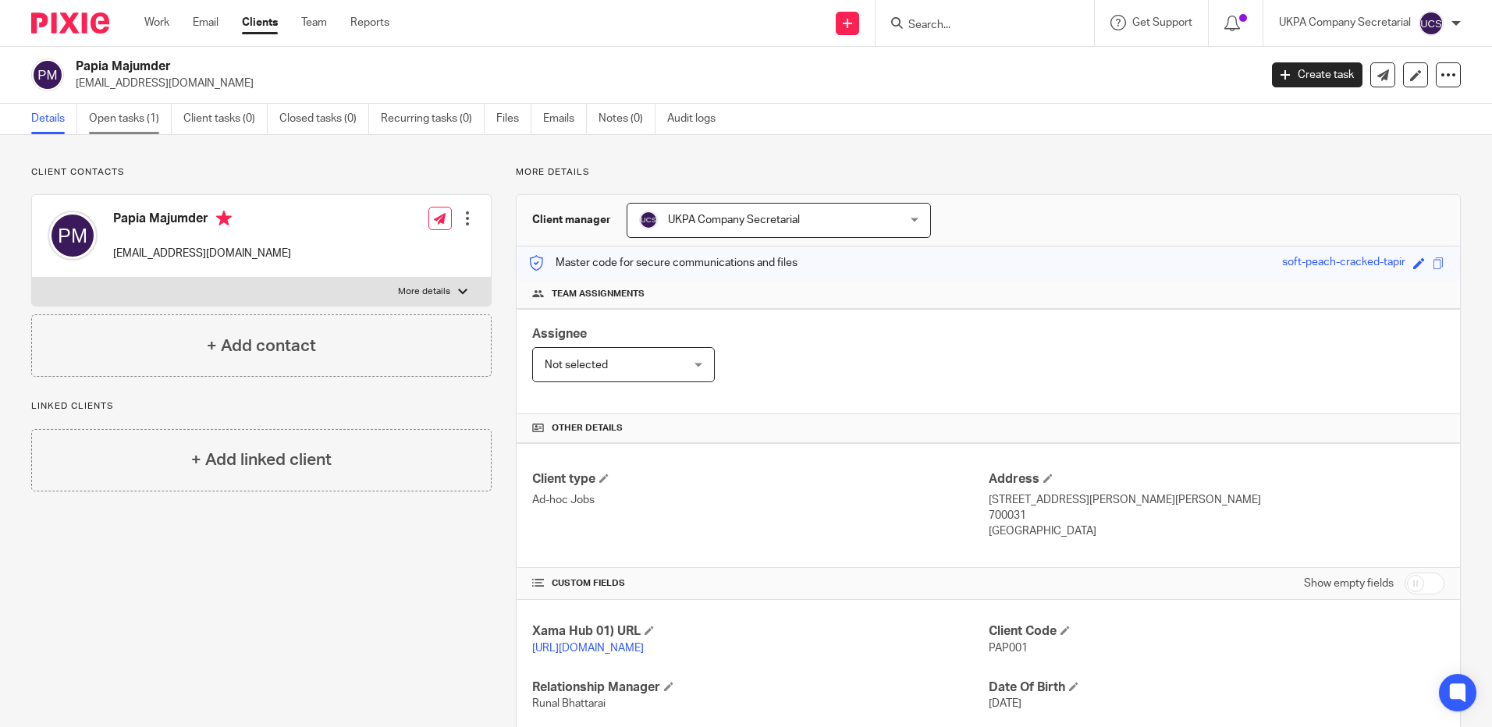
click at [135, 117] on link "Open tasks (1)" at bounding box center [130, 119] width 83 height 30
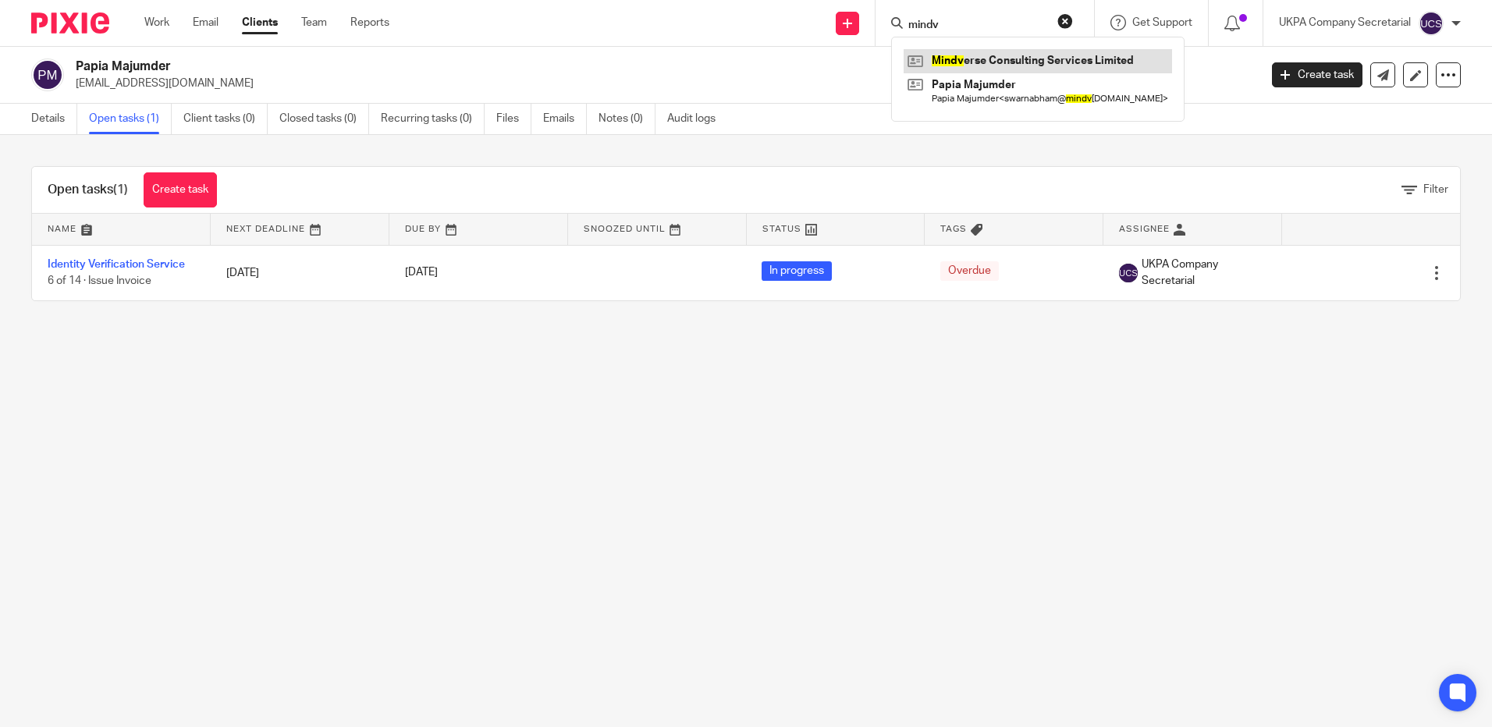
type input "mindv"
click at [979, 63] on link at bounding box center [1038, 60] width 268 height 23
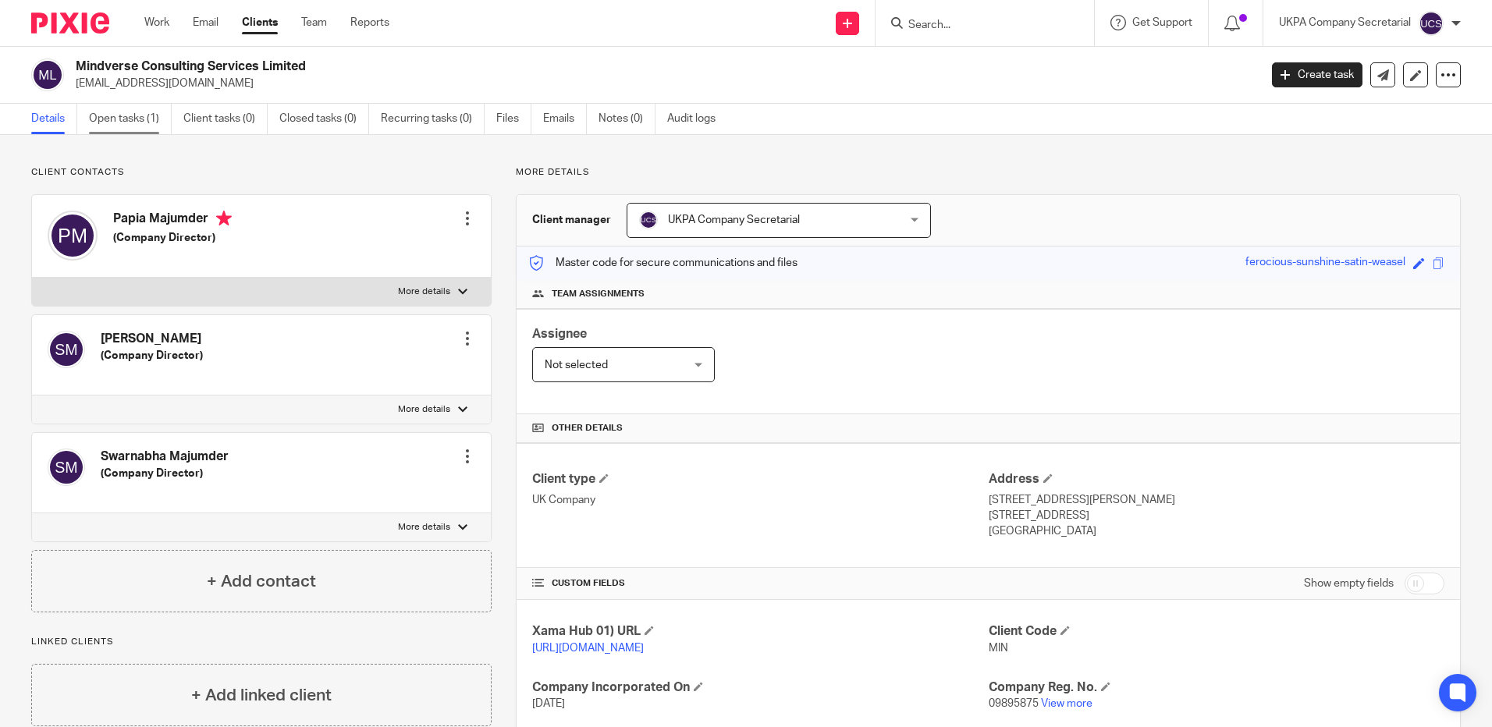
click at [144, 119] on link "Open tasks (1)" at bounding box center [130, 119] width 83 height 30
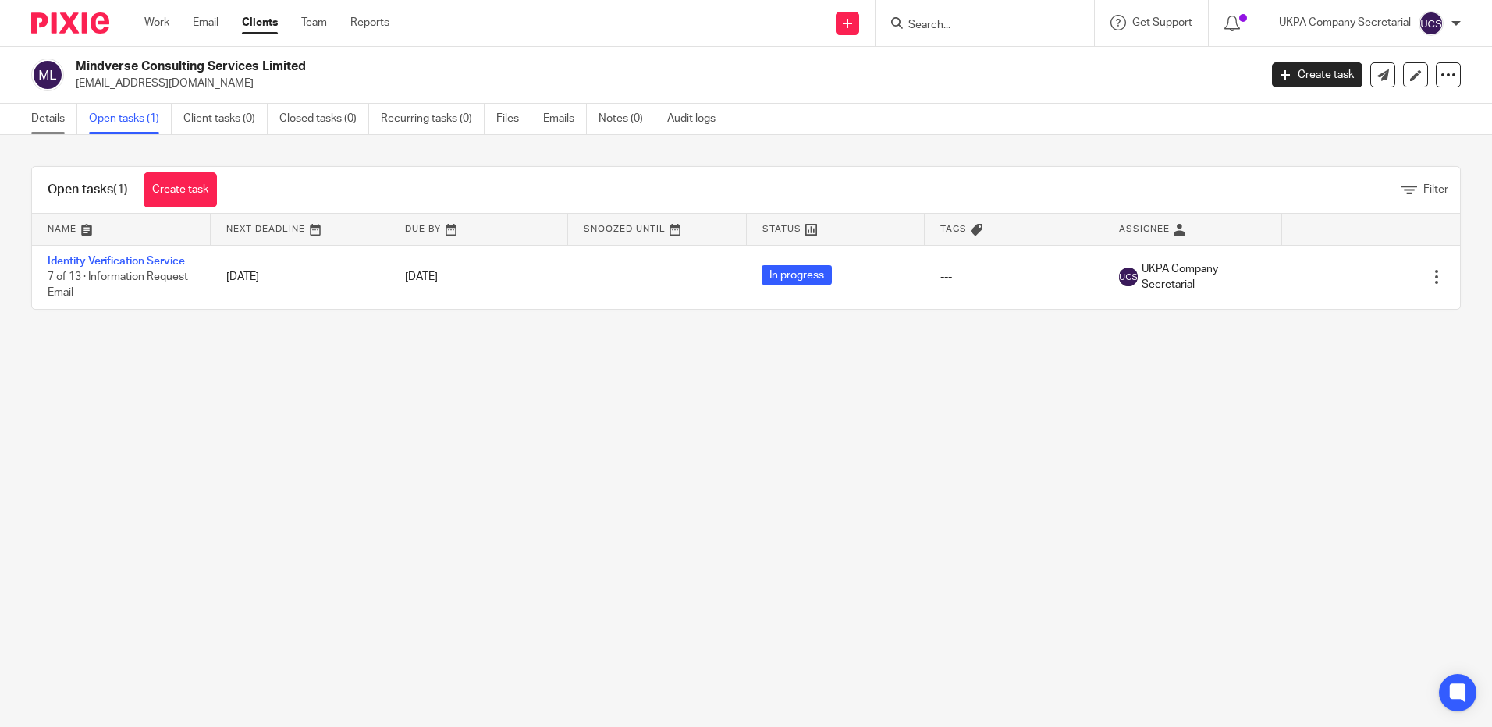
click at [59, 115] on link "Details" at bounding box center [54, 119] width 46 height 30
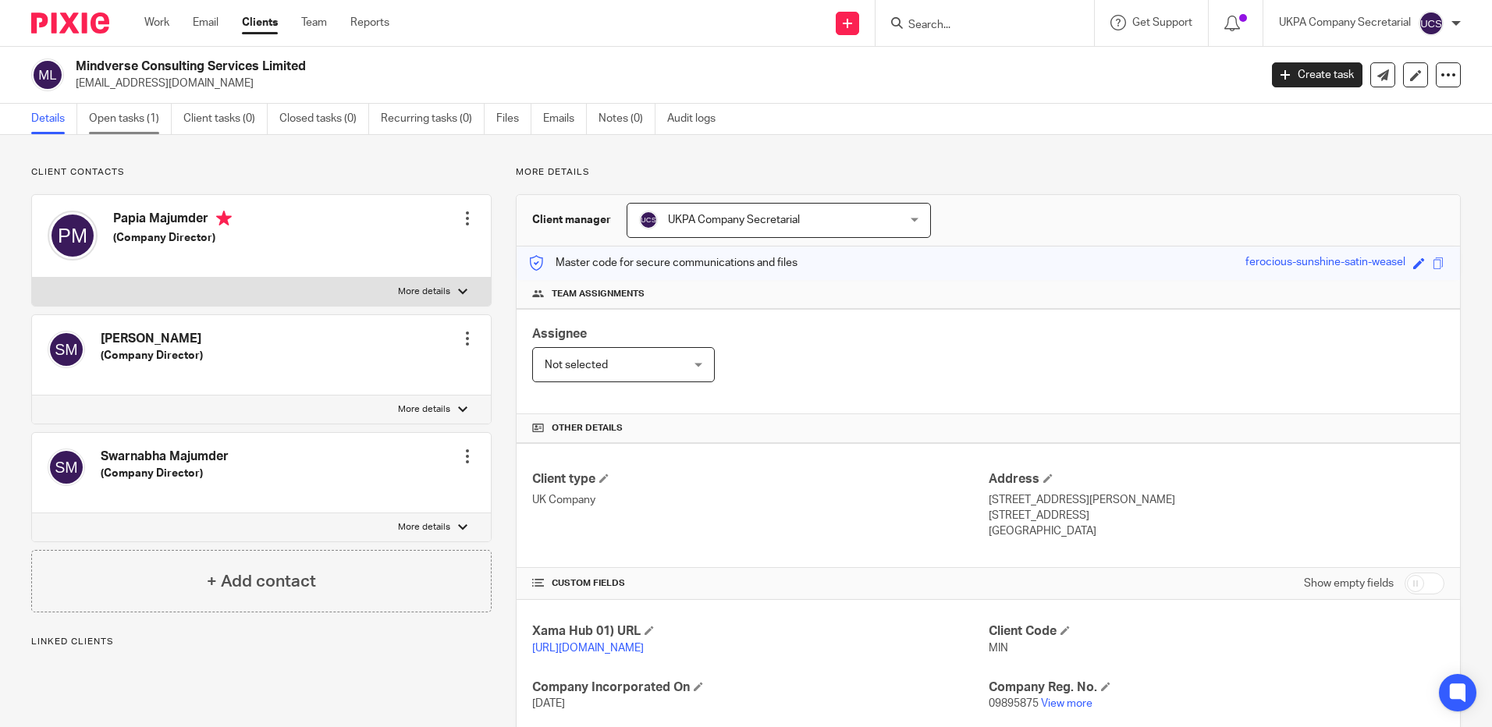
click at [129, 116] on link "Open tasks (1)" at bounding box center [130, 119] width 83 height 30
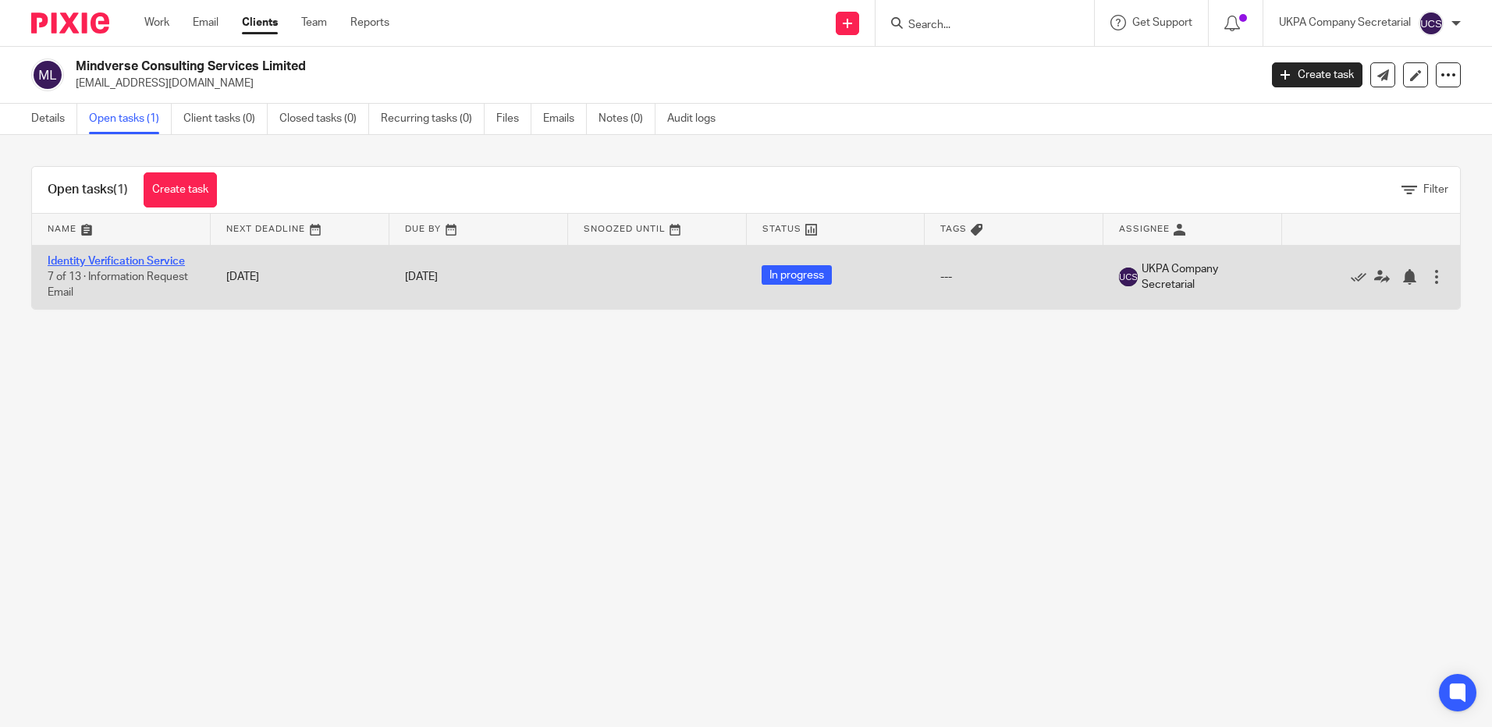
click at [119, 258] on link "Identity Verification Service" at bounding box center [116, 261] width 137 height 11
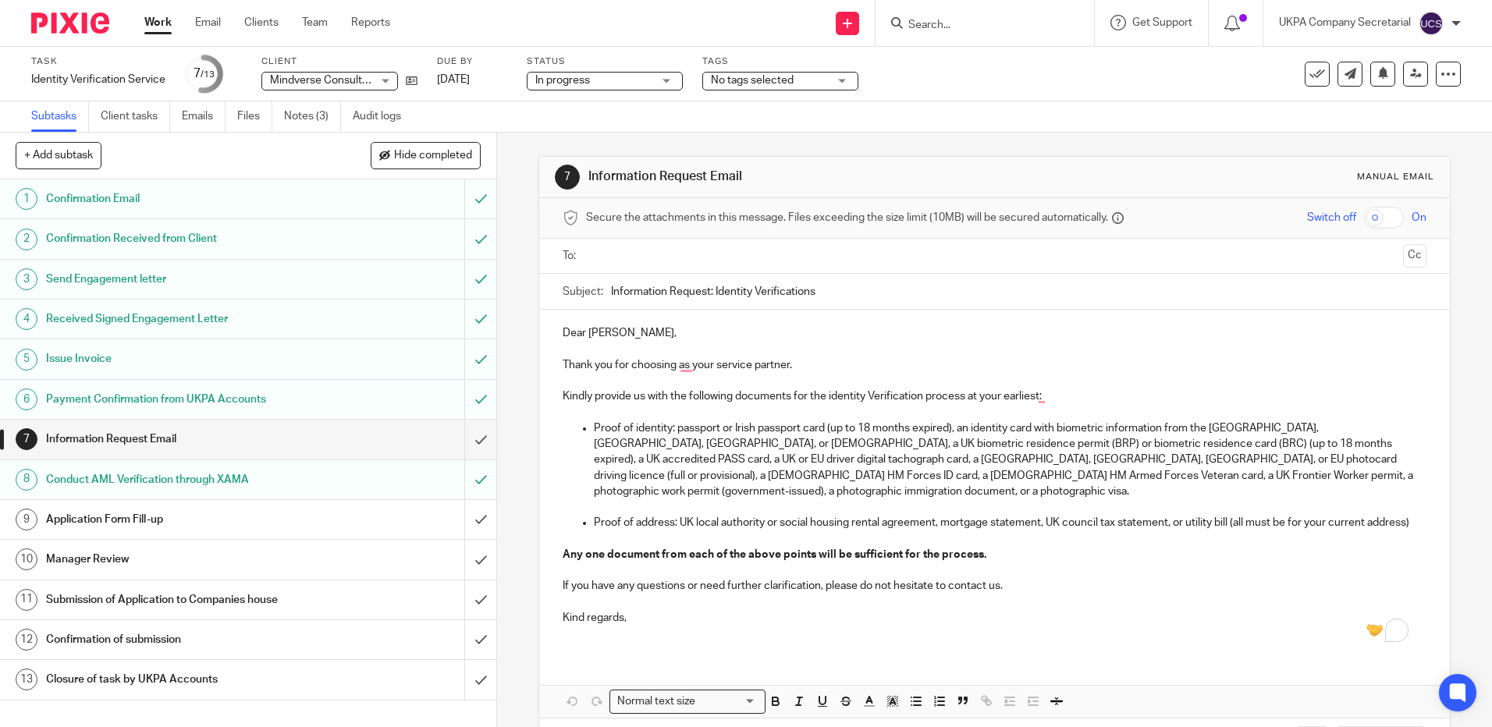
click at [941, 20] on input "Search" at bounding box center [977, 26] width 140 height 14
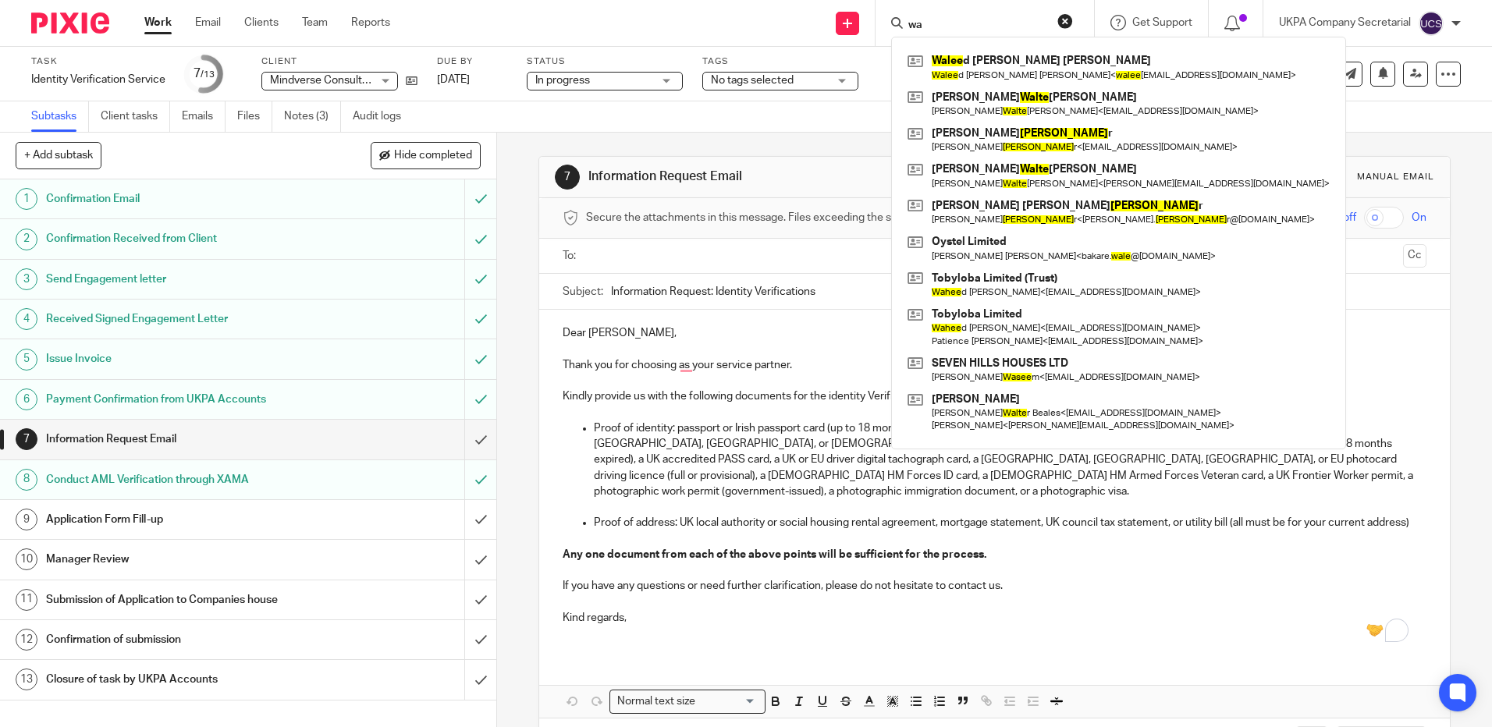
type input "w"
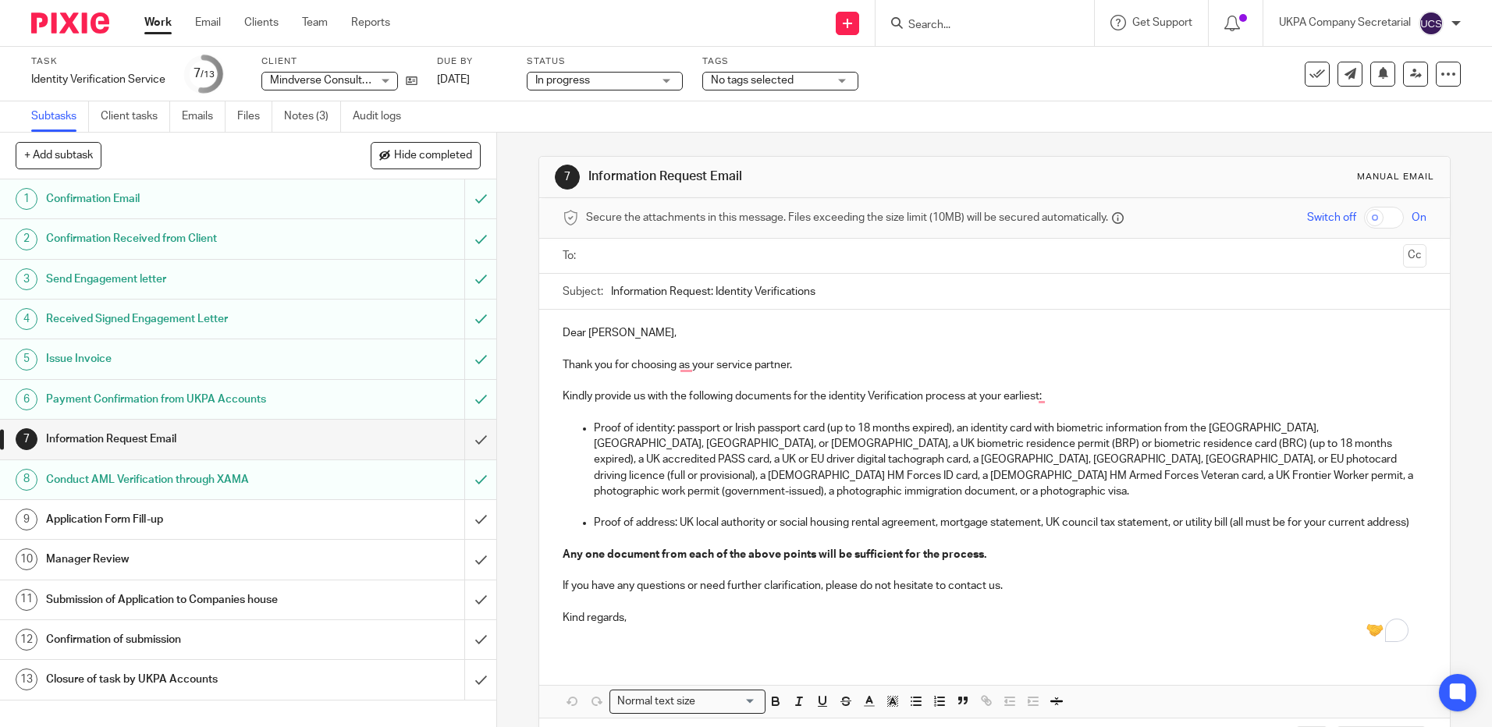
click at [919, 26] on input "Search" at bounding box center [977, 26] width 140 height 14
paste input "[EMAIL_ADDRESS][DOMAIN_NAME]"
type input "[EMAIL_ADDRESS][DOMAIN_NAME]"
click button "submit" at bounding box center [0, 0] width 0 height 0
drag, startPoint x: 1063, startPoint y: 24, endPoint x: 1031, endPoint y: 20, distance: 32.2
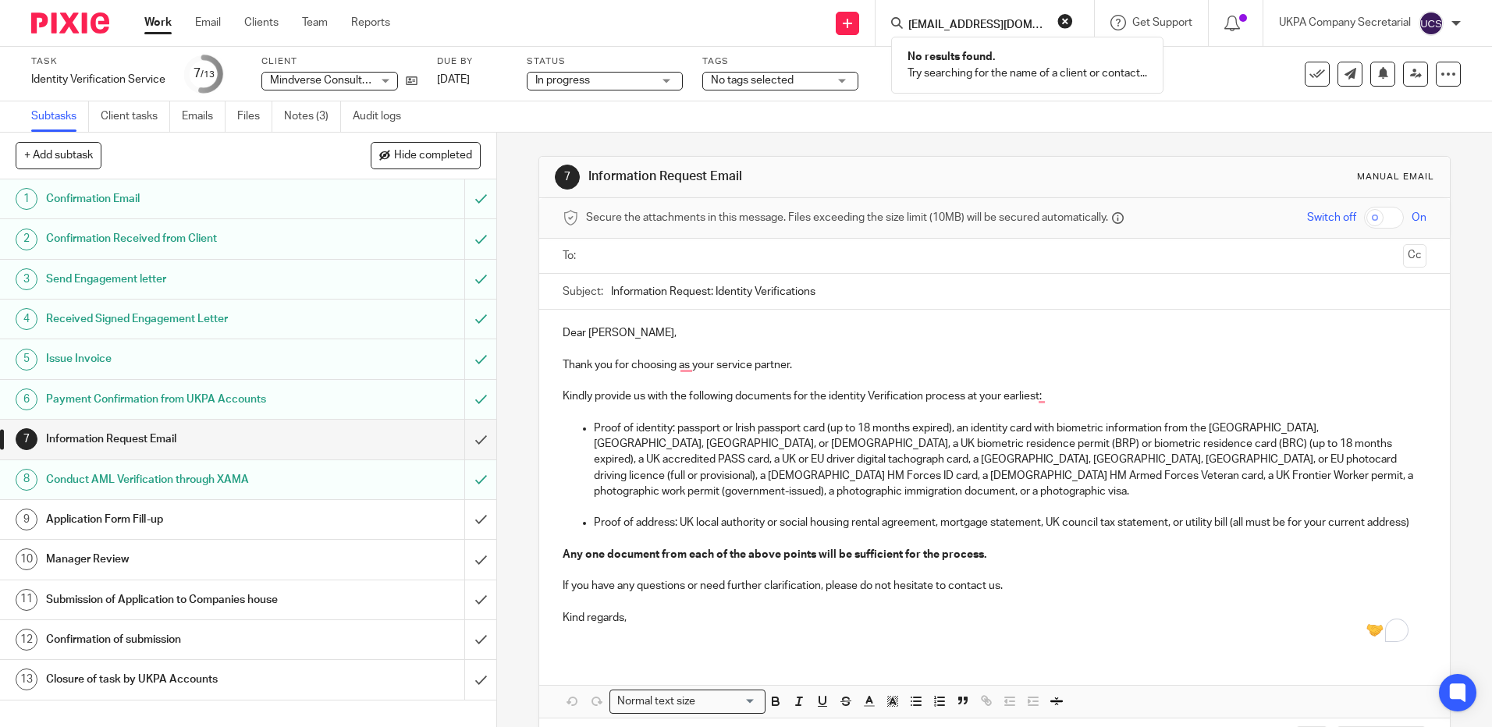
click at [1063, 24] on button "reset" at bounding box center [1066, 21] width 16 height 16
click at [914, 23] on input "Search" at bounding box center [977, 26] width 140 height 14
paste input "[EMAIL_ADDRESS][DOMAIN_NAME]"
type input "[EMAIL_ADDRESS][DOMAIN_NAME]"
